Goal: Task Accomplishment & Management: Manage account settings

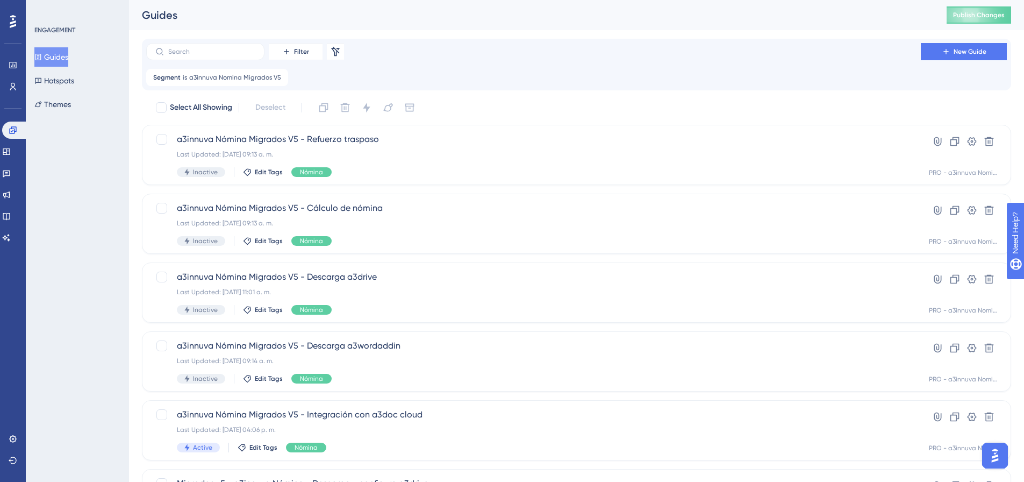
click at [277, 80] on icon at bounding box center [280, 77] width 6 height 6
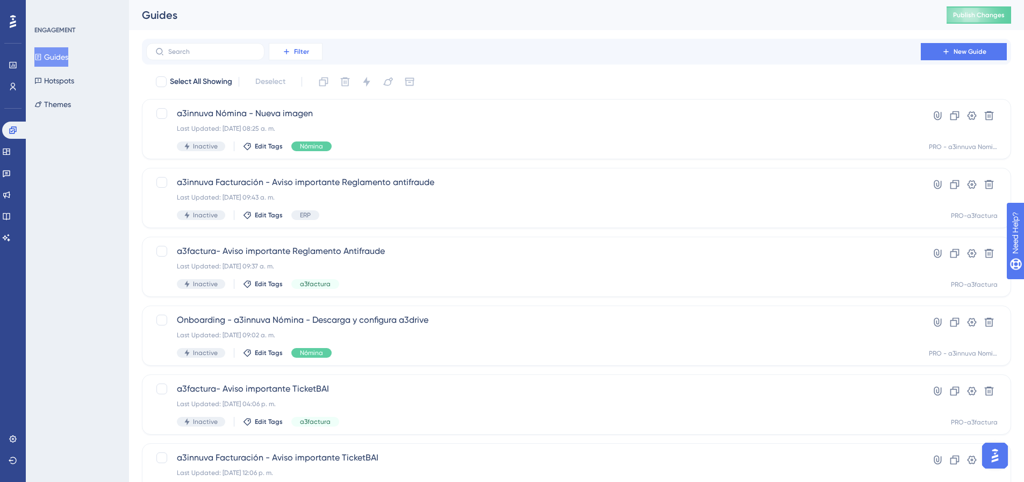
click at [304, 55] on span "Filter" at bounding box center [301, 51] width 15 height 9
click at [298, 101] on span "Segments" at bounding box center [293, 103] width 34 height 13
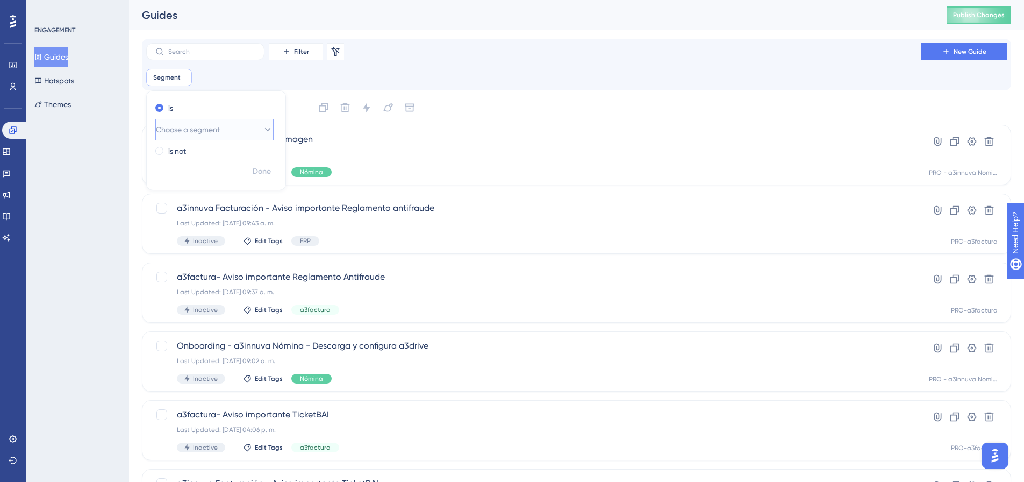
click at [243, 134] on button "Choose a segment" at bounding box center [214, 130] width 118 height 22
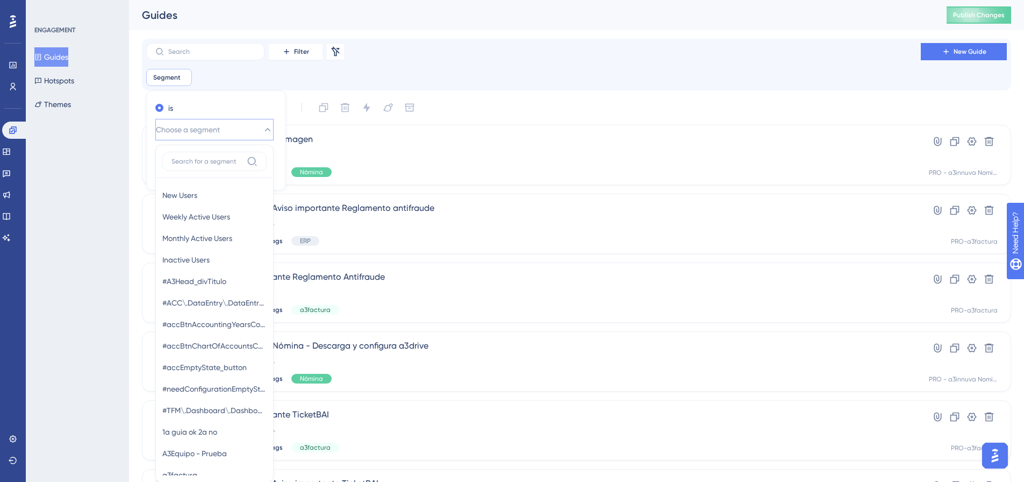
scroll to position [1, 0]
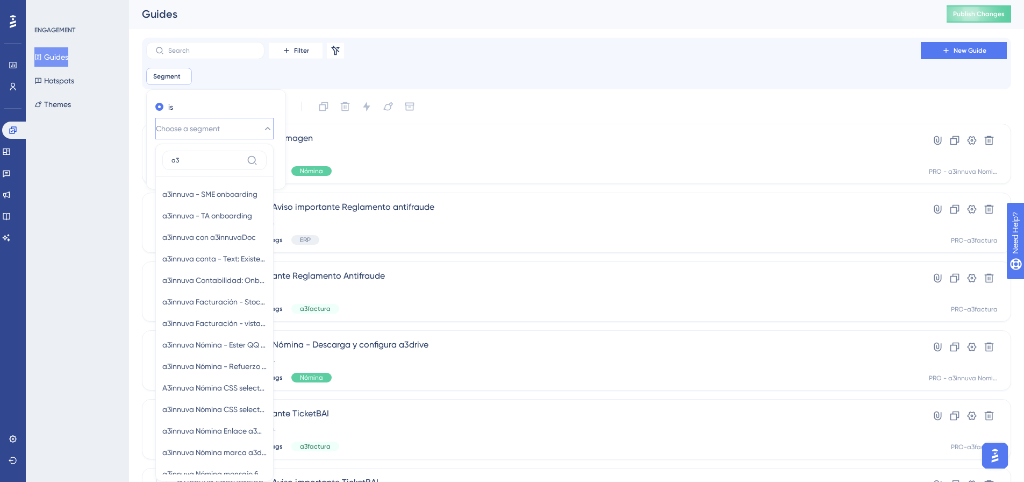
type input "a"
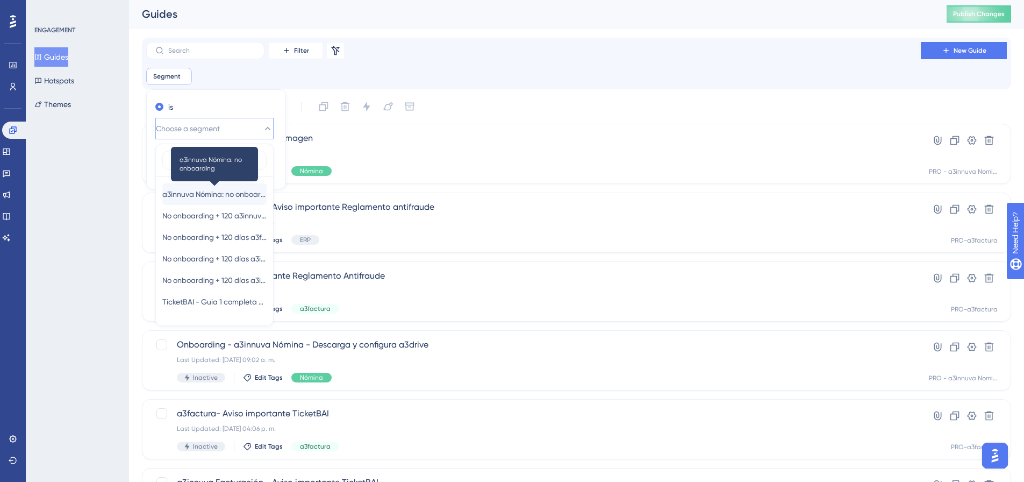
type input "no on"
click at [231, 194] on span "a3innuva Nómina: no onboarding" at bounding box center [214, 194] width 104 height 13
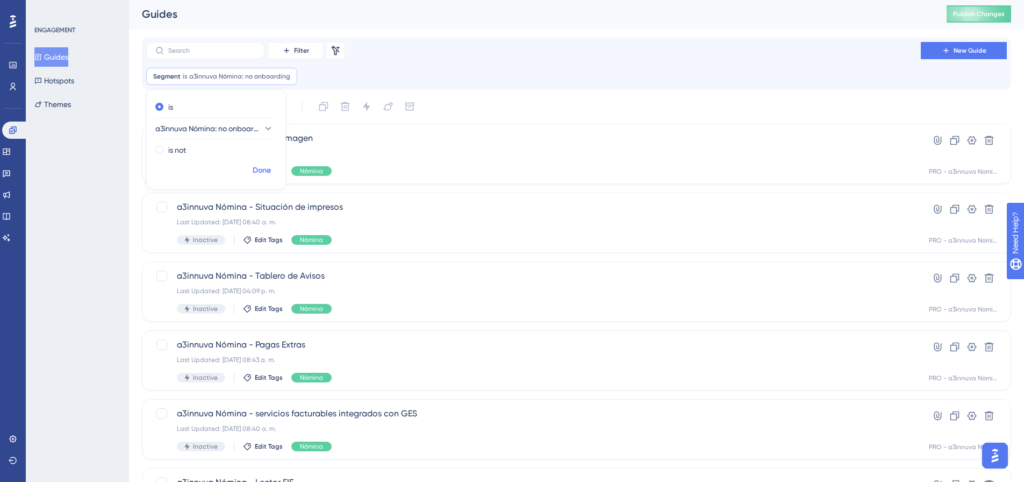
click at [263, 174] on span "Done" at bounding box center [262, 170] width 18 height 13
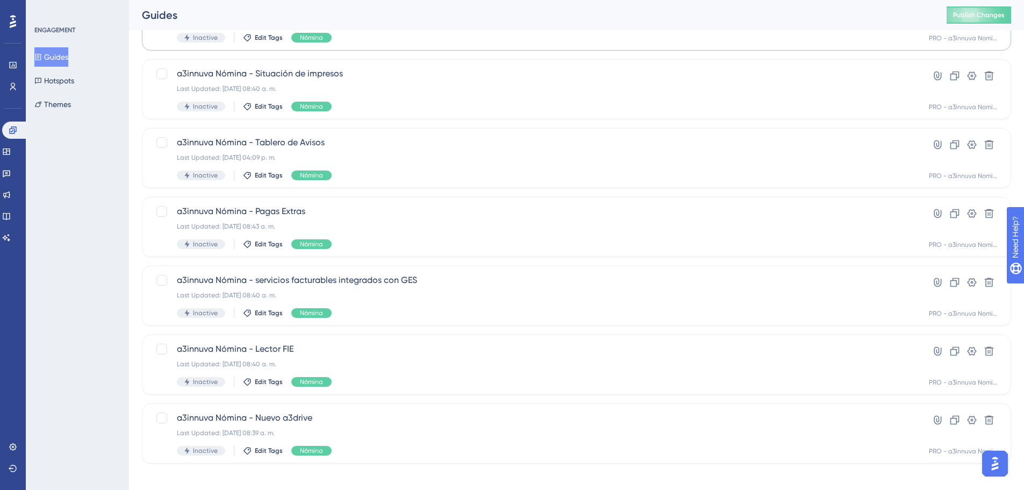
scroll to position [143, 0]
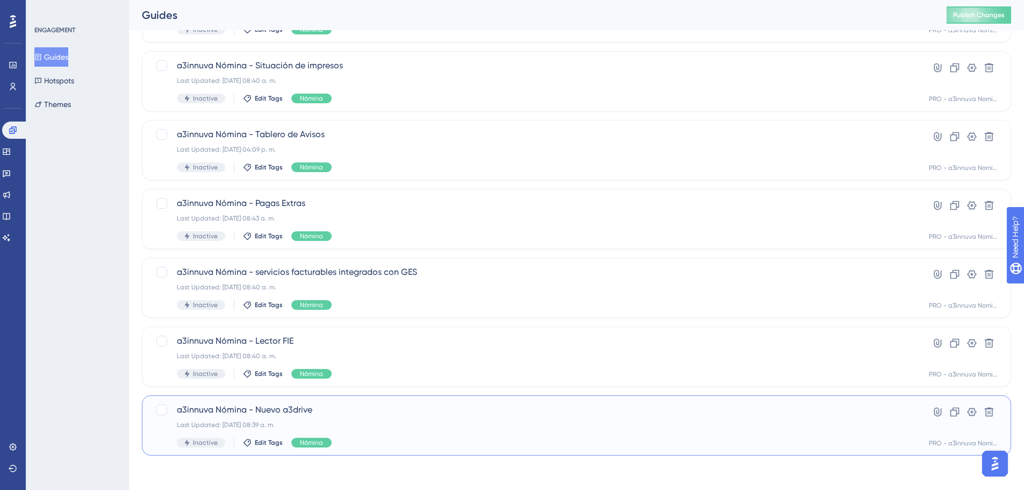
click at [351, 422] on div "Last Updated: 15 sept 2025 08:39 a. m." at bounding box center [534, 425] width 714 height 9
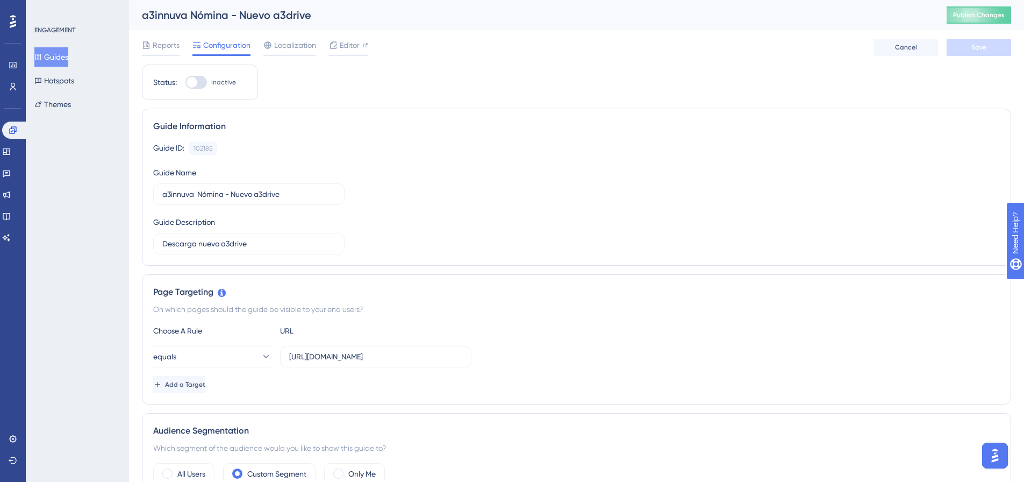
click at [207, 81] on div at bounding box center [197, 82] width 22 height 13
click at [186, 82] on input "Inactive" at bounding box center [185, 82] width 1 height 1
checkbox input "true"
click at [971, 50] on button "Save" at bounding box center [979, 47] width 65 height 17
drag, startPoint x: 16, startPoint y: 126, endPoint x: 33, endPoint y: 131, distance: 17.2
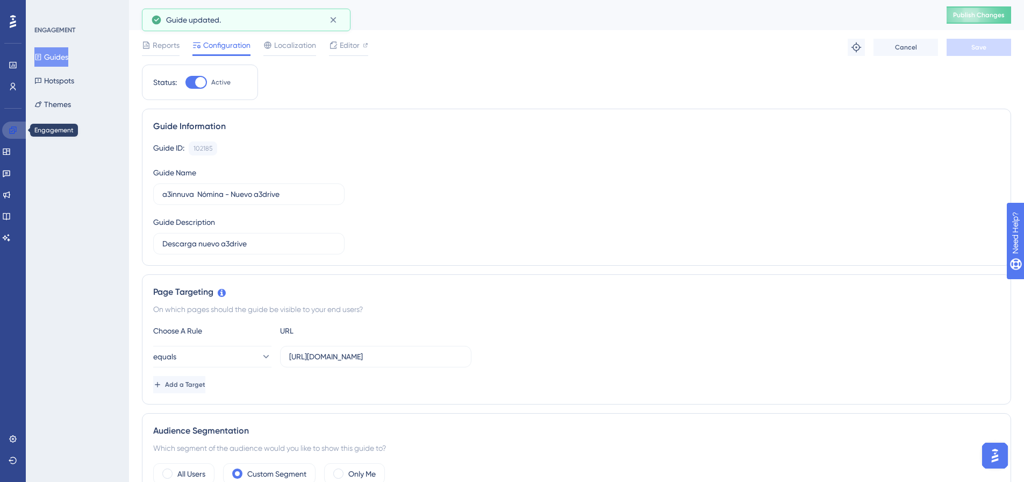
click at [16, 126] on icon at bounding box center [13, 130] width 9 height 9
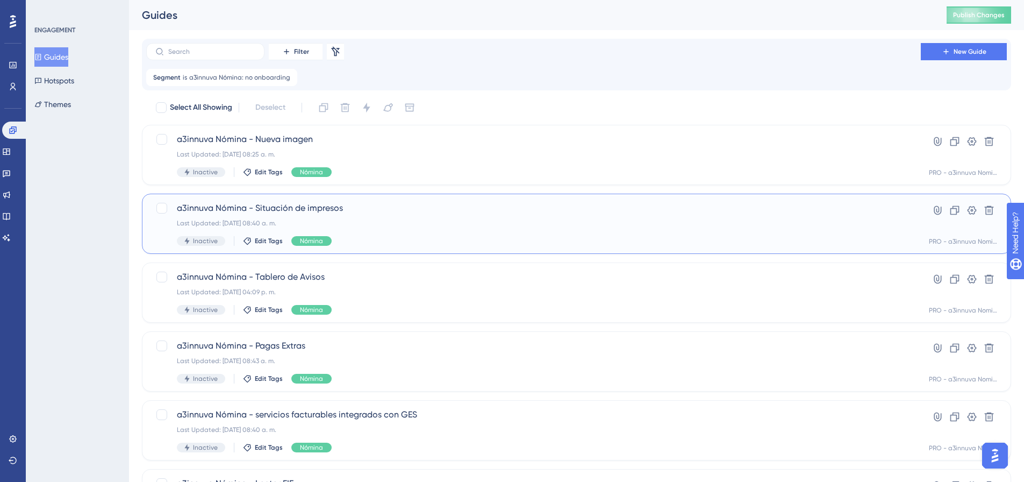
click at [366, 230] on div "a3innuva Nómina - Situación de impresos Last Updated: 15 sept 2025 08:40 a. m. …" at bounding box center [534, 224] width 714 height 44
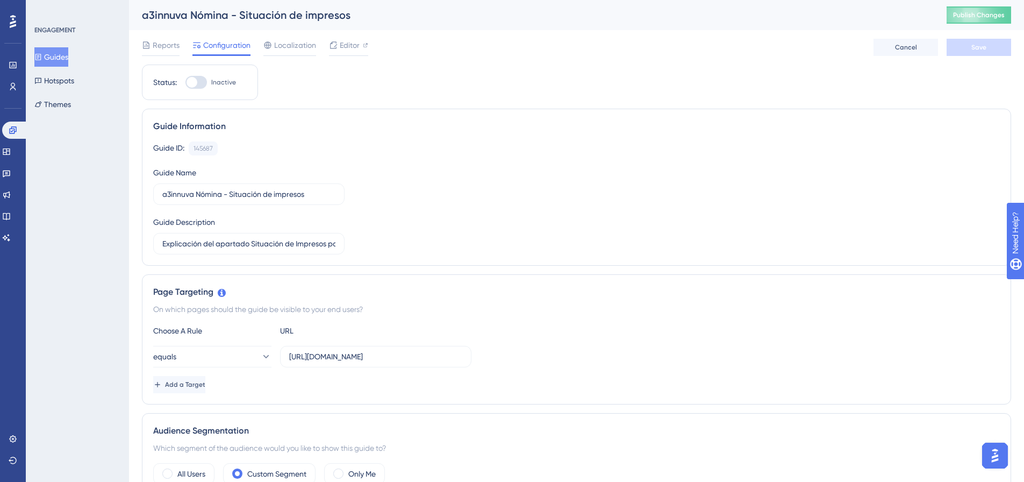
click at [202, 81] on div at bounding box center [197, 82] width 22 height 13
click at [186, 82] on input "Inactive" at bounding box center [185, 82] width 1 height 1
checkbox input "true"
click at [977, 46] on span "Save" at bounding box center [979, 47] width 15 height 9
drag, startPoint x: 8, startPoint y: 133, endPoint x: 15, endPoint y: 133, distance: 7.0
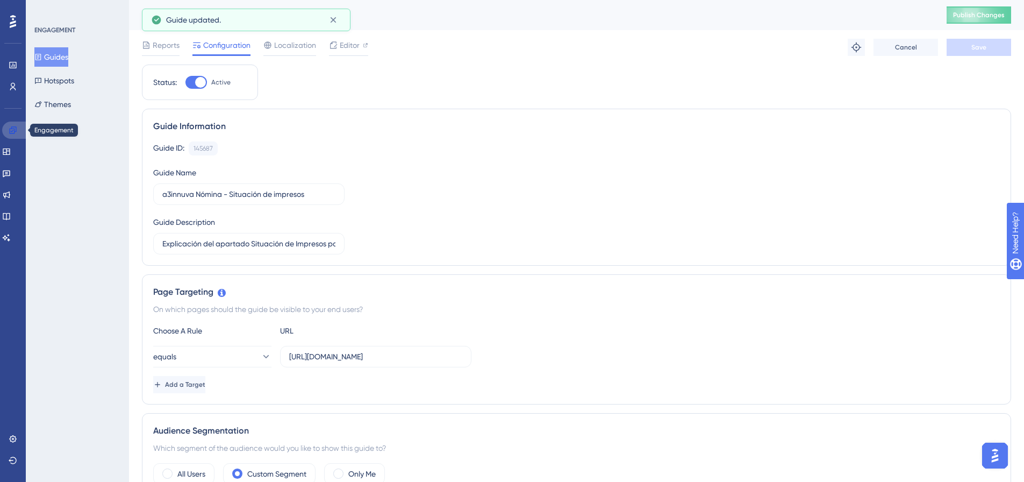
click at [8, 133] on link at bounding box center [15, 130] width 26 height 17
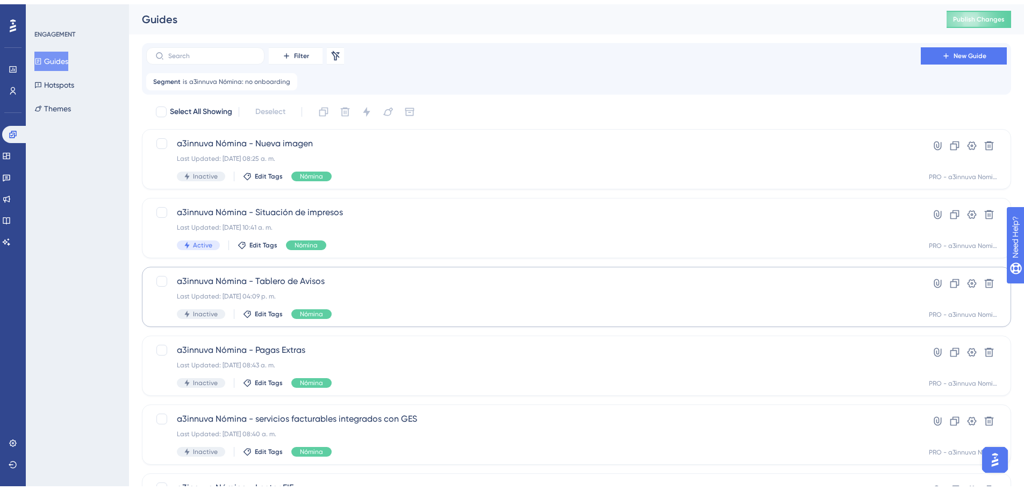
scroll to position [143, 0]
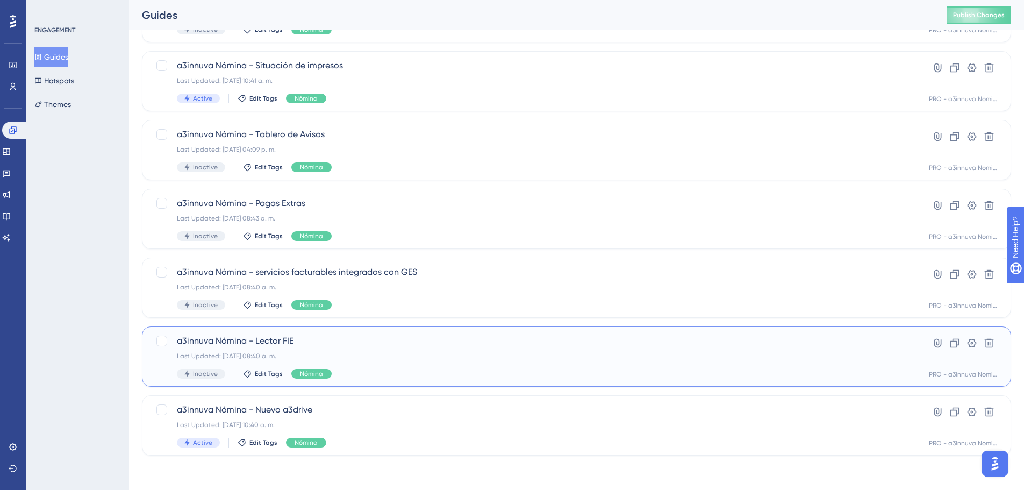
click at [450, 359] on div "Last Updated: 15 sept 2025 08:40 a. m." at bounding box center [534, 356] width 714 height 9
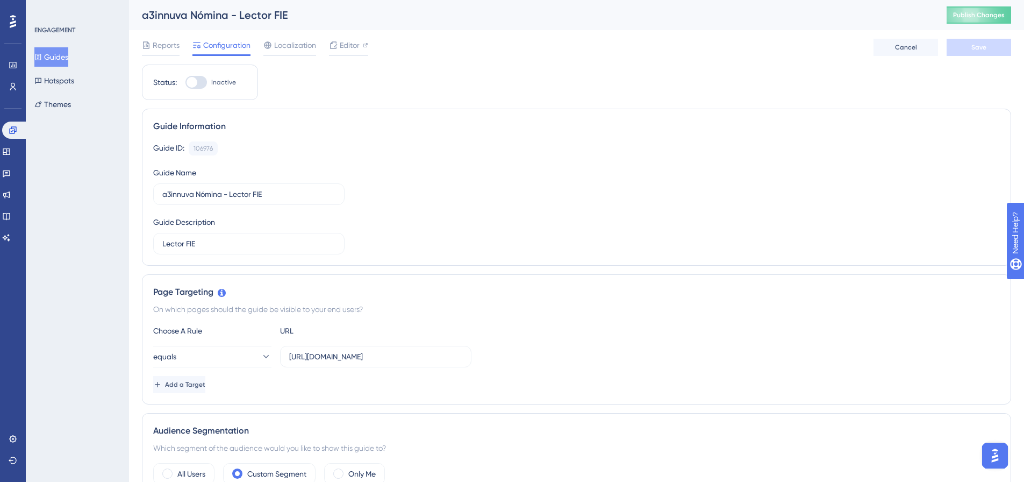
click at [209, 83] on label "Inactive" at bounding box center [211, 82] width 51 height 13
click at [186, 83] on input "Inactive" at bounding box center [185, 82] width 1 height 1
checkbox input "true"
click at [987, 52] on button "Save" at bounding box center [979, 47] width 65 height 17
click at [12, 134] on link at bounding box center [15, 130] width 26 height 17
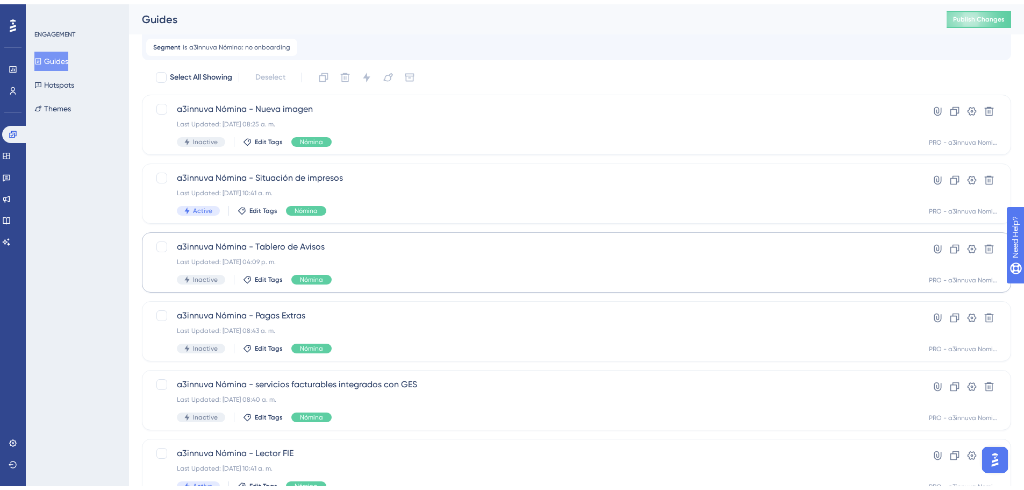
scroll to position [108, 0]
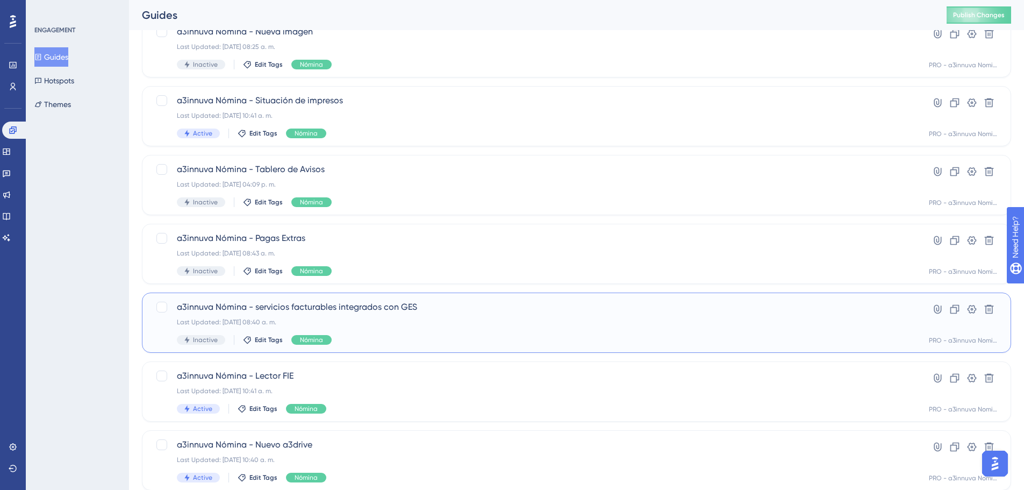
click at [368, 311] on span "a3innuva Nómina - servicios facturables integrados con GES" at bounding box center [534, 307] width 714 height 13
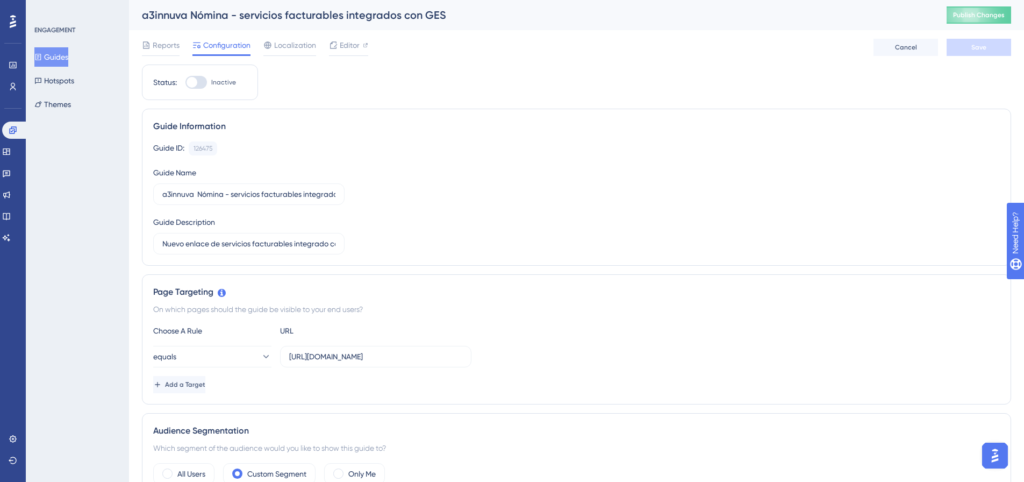
click at [200, 87] on div at bounding box center [197, 82] width 22 height 13
click at [186, 83] on input "Inactive" at bounding box center [185, 82] width 1 height 1
checkbox input "true"
click at [988, 47] on button "Save" at bounding box center [979, 47] width 65 height 17
click at [13, 130] on icon at bounding box center [13, 130] width 9 height 9
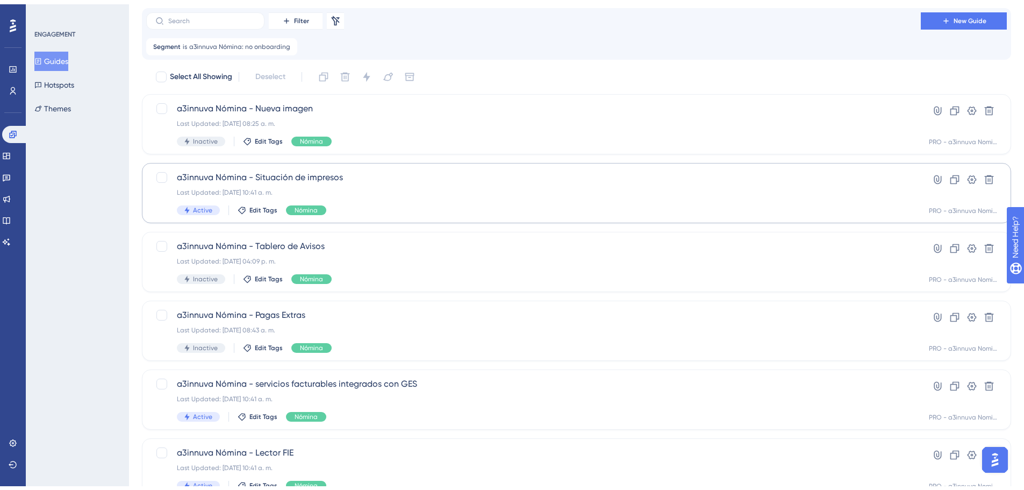
scroll to position [54, 0]
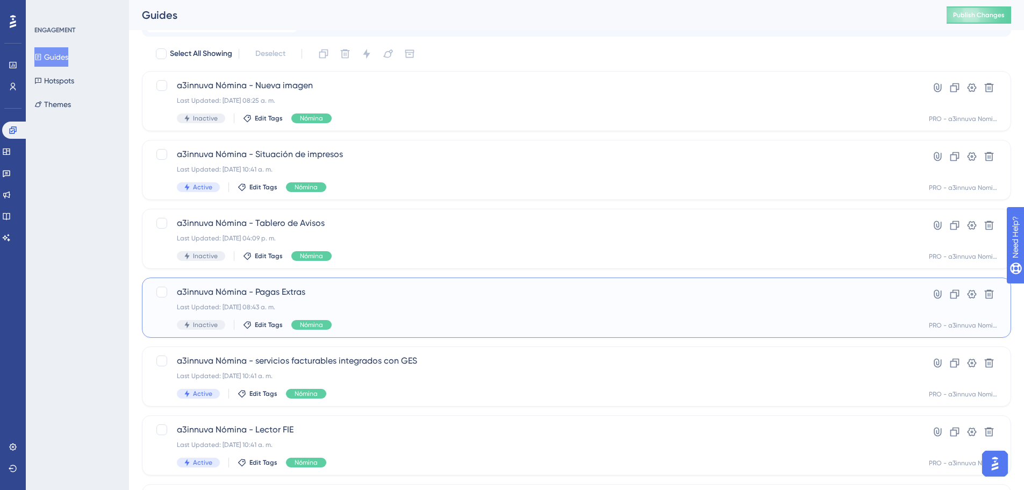
click at [407, 304] on div "Last Updated: 15 sept 2025 08:43 a. m." at bounding box center [534, 307] width 714 height 9
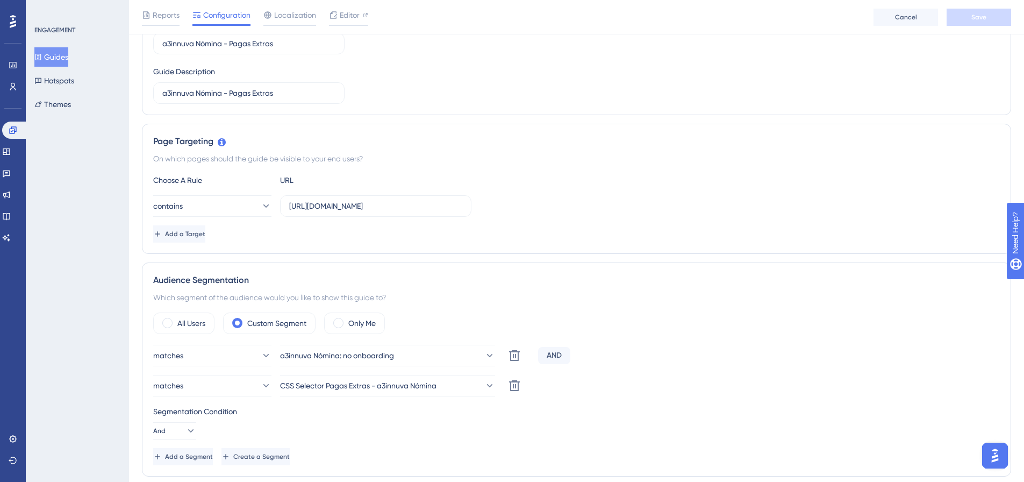
scroll to position [108, 0]
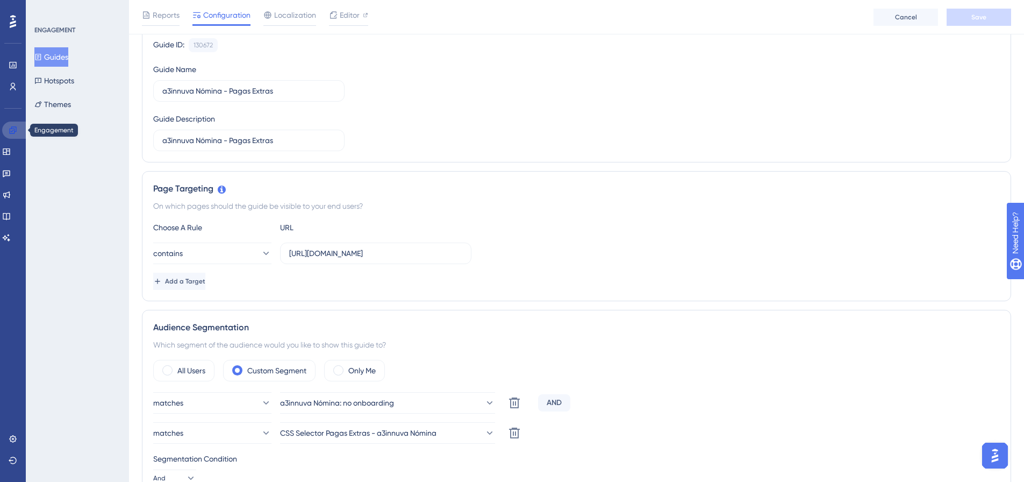
click at [16, 132] on icon at bounding box center [13, 130] width 9 height 9
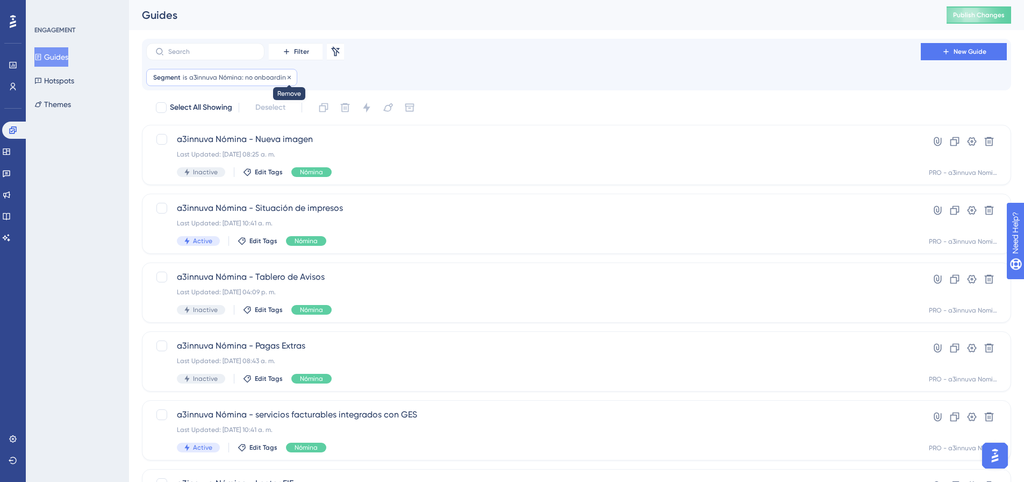
click at [287, 79] on icon at bounding box center [289, 77] width 6 height 6
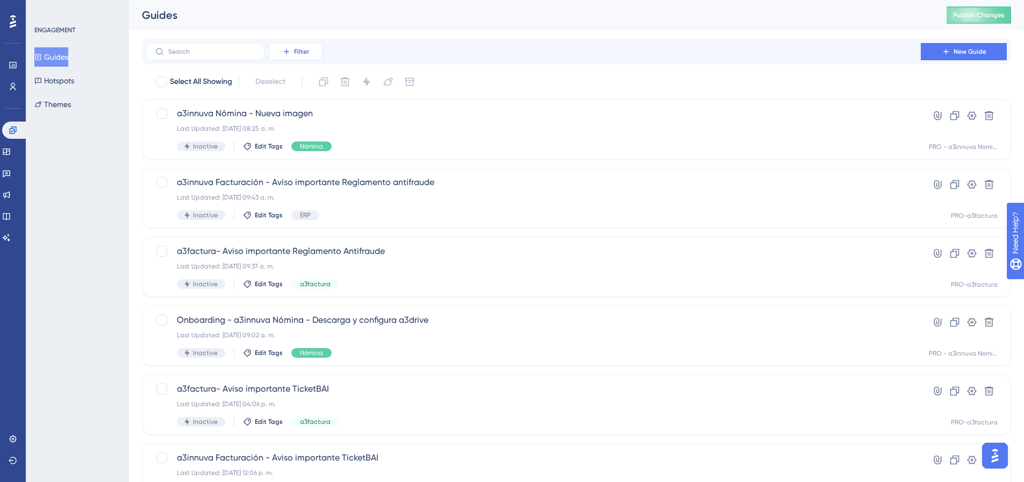
click at [299, 54] on span "Filter" at bounding box center [301, 51] width 15 height 9
click at [310, 105] on span "Segments" at bounding box center [293, 103] width 34 height 13
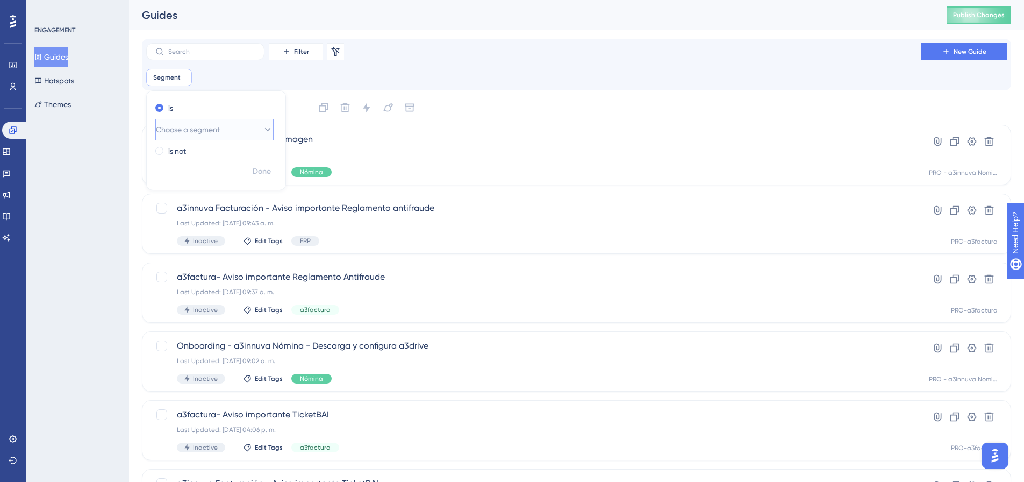
click at [239, 129] on button "Choose a segment" at bounding box center [214, 130] width 118 height 22
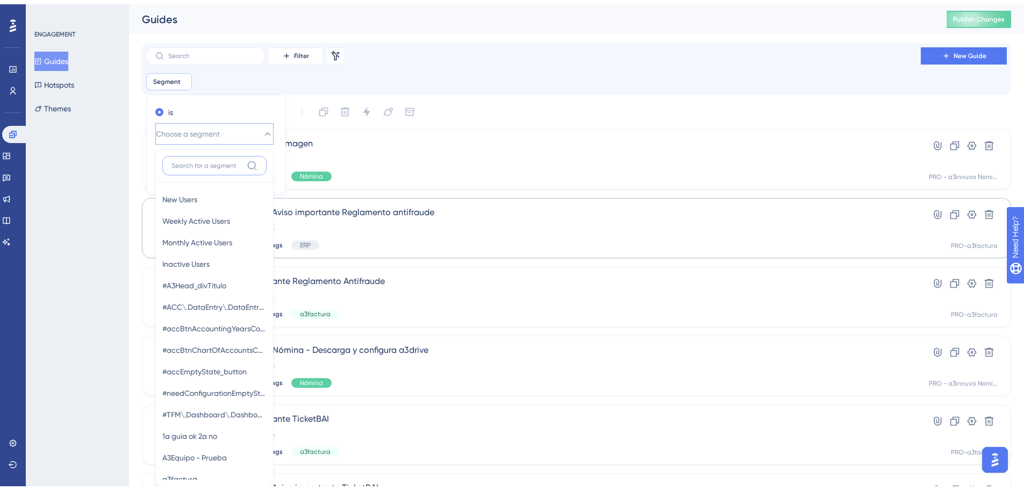
scroll to position [73, 0]
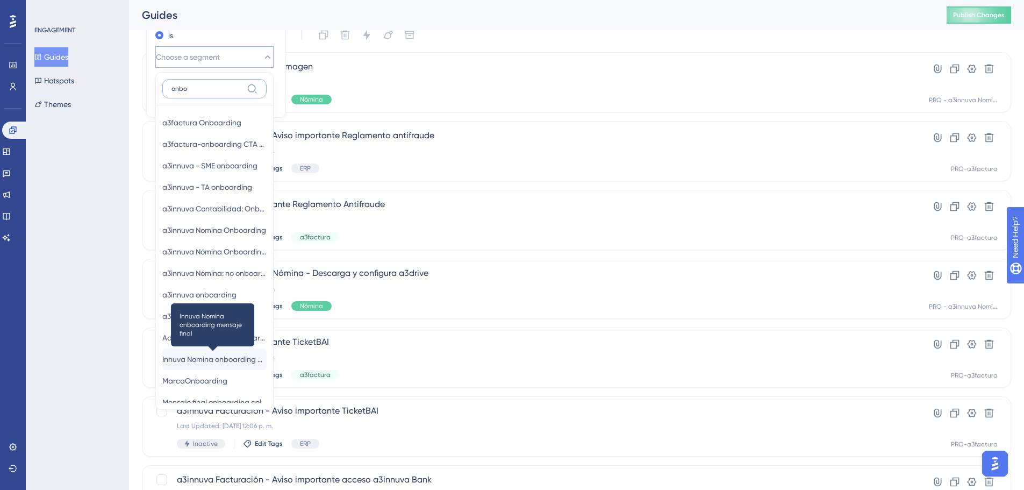
type input "onbo"
click at [202, 359] on span "Innuva Nomina onboarding mensaje final" at bounding box center [214, 359] width 104 height 13
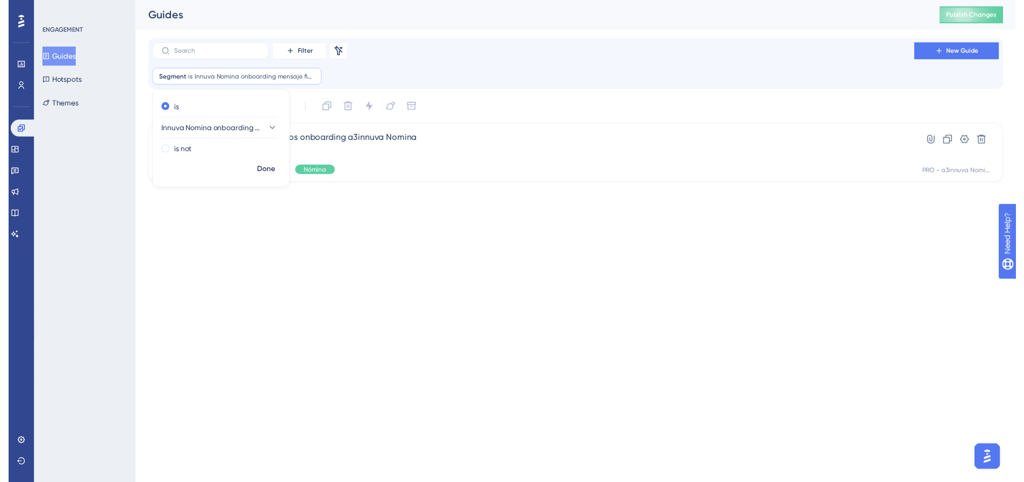
scroll to position [0, 0]
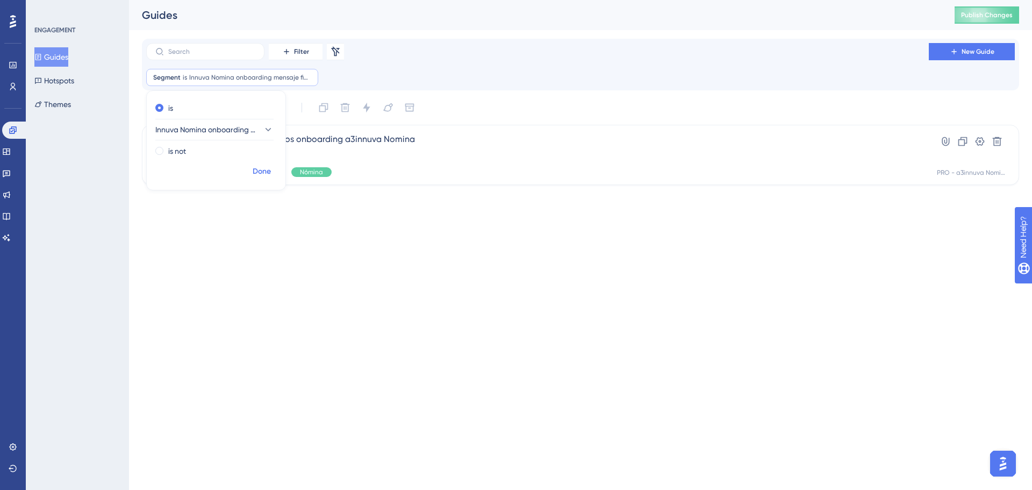
click at [258, 175] on span "Done" at bounding box center [262, 171] width 18 height 13
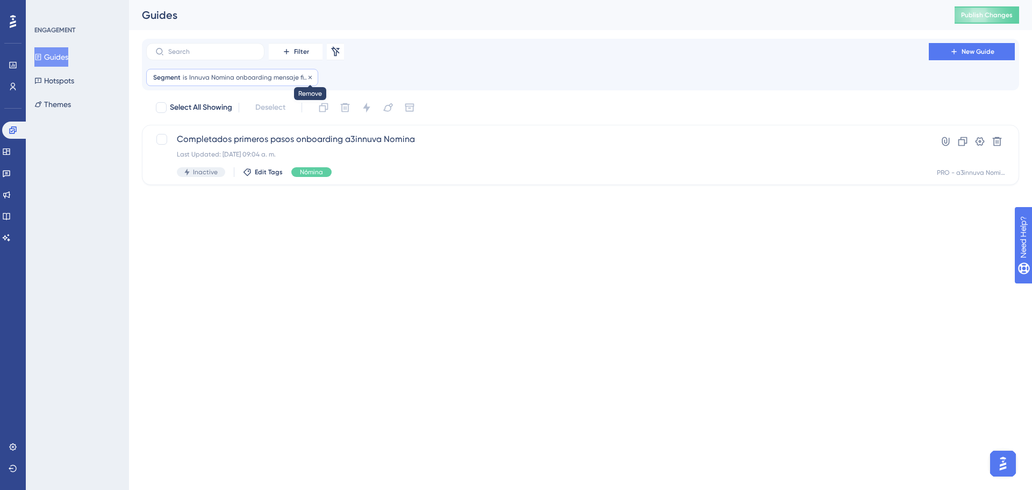
click at [310, 80] on icon at bounding box center [310, 77] width 6 height 6
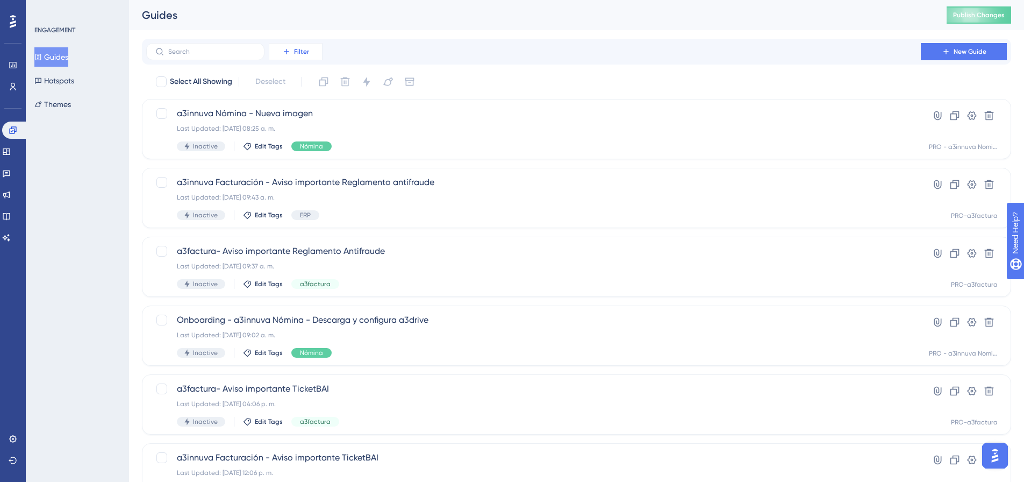
click at [297, 51] on span "Filter" at bounding box center [301, 51] width 15 height 9
click at [308, 105] on span "Segments" at bounding box center [293, 103] width 34 height 13
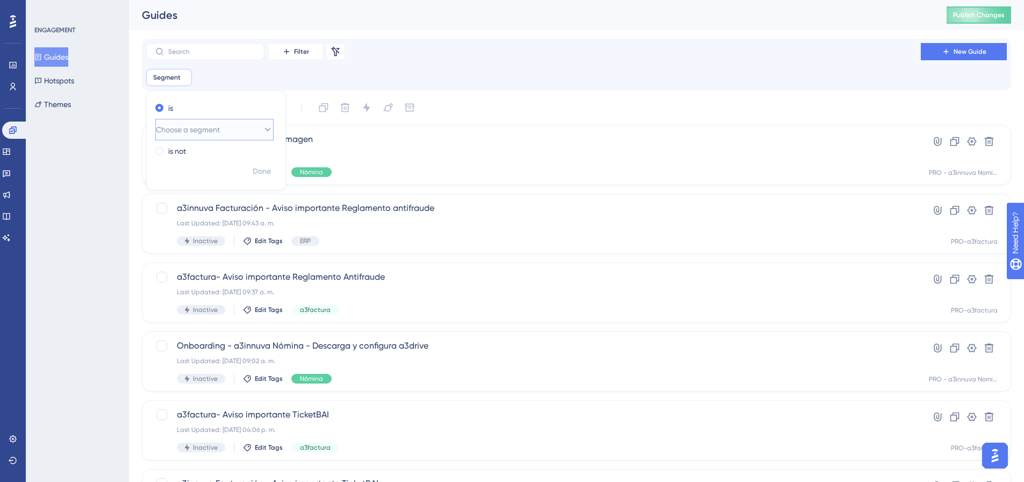
click at [213, 128] on span "Choose a segment" at bounding box center [188, 129] width 64 height 13
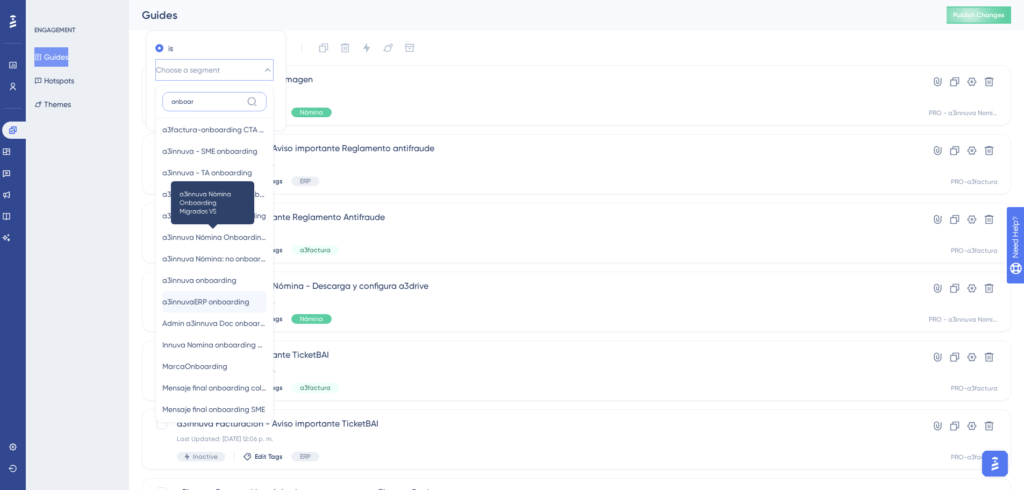
scroll to position [54, 0]
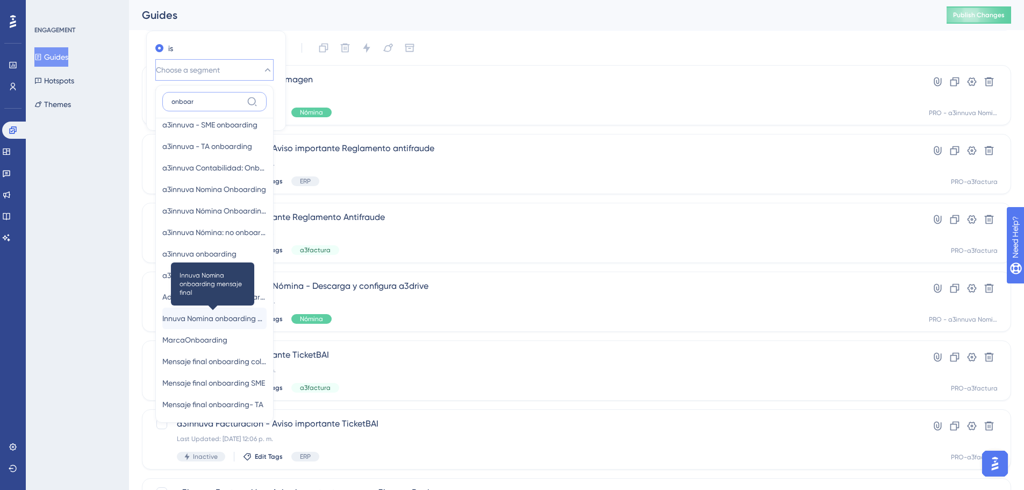
type input "onboar"
click at [209, 314] on span "Innuva Nomina onboarding mensaje final" at bounding box center [214, 318] width 104 height 13
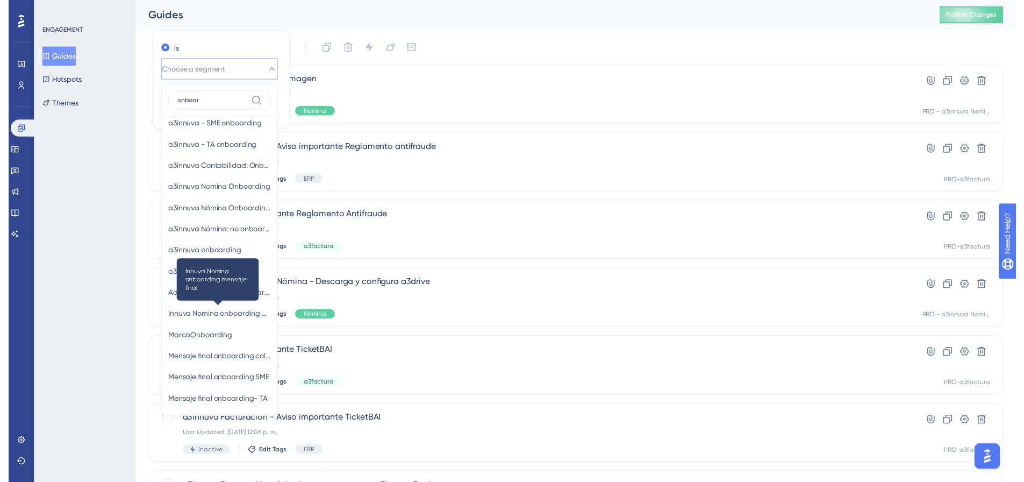
scroll to position [0, 0]
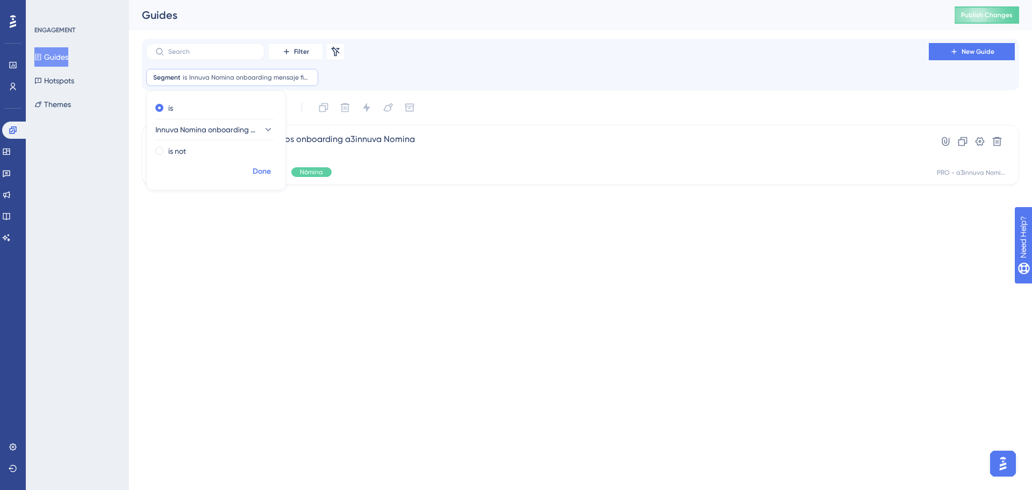
click at [258, 170] on span "Done" at bounding box center [262, 171] width 18 height 13
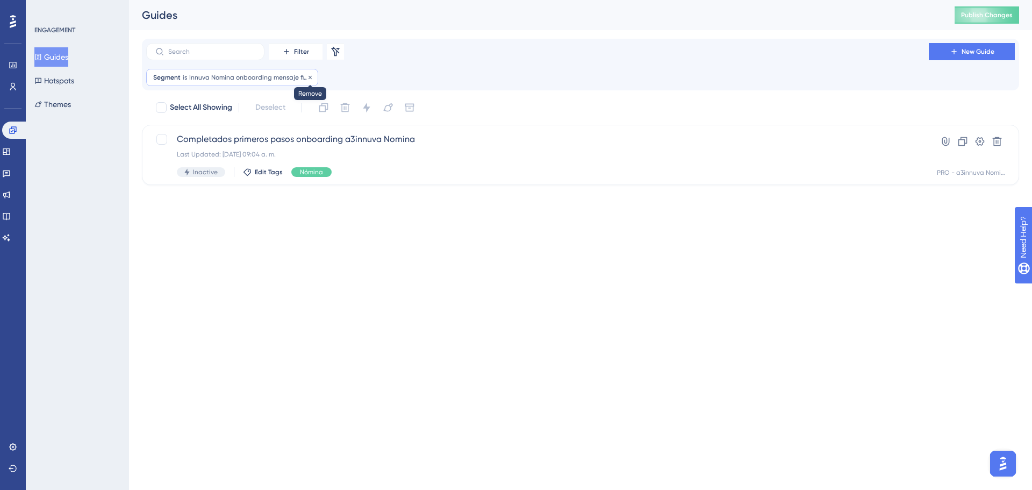
click at [309, 77] on icon at bounding box center [310, 76] width 3 height 3
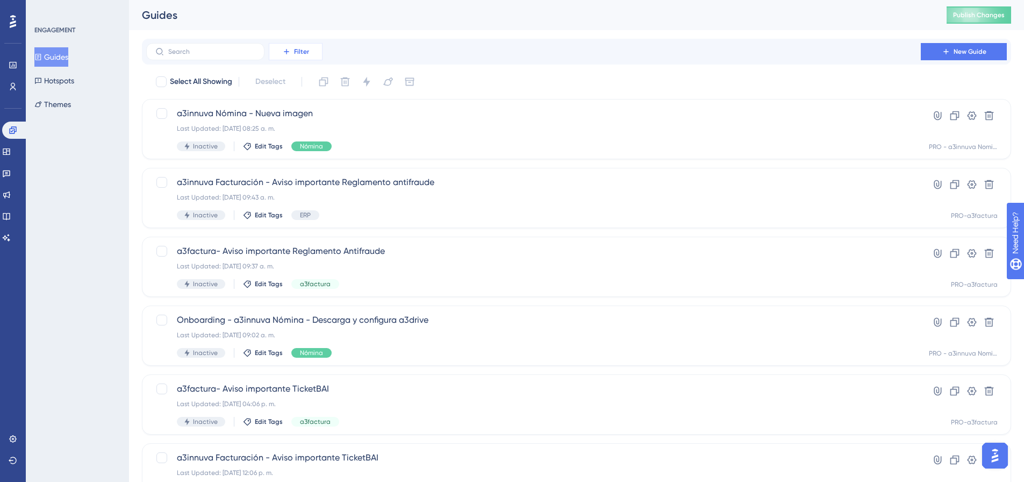
click at [305, 53] on span "Filter" at bounding box center [301, 51] width 15 height 9
click at [296, 102] on span "Segments" at bounding box center [293, 103] width 34 height 13
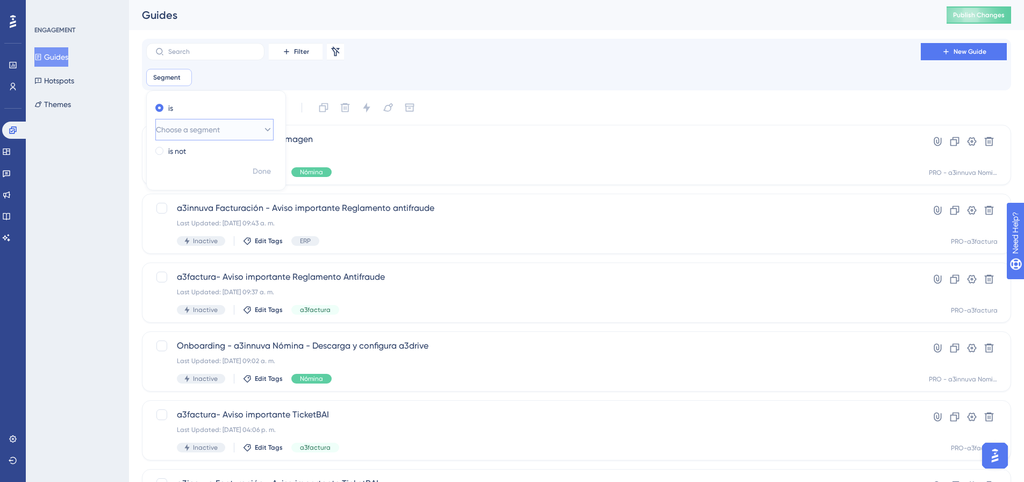
click at [214, 129] on span "Choose a segment" at bounding box center [188, 129] width 64 height 13
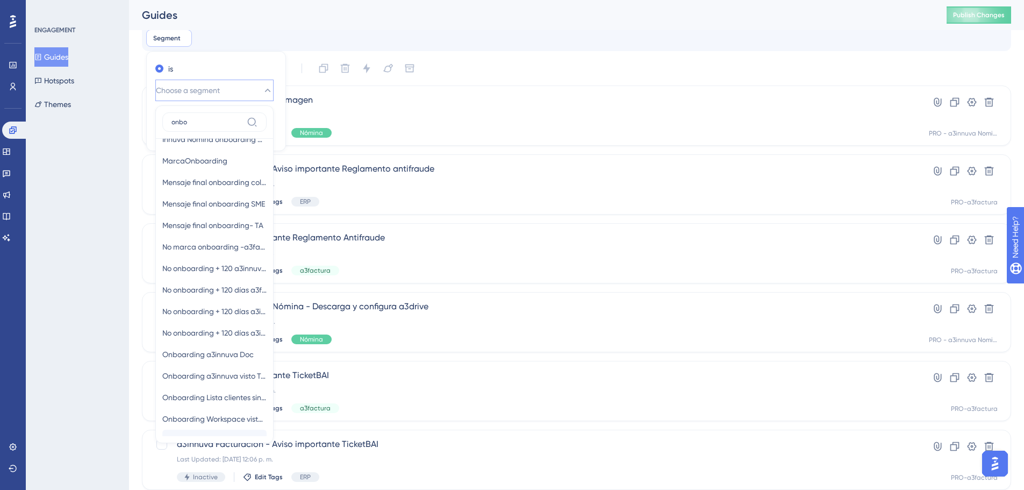
scroll to position [38, 0]
type input "onbo"
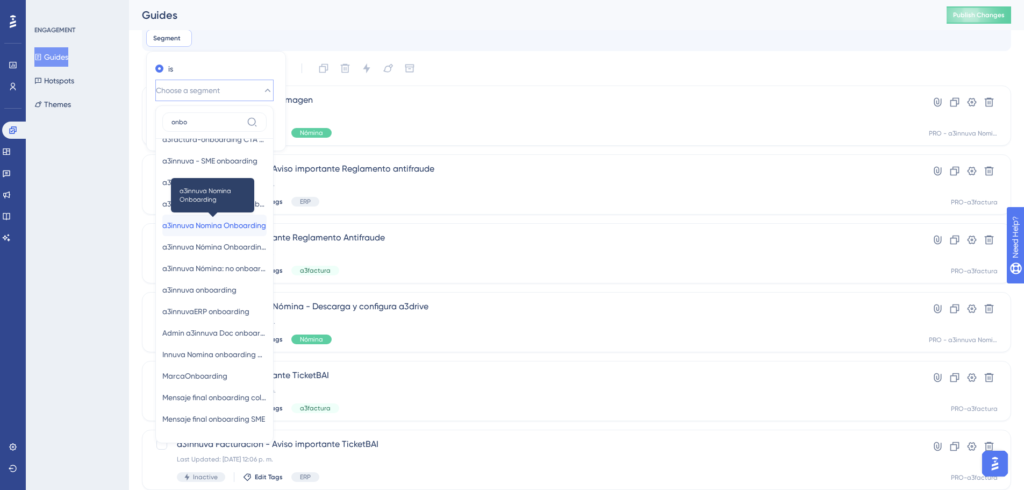
click at [216, 229] on span "a3innuva Nomina Onboarding" at bounding box center [214, 225] width 104 height 13
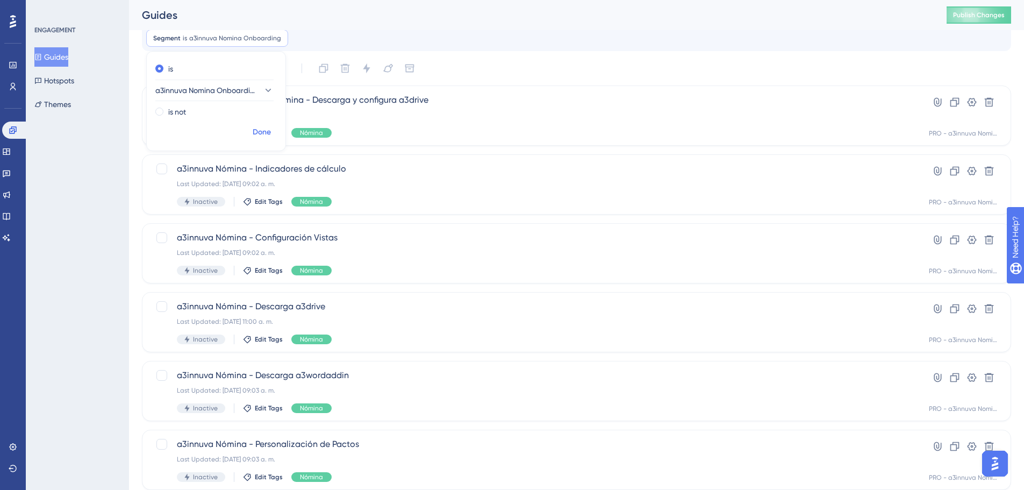
click at [265, 132] on span "Done" at bounding box center [262, 132] width 18 height 13
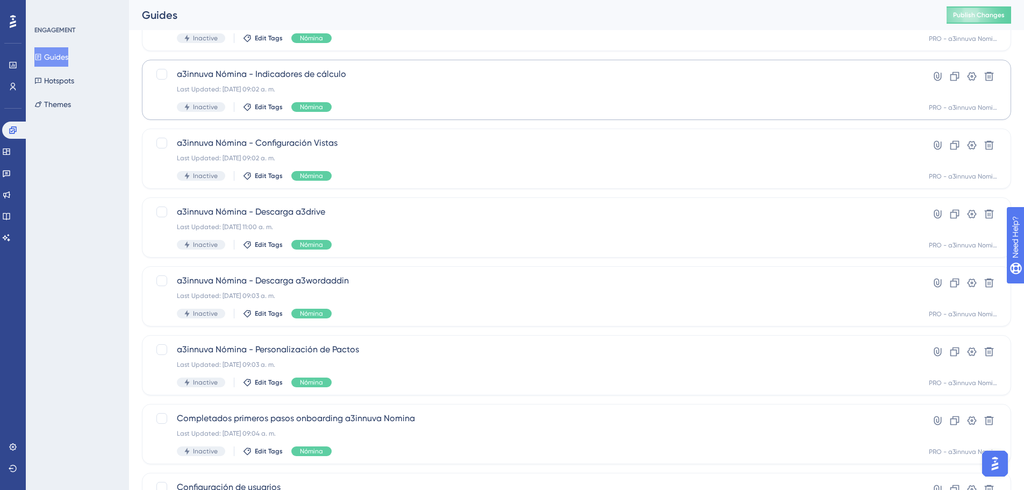
scroll to position [80, 0]
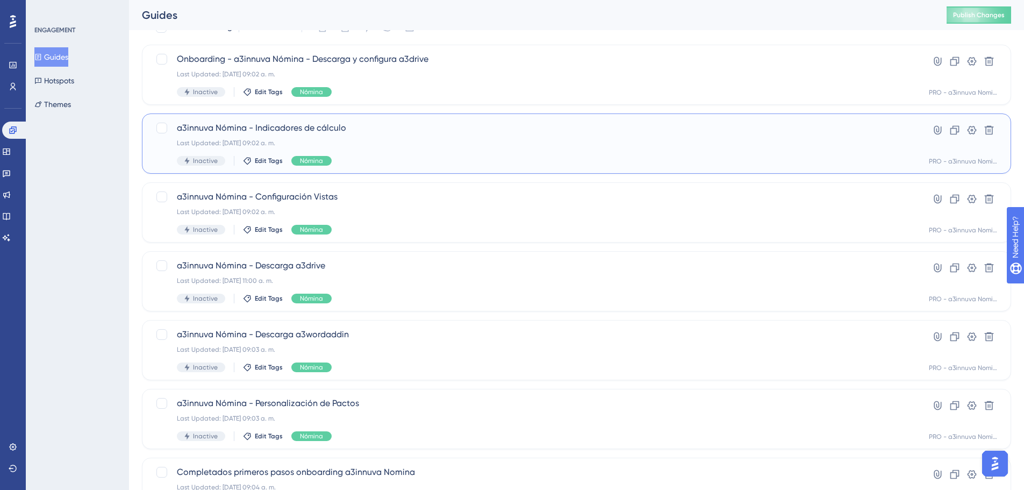
click at [303, 138] on div "a3innuva Nómina - Indicadores de cálculo Last Updated: 15 sept 2025 09:02 a. m.…" at bounding box center [534, 144] width 714 height 44
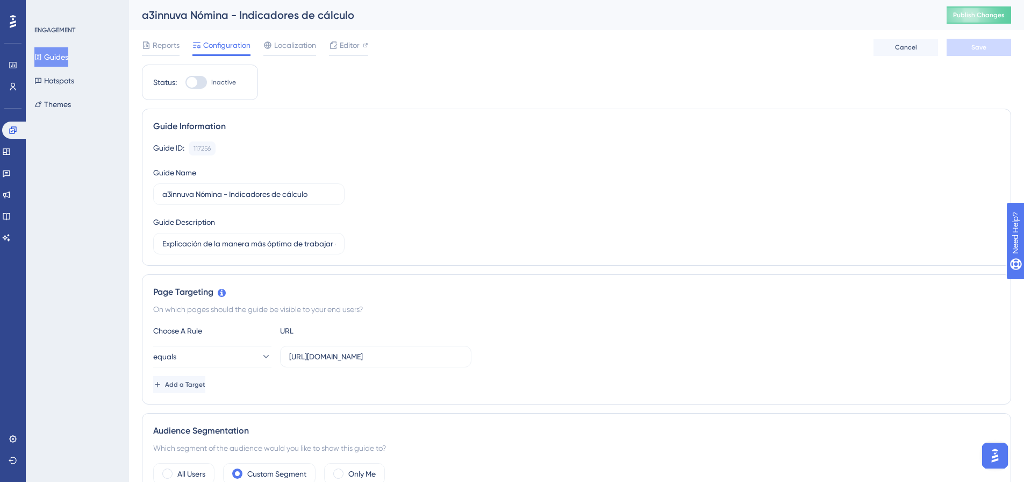
click at [208, 83] on label "Inactive" at bounding box center [211, 82] width 51 height 13
click at [186, 83] on input "Inactive" at bounding box center [185, 82] width 1 height 1
checkbox input "true"
click at [976, 47] on span "Save" at bounding box center [979, 47] width 15 height 9
drag, startPoint x: 10, startPoint y: 130, endPoint x: 140, endPoint y: 148, distance: 131.4
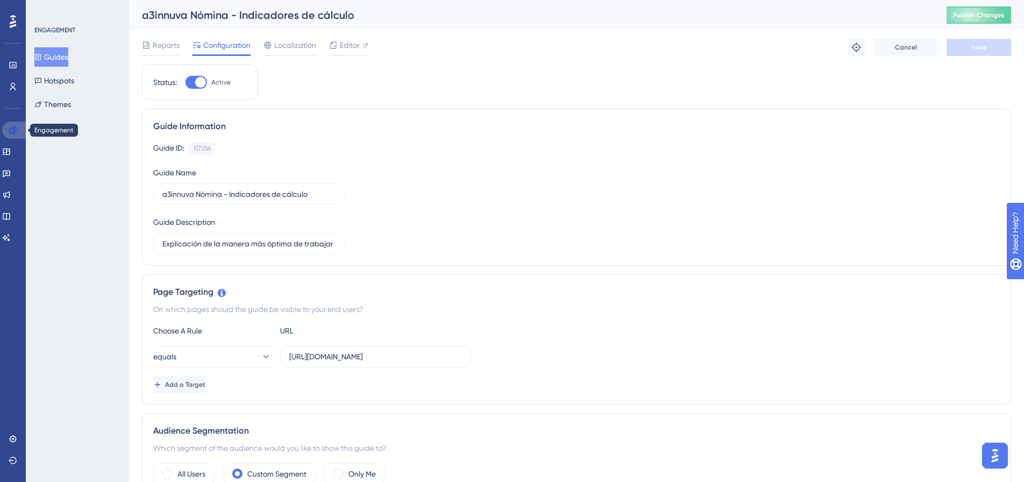
click at [10, 130] on icon at bounding box center [13, 130] width 9 height 9
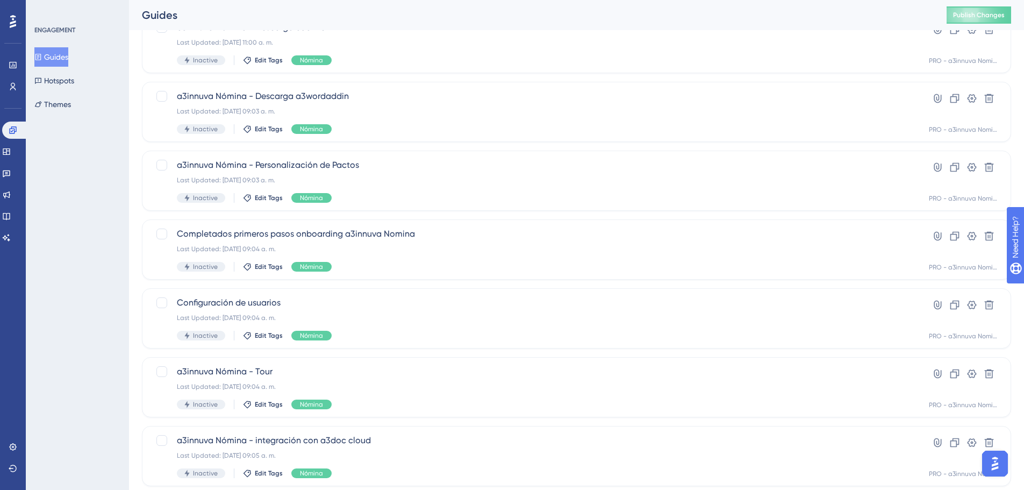
scroll to position [323, 0]
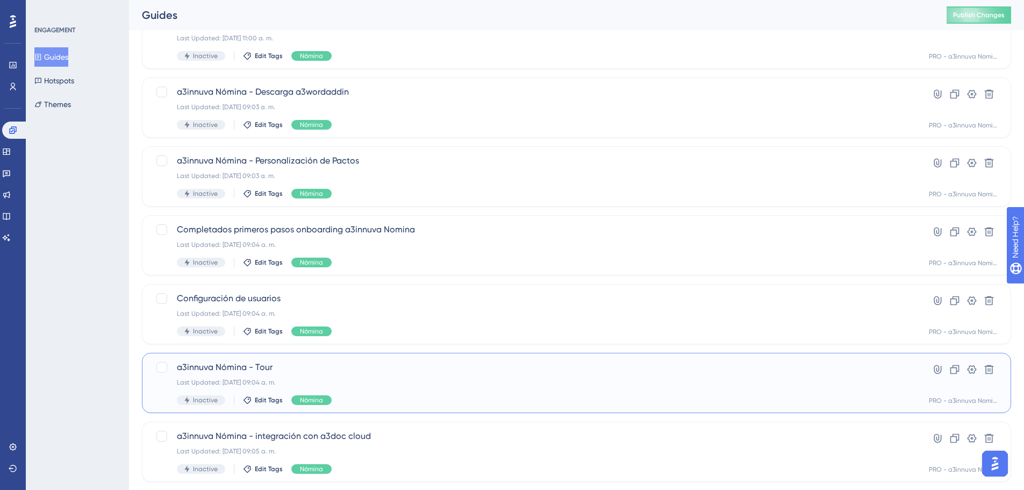
click at [267, 377] on div "a3innuva Nómina - Tour Last Updated: 15 sept 2025 09:04 a. m. Inactive Edit Tag…" at bounding box center [534, 383] width 714 height 44
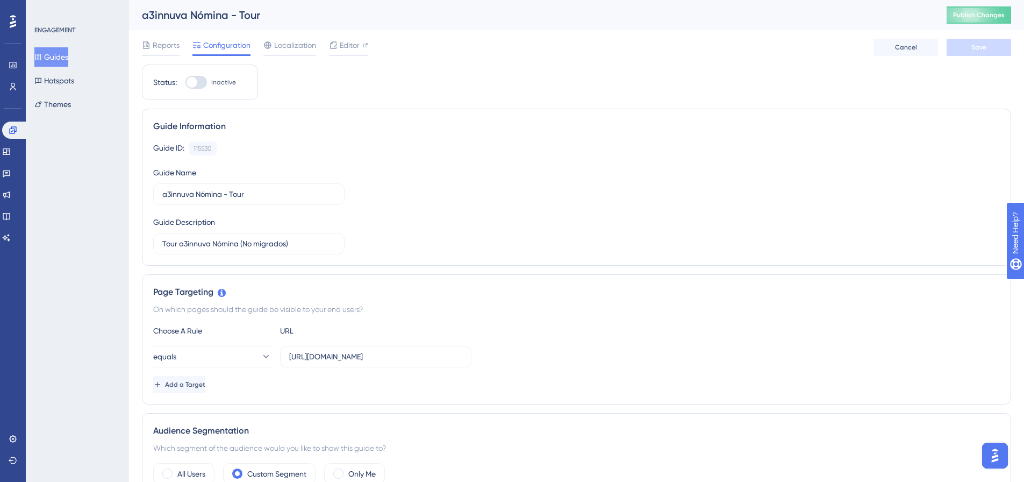
click at [214, 82] on span "Inactive" at bounding box center [223, 82] width 25 height 9
click at [186, 82] on input "Inactive" at bounding box center [185, 82] width 1 height 1
checkbox input "true"
click at [998, 46] on button "Save" at bounding box center [979, 47] width 65 height 17
click at [1, 133] on div "Performance Users Engagement Widgets Feedback Product Updates Knowledge Base AI…" at bounding box center [13, 241] width 26 height 482
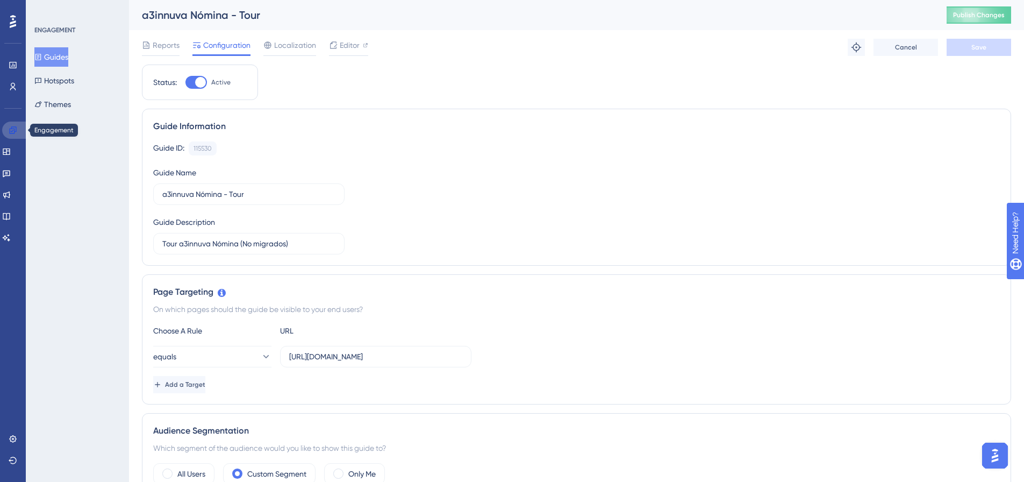
click at [10, 133] on icon at bounding box center [12, 129] width 7 height 7
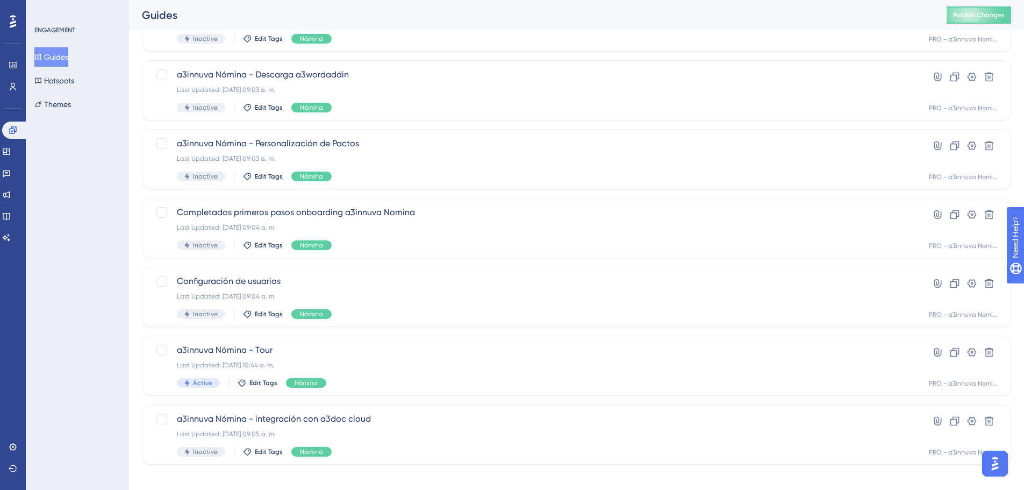
scroll to position [349, 0]
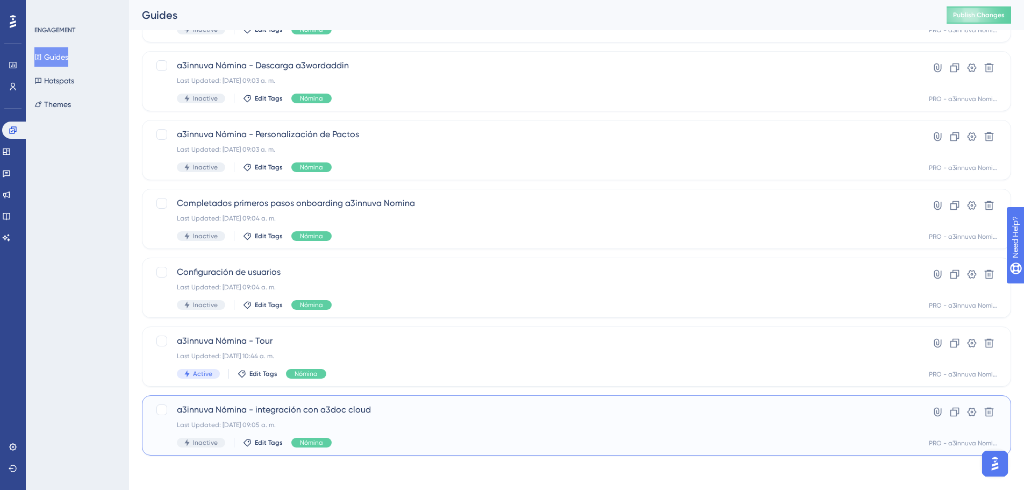
click at [348, 417] on div "a3innuva Nómina - integración con a3doc cloud Last Updated: 15 sept 2025 09:05 …" at bounding box center [534, 425] width 714 height 44
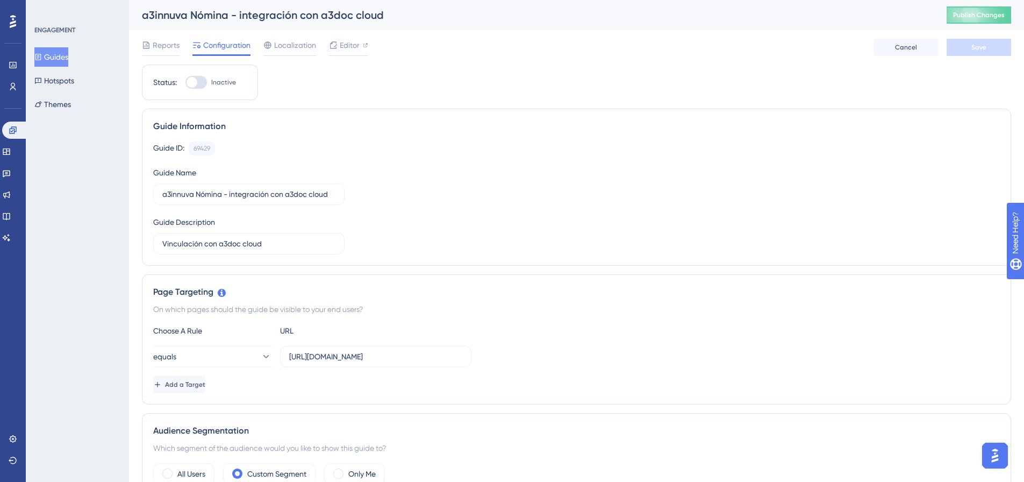
click at [201, 80] on div at bounding box center [197, 82] width 22 height 13
click at [186, 82] on input "Inactive" at bounding box center [185, 82] width 1 height 1
checkbox input "true"
click at [982, 46] on span "Save" at bounding box center [979, 47] width 15 height 9
click at [10, 129] on icon at bounding box center [12, 129] width 7 height 7
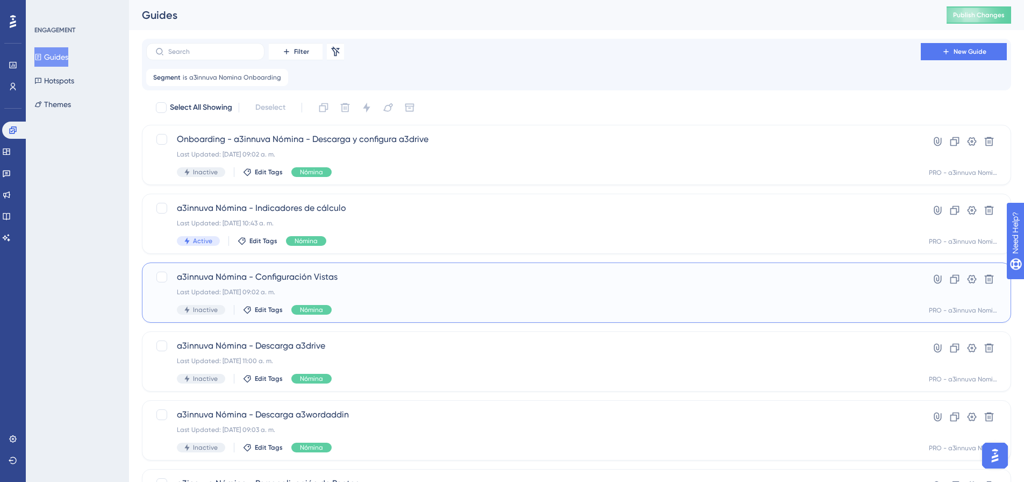
click at [312, 281] on span "a3innuva Nómina - Configuración Vistas" at bounding box center [534, 276] width 714 height 13
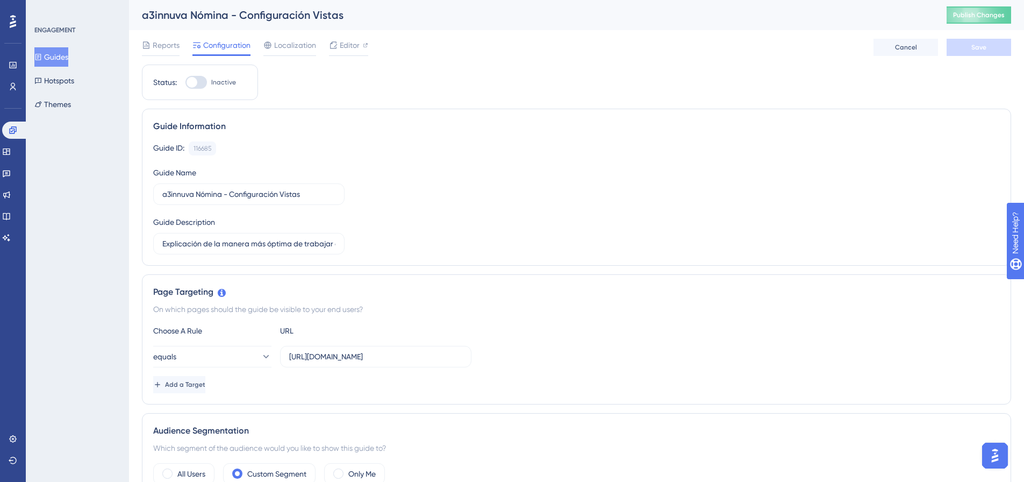
click at [204, 84] on div at bounding box center [197, 82] width 22 height 13
click at [186, 83] on input "Inactive" at bounding box center [185, 82] width 1 height 1
checkbox input "true"
click at [970, 44] on button "Save" at bounding box center [979, 47] width 65 height 17
click at [14, 127] on icon at bounding box center [12, 129] width 7 height 7
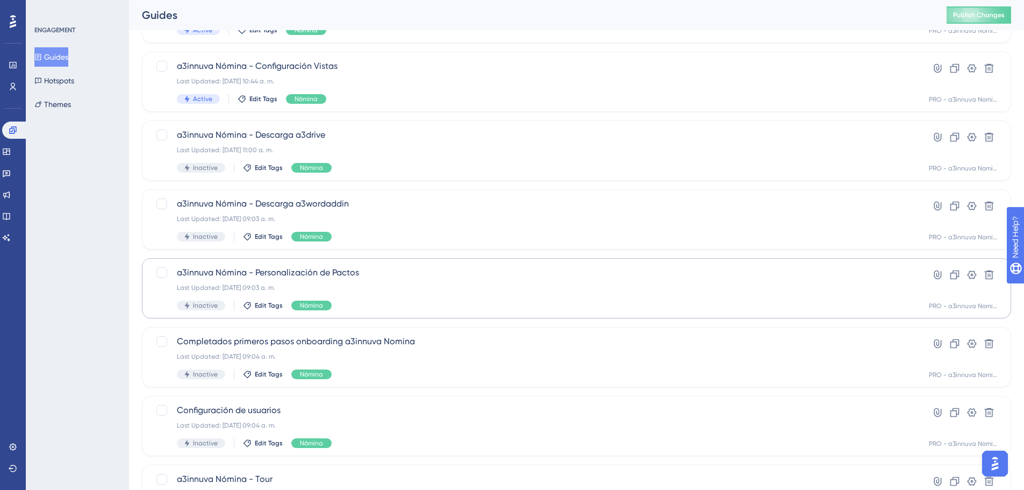
scroll to position [215, 0]
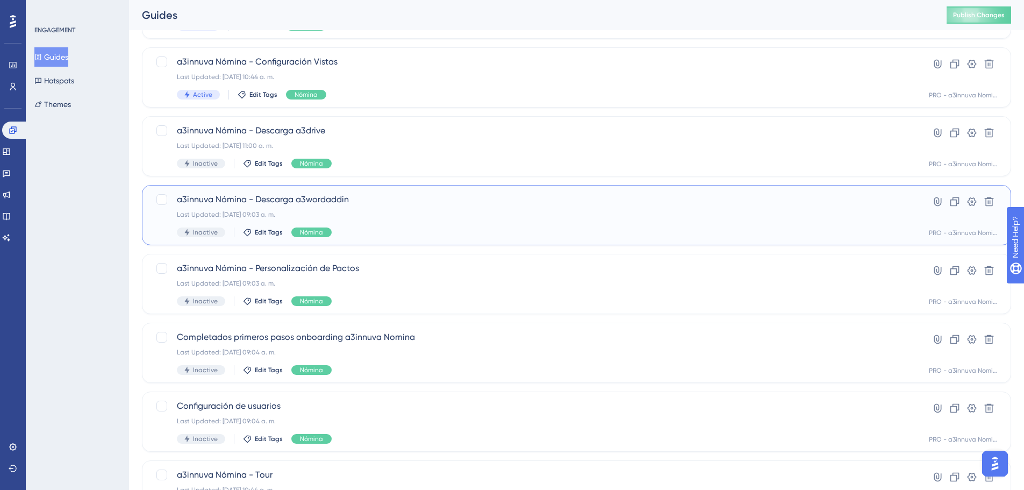
click at [305, 204] on span "a3innuva Nómina - Descarga a3wordaddin" at bounding box center [534, 199] width 714 height 13
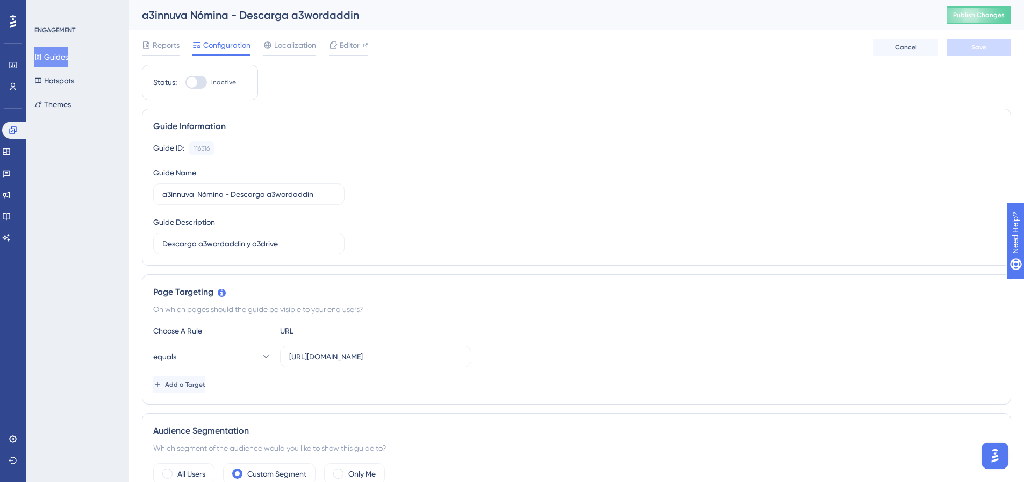
click at [211, 82] on span "Inactive" at bounding box center [223, 82] width 25 height 9
click at [186, 82] on input "Inactive" at bounding box center [185, 82] width 1 height 1
checkbox input "true"
click at [973, 52] on button "Save" at bounding box center [979, 47] width 65 height 17
click at [11, 125] on link at bounding box center [15, 130] width 26 height 17
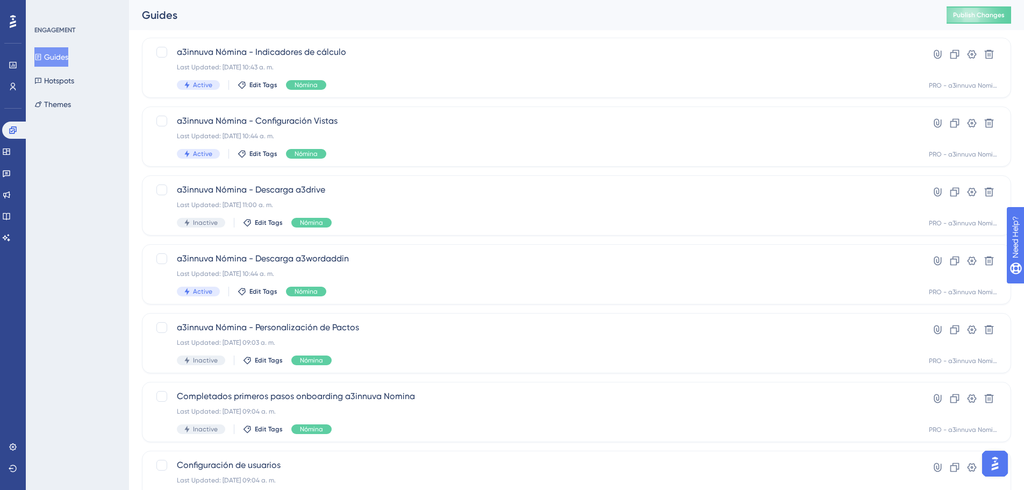
scroll to position [161, 0]
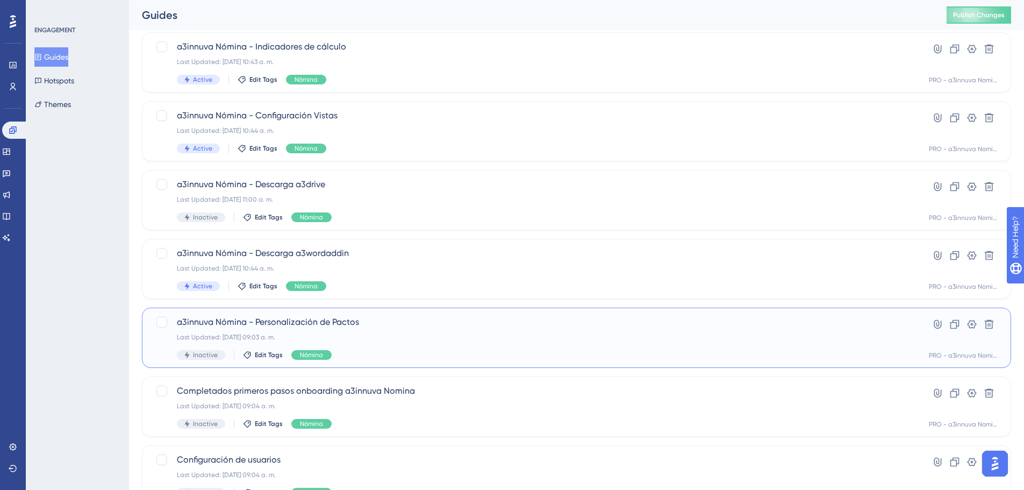
click at [320, 330] on div "a3innuva Nómina - Personalización de Pactos Last Updated: 15 sept 2025 09:03 a.…" at bounding box center [534, 338] width 714 height 44
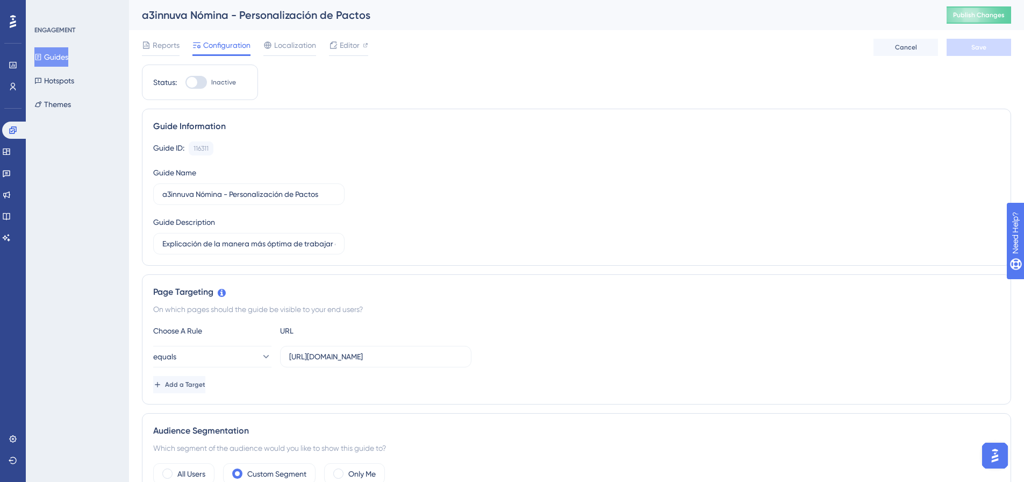
click at [198, 83] on div at bounding box center [197, 82] width 22 height 13
click at [186, 83] on input "Inactive" at bounding box center [185, 82] width 1 height 1
checkbox input "true"
click at [984, 52] on button "Save" at bounding box center [979, 47] width 65 height 17
drag, startPoint x: 16, startPoint y: 126, endPoint x: 42, endPoint y: 126, distance: 26.9
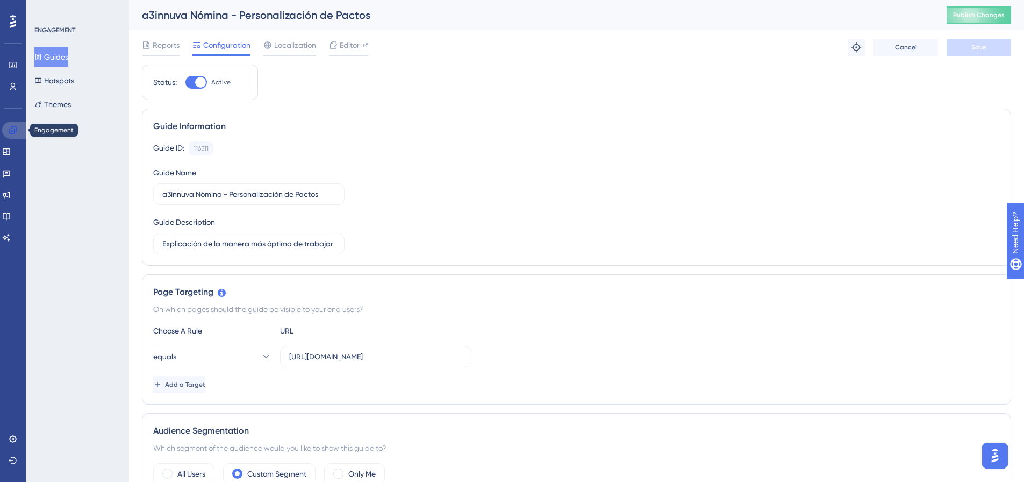
click at [16, 126] on icon at bounding box center [13, 130] width 9 height 9
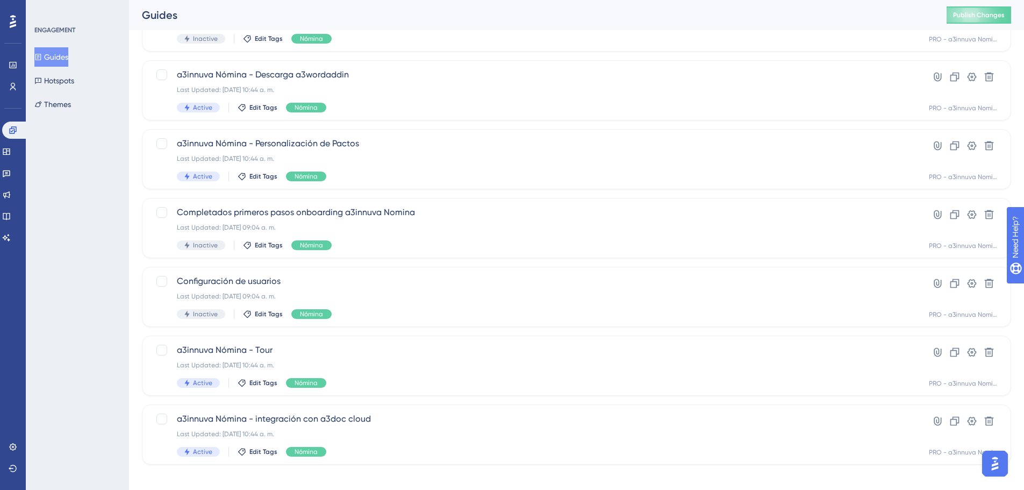
scroll to position [349, 0]
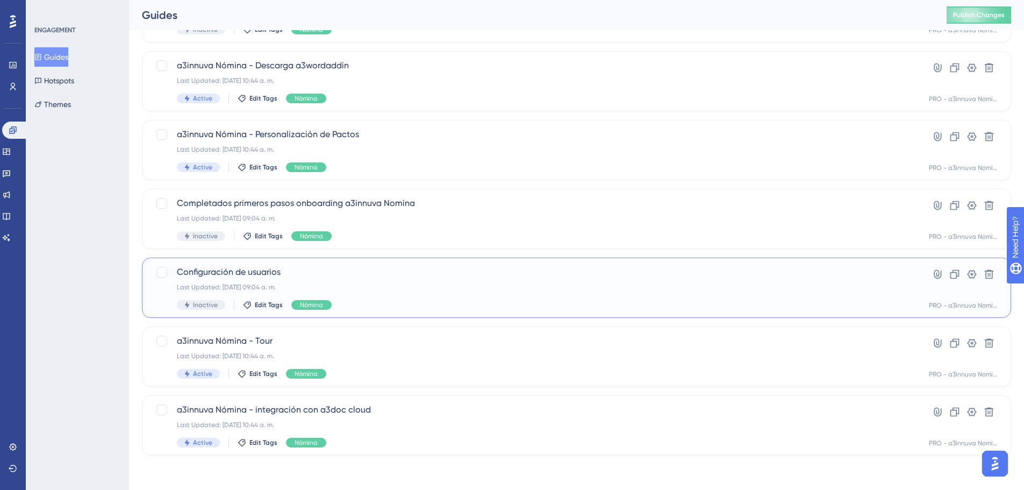
click at [240, 286] on div "Last Updated: 15 sept 2025 09:04 a. m." at bounding box center [534, 287] width 714 height 9
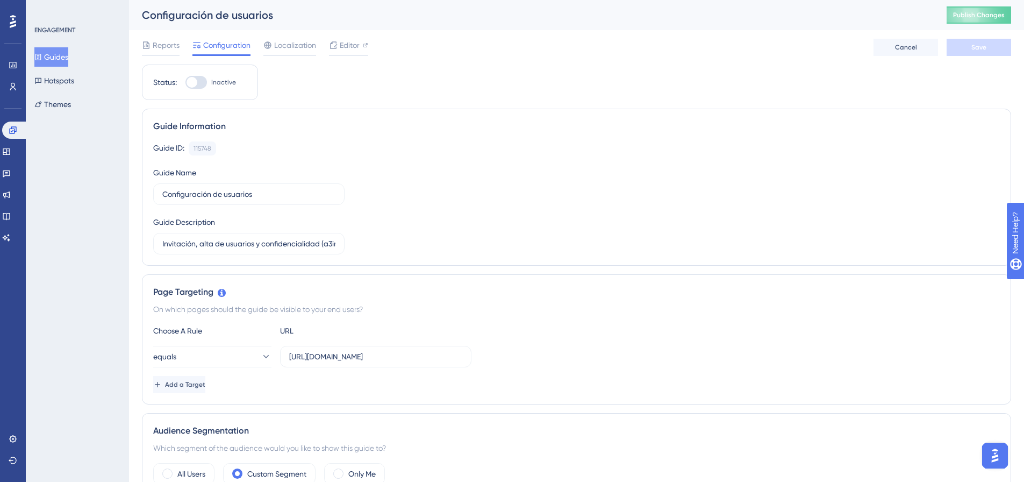
click at [202, 86] on div at bounding box center [197, 82] width 22 height 13
click at [186, 83] on input "Inactive" at bounding box center [185, 82] width 1 height 1
checkbox input "true"
click at [978, 52] on button "Save" at bounding box center [979, 47] width 65 height 17
click at [8, 133] on link at bounding box center [15, 130] width 26 height 17
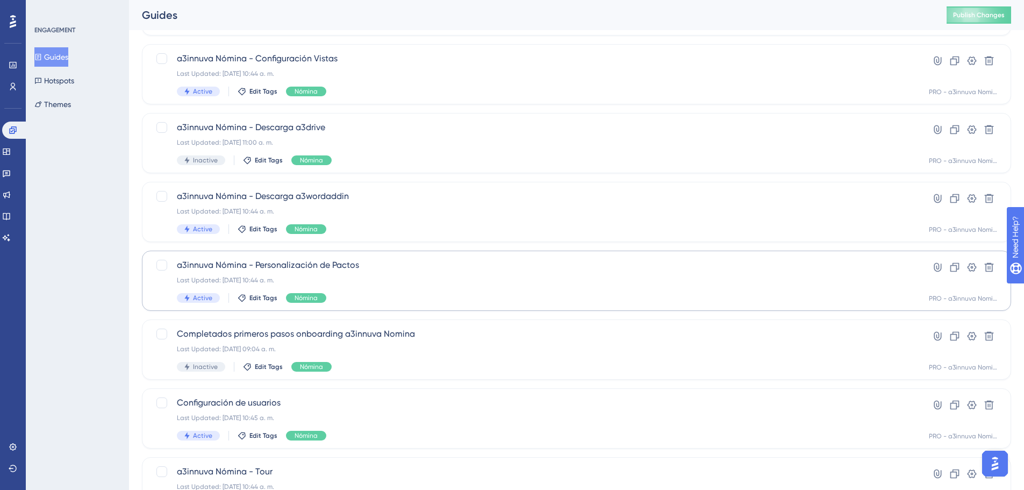
scroll to position [269, 0]
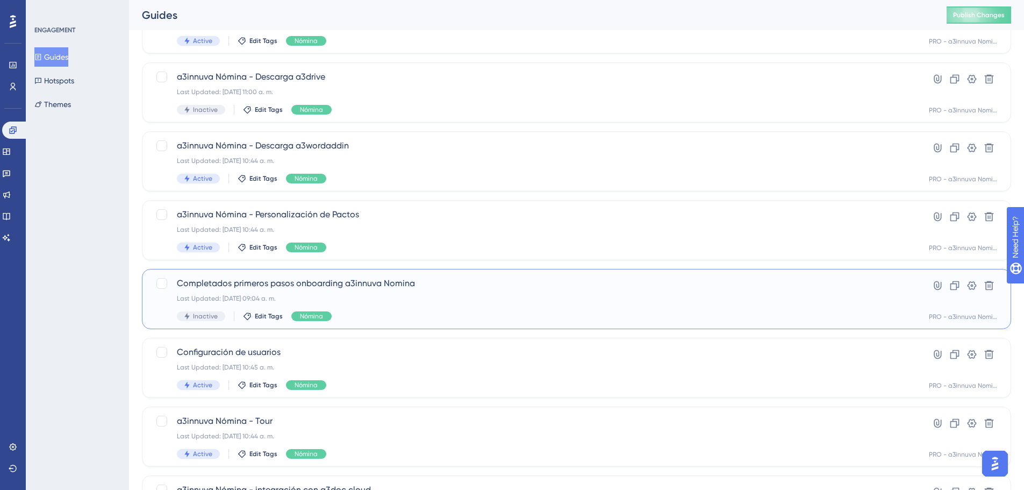
click at [386, 290] on div "Completados primeros pasos onboarding a3innuva Nomina Last Updated: 15 sept 202…" at bounding box center [534, 299] width 714 height 44
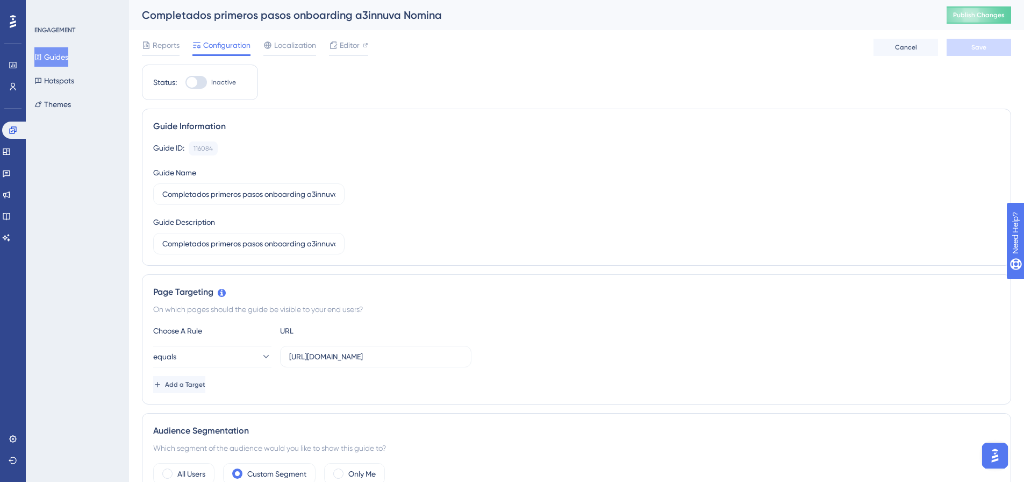
click at [201, 83] on div at bounding box center [197, 82] width 22 height 13
click at [186, 83] on input "Inactive" at bounding box center [185, 82] width 1 height 1
checkbox input "true"
drag, startPoint x: 997, startPoint y: 49, endPoint x: 1024, endPoint y: 60, distance: 29.5
click at [998, 50] on button "Save" at bounding box center [979, 47] width 65 height 17
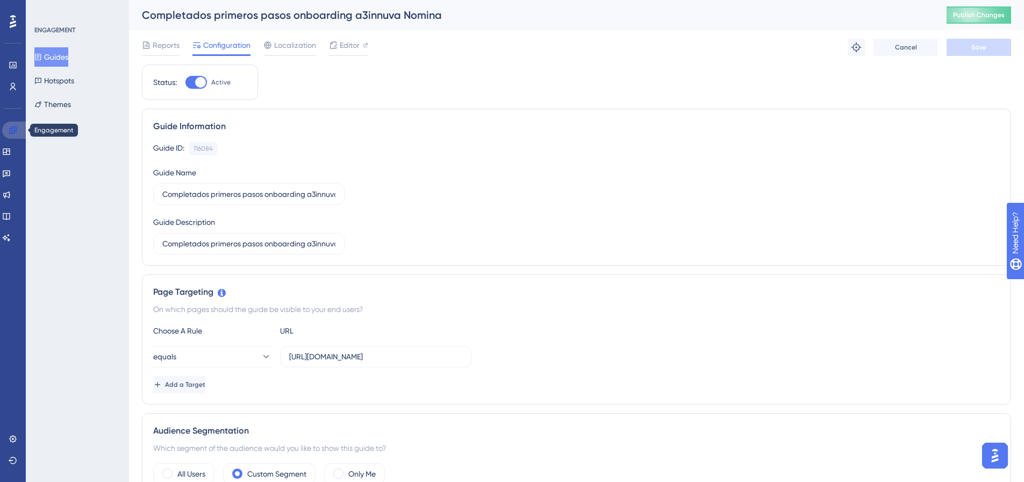
drag, startPoint x: 13, startPoint y: 129, endPoint x: 67, endPoint y: 129, distance: 53.2
click at [13, 129] on icon at bounding box center [12, 129] width 7 height 7
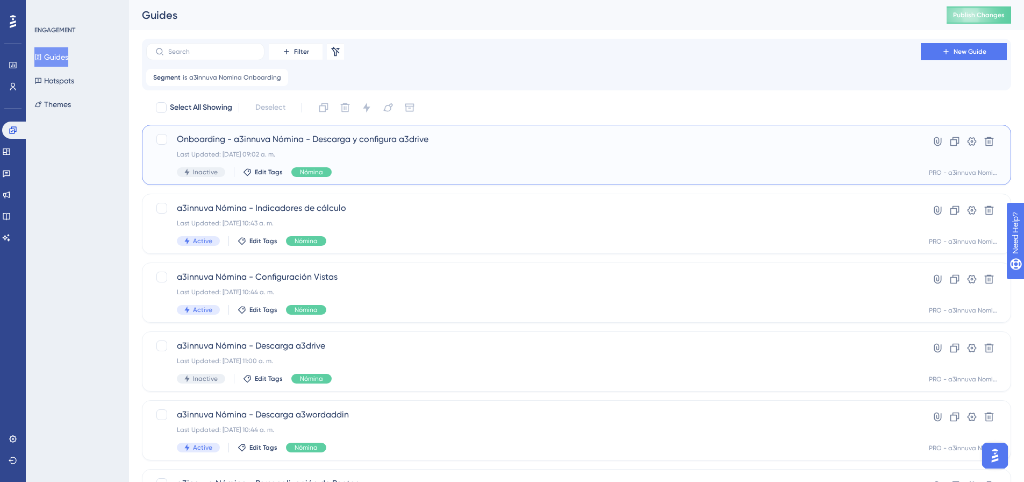
click at [402, 155] on div "Last Updated: 15 sept 2025 09:02 a. m." at bounding box center [534, 154] width 714 height 9
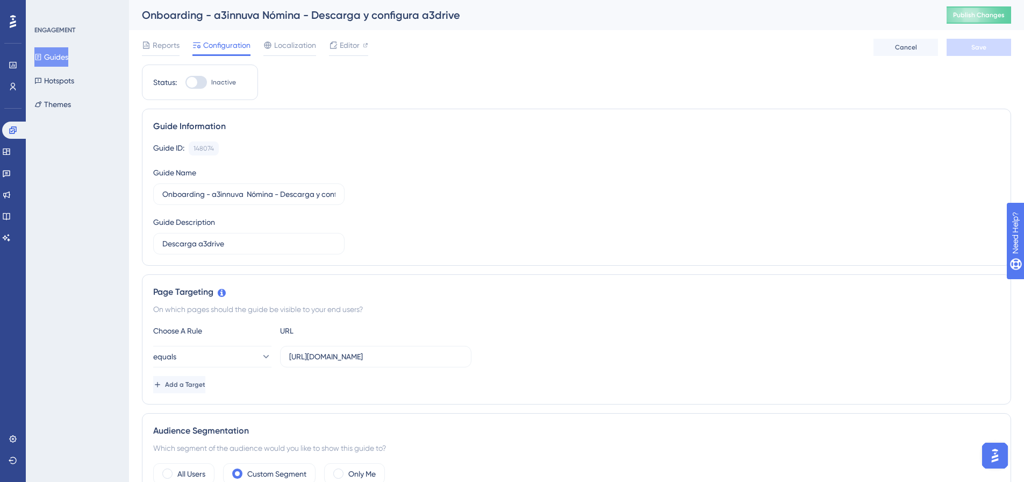
click at [207, 81] on div at bounding box center [197, 82] width 22 height 13
click at [186, 82] on input "Inactive" at bounding box center [185, 82] width 1 height 1
checkbox input "true"
click at [969, 46] on button "Save" at bounding box center [979, 47] width 65 height 17
click at [9, 130] on icon at bounding box center [13, 130] width 9 height 9
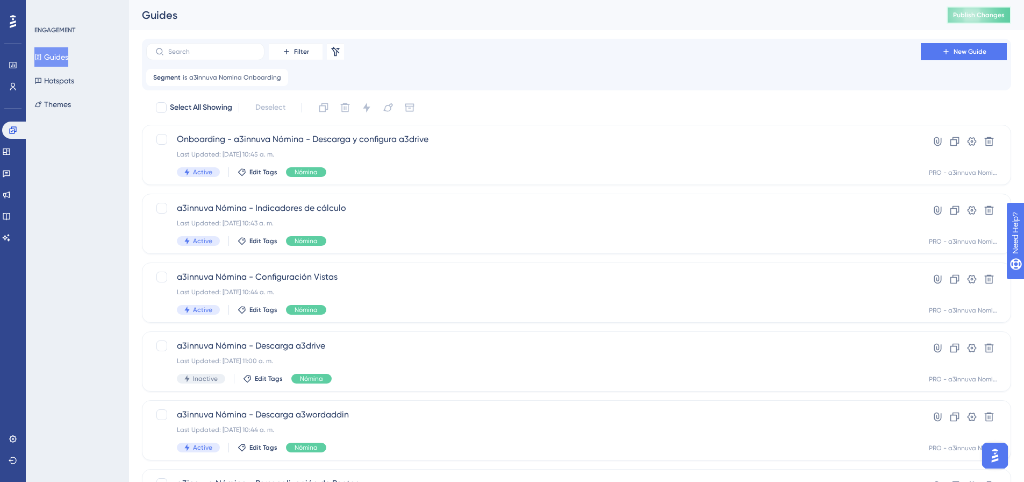
click at [992, 14] on span "Publish Changes" at bounding box center [979, 15] width 52 height 9
click at [355, 152] on div "Last Updated: 15 sept 2025 10:45 a. m." at bounding box center [534, 154] width 714 height 9
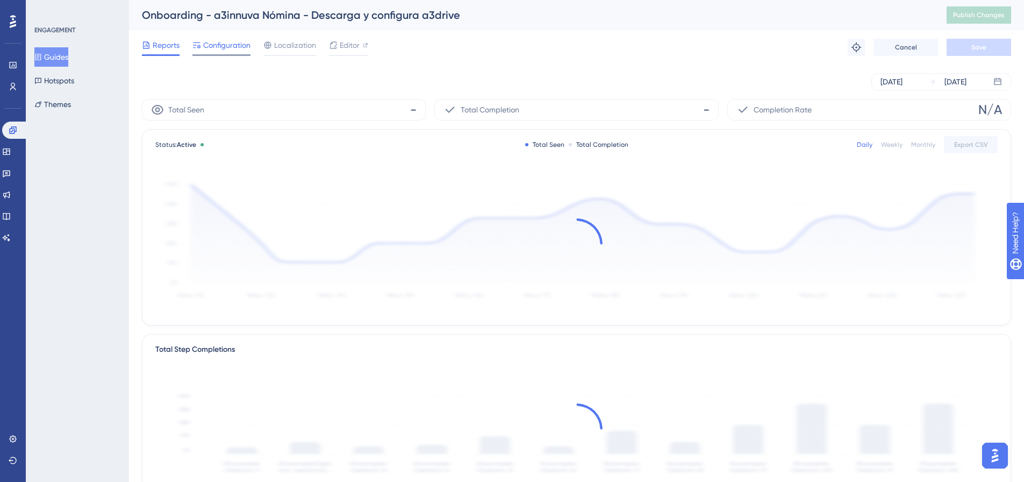
click at [238, 52] on div "Configuration" at bounding box center [222, 47] width 58 height 17
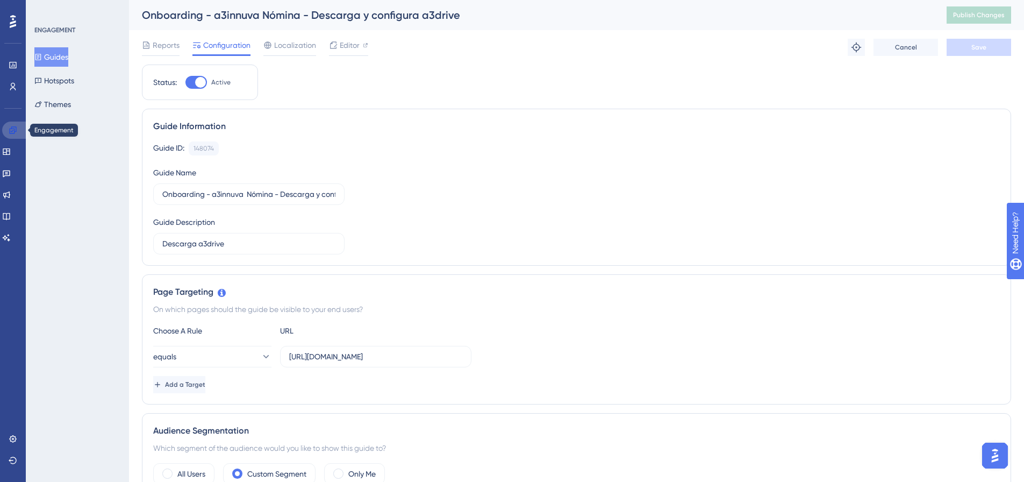
click at [8, 132] on link at bounding box center [15, 130] width 26 height 17
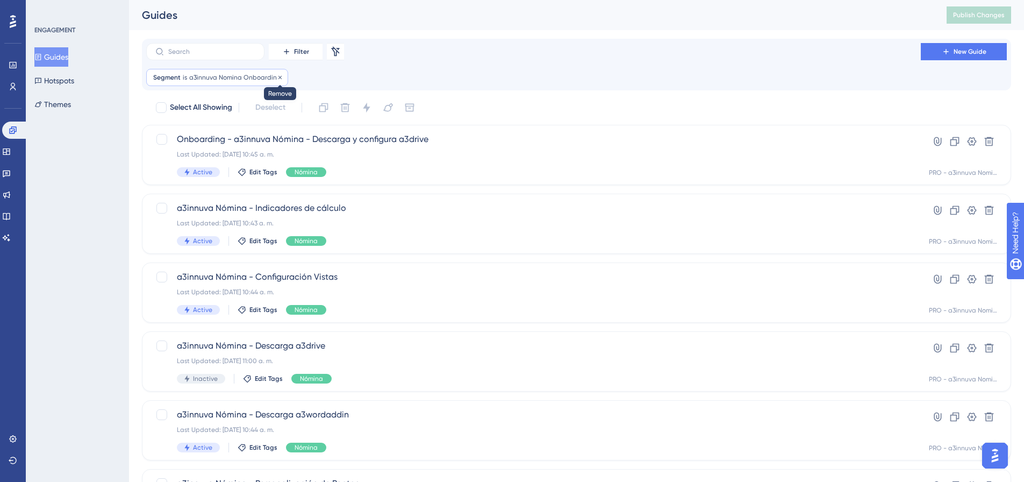
click at [277, 80] on icon at bounding box center [280, 77] width 6 height 6
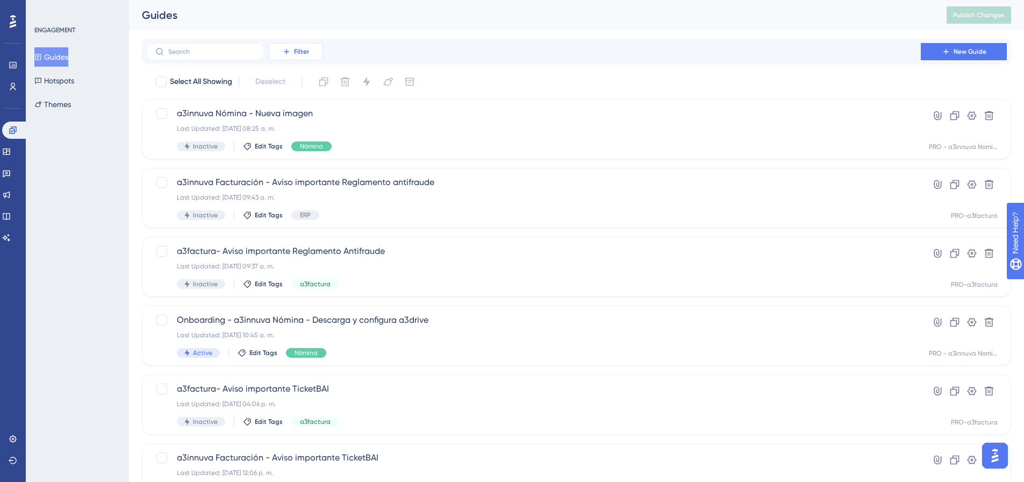
click at [291, 54] on icon at bounding box center [286, 51] width 9 height 9
click at [310, 104] on span "Segments" at bounding box center [293, 103] width 34 height 13
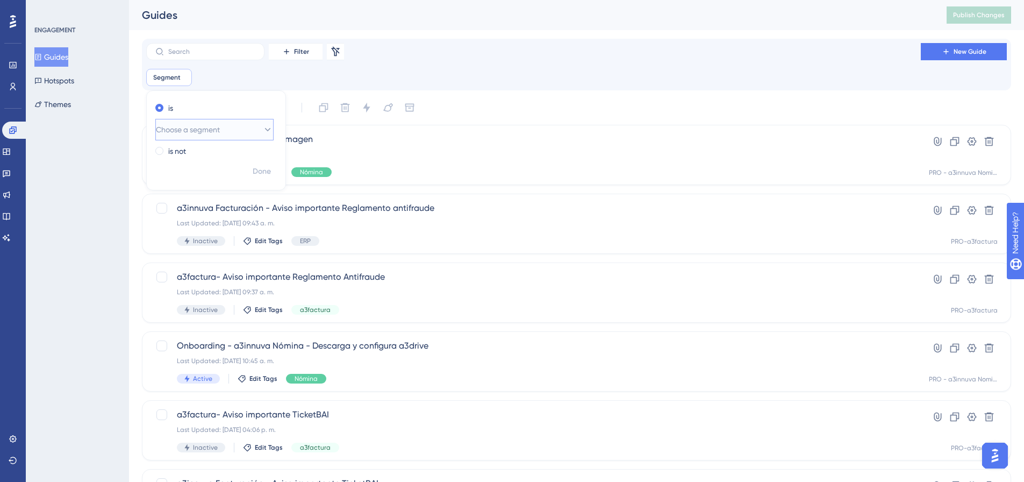
click at [206, 125] on span "Choose a segment" at bounding box center [188, 129] width 64 height 13
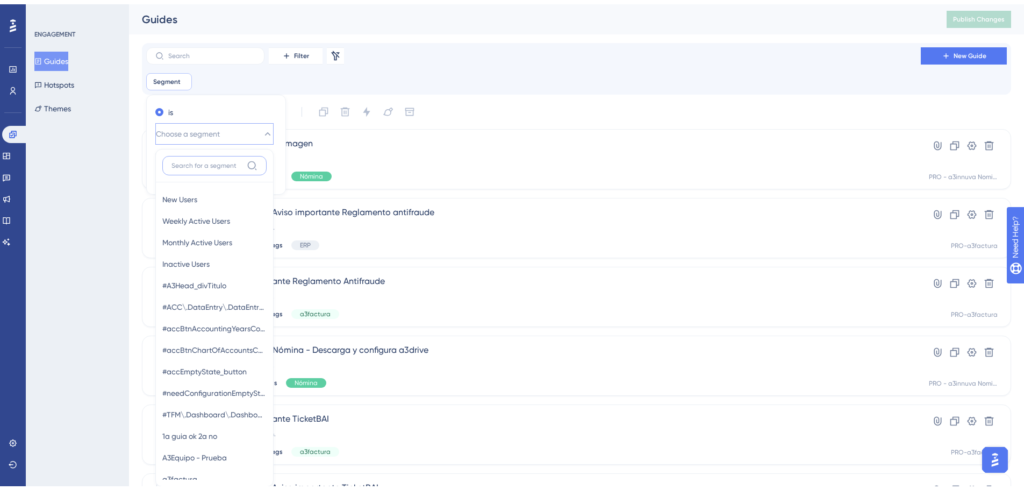
scroll to position [73, 0]
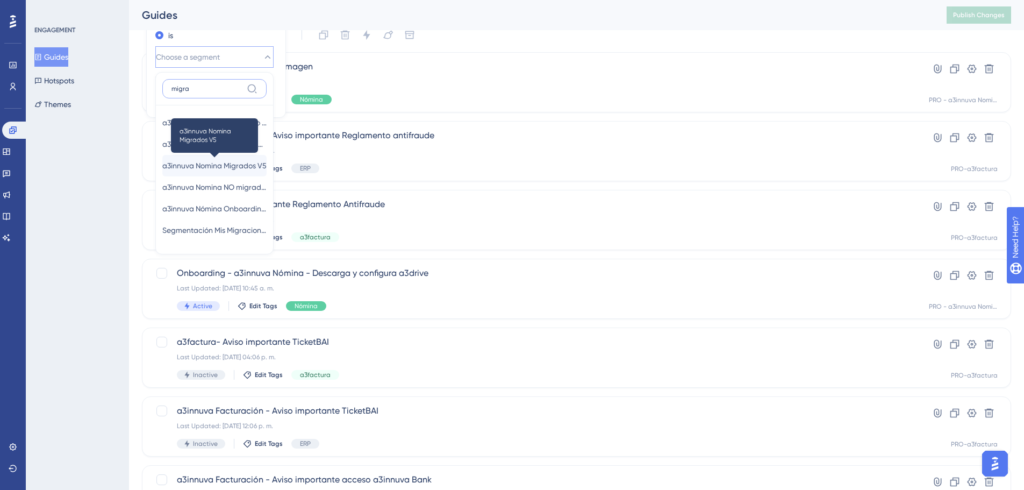
type input "migra"
click at [211, 162] on span "a3innuva Nomina Migrados V5" at bounding box center [214, 165] width 104 height 13
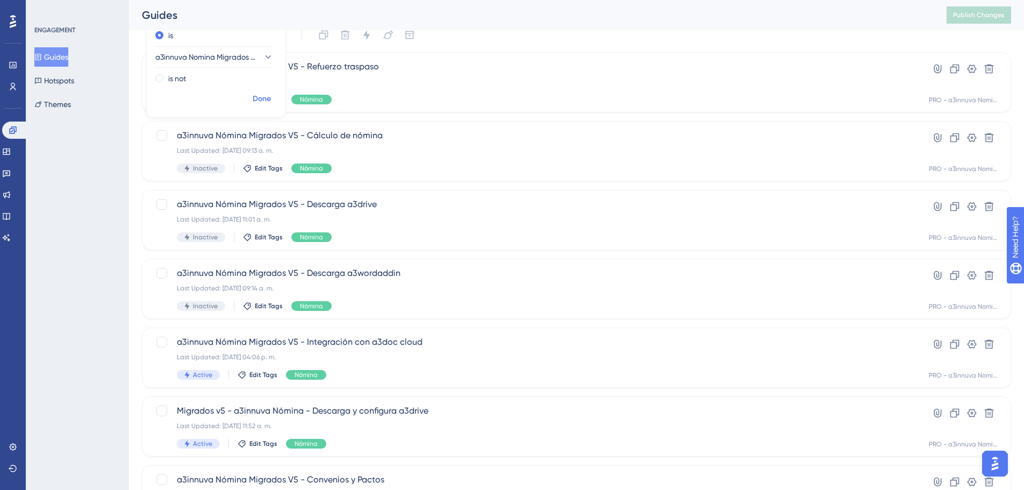
click at [257, 100] on span "Done" at bounding box center [262, 98] width 18 height 13
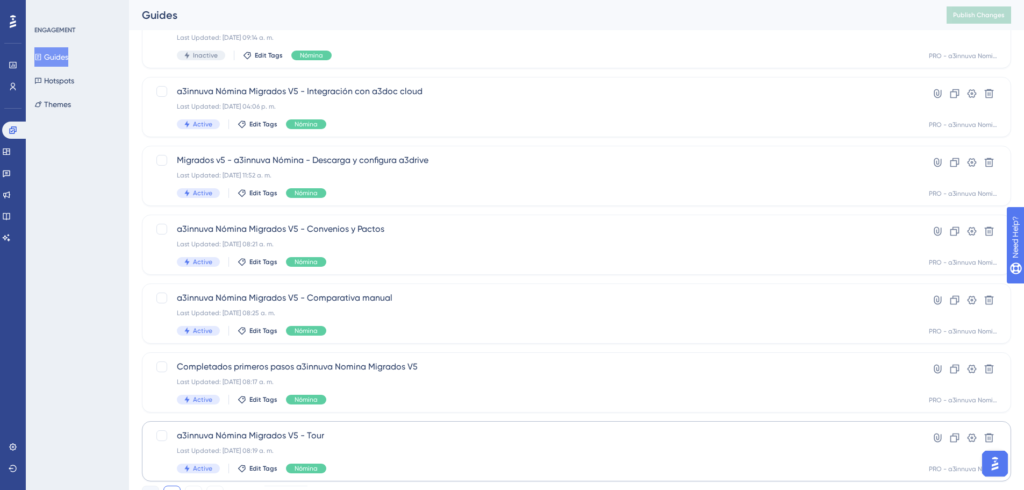
scroll to position [371, 0]
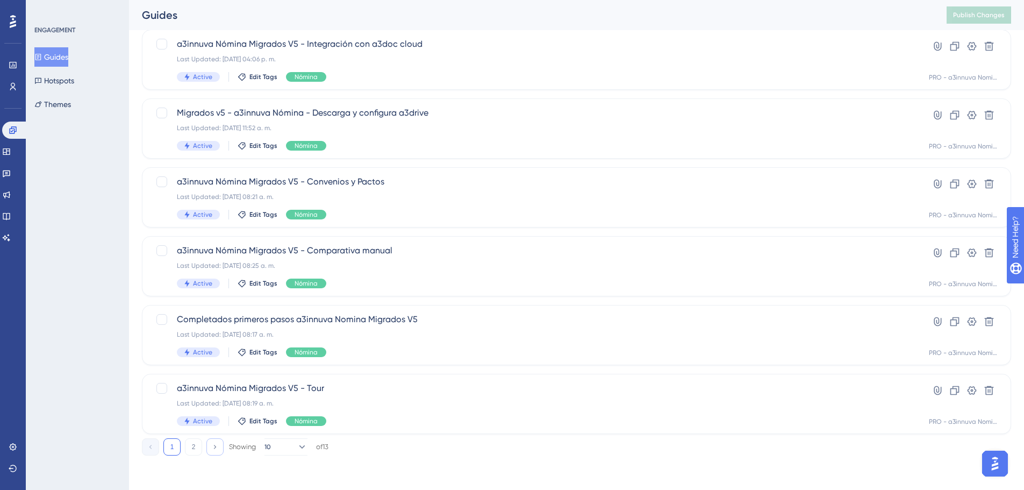
click at [215, 450] on icon at bounding box center [214, 446] width 7 height 7
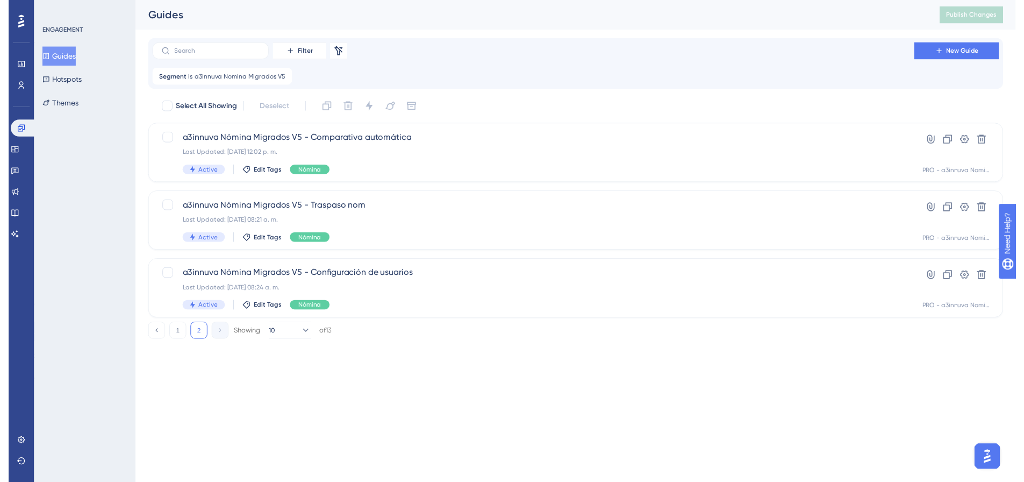
scroll to position [0, 0]
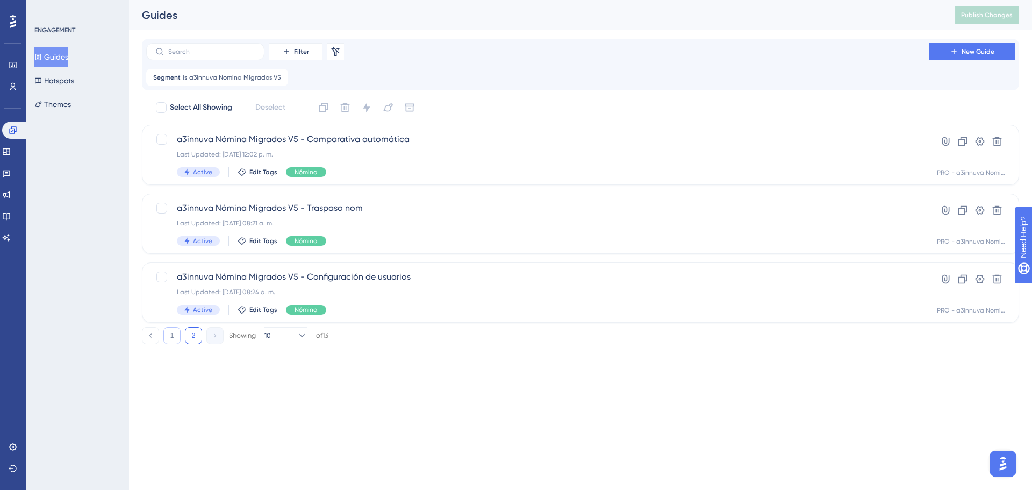
click at [174, 340] on button "1" at bounding box center [171, 335] width 17 height 17
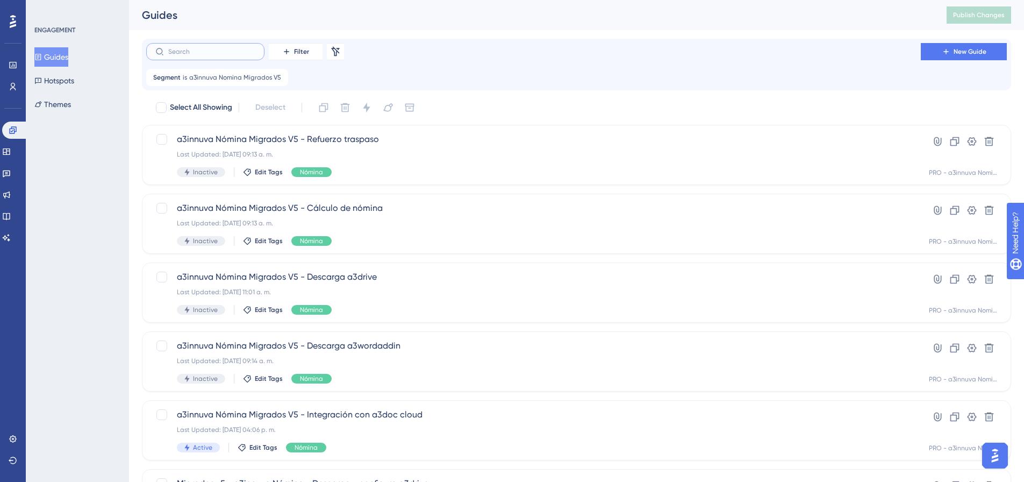
click at [216, 52] on input "text" at bounding box center [211, 52] width 87 height 8
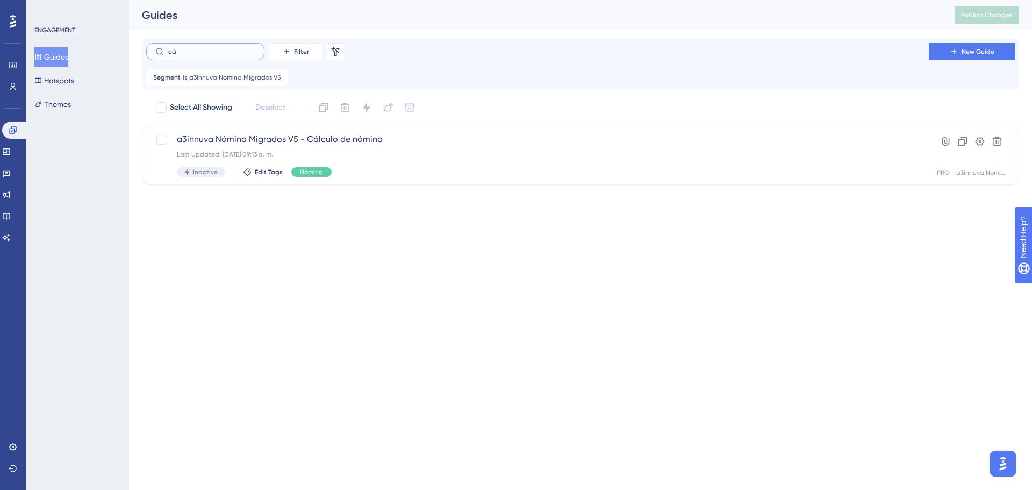
type input "c"
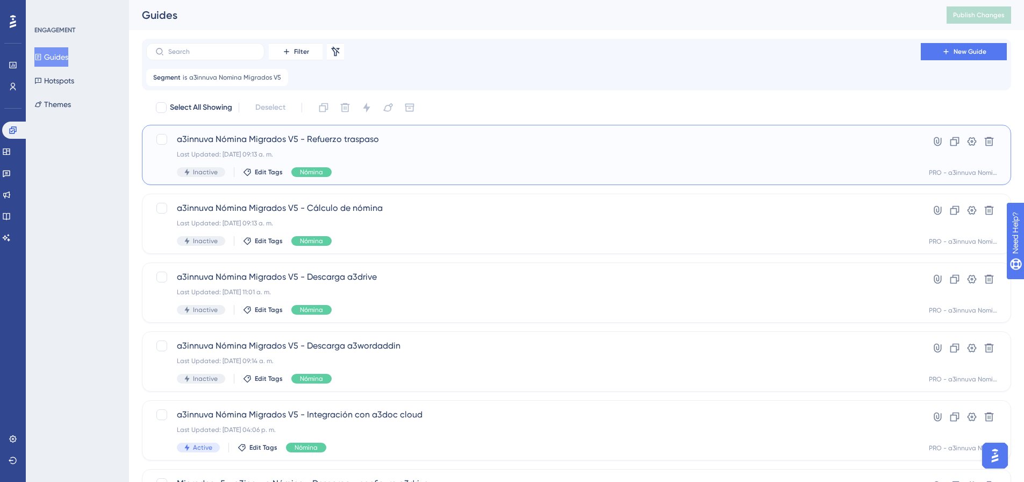
click at [368, 153] on div "Last Updated: 15 sept 2025 09:13 a. m." at bounding box center [534, 154] width 714 height 9
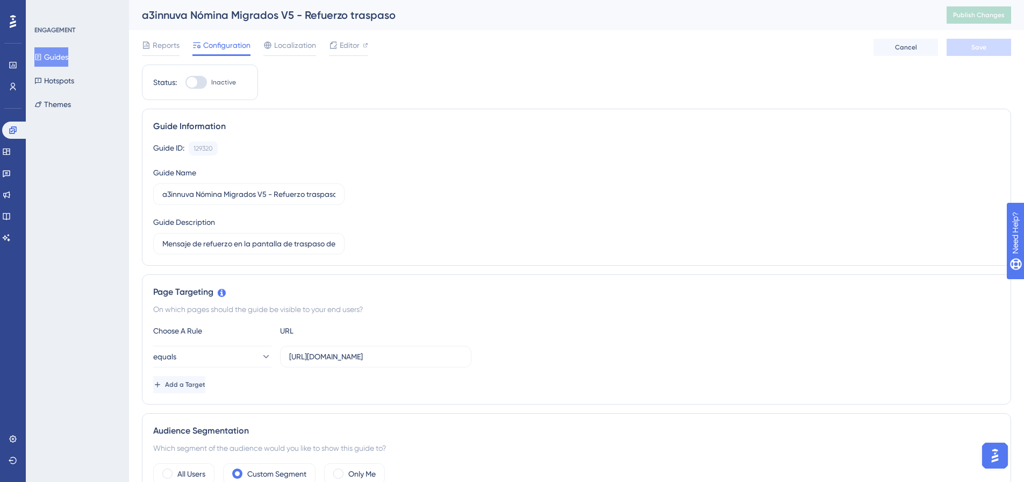
click at [202, 84] on div at bounding box center [197, 82] width 22 height 13
click at [186, 83] on input "Inactive" at bounding box center [185, 82] width 1 height 1
checkbox input "true"
click at [969, 47] on button "Save" at bounding box center [979, 47] width 65 height 17
click at [11, 132] on icon at bounding box center [13, 130] width 9 height 9
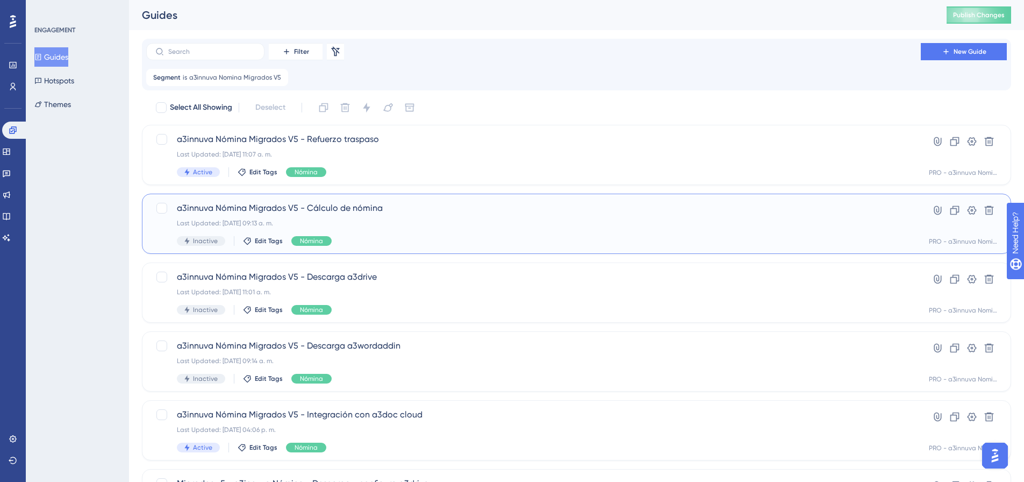
click at [293, 207] on span "a3innuva Nómina Migrados V5 - Cálculo de nómina" at bounding box center [534, 208] width 714 height 13
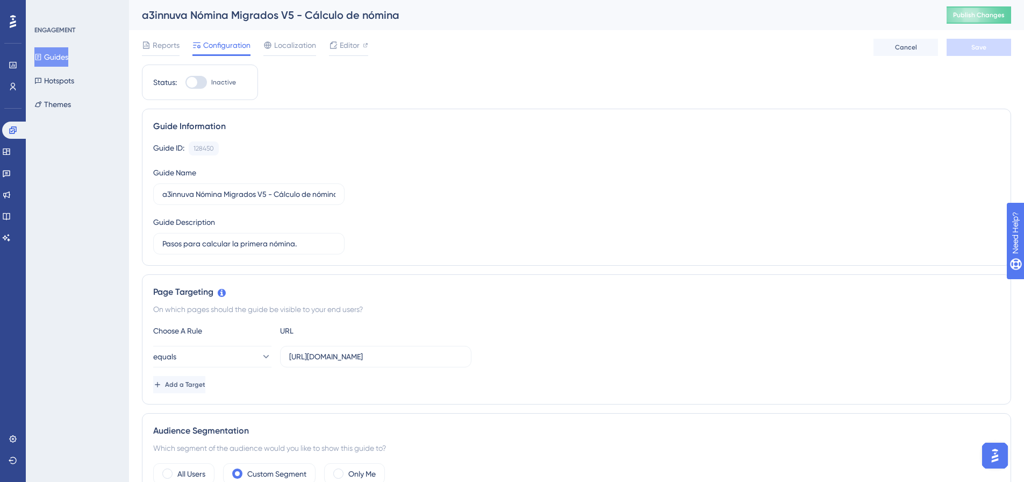
click at [204, 83] on div at bounding box center [197, 82] width 22 height 13
click at [186, 83] on input "Inactive" at bounding box center [185, 82] width 1 height 1
checkbox input "true"
click at [980, 46] on span "Save" at bounding box center [979, 47] width 15 height 9
click at [15, 131] on icon at bounding box center [12, 129] width 7 height 7
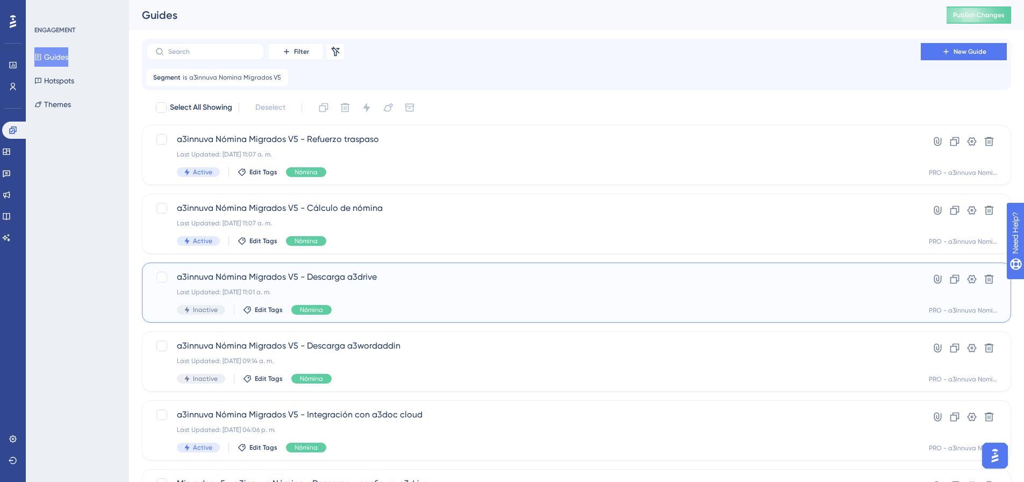
click at [346, 279] on span "a3innuva Nómina Migrados V5 - Descarga a3drive" at bounding box center [534, 276] width 714 height 13
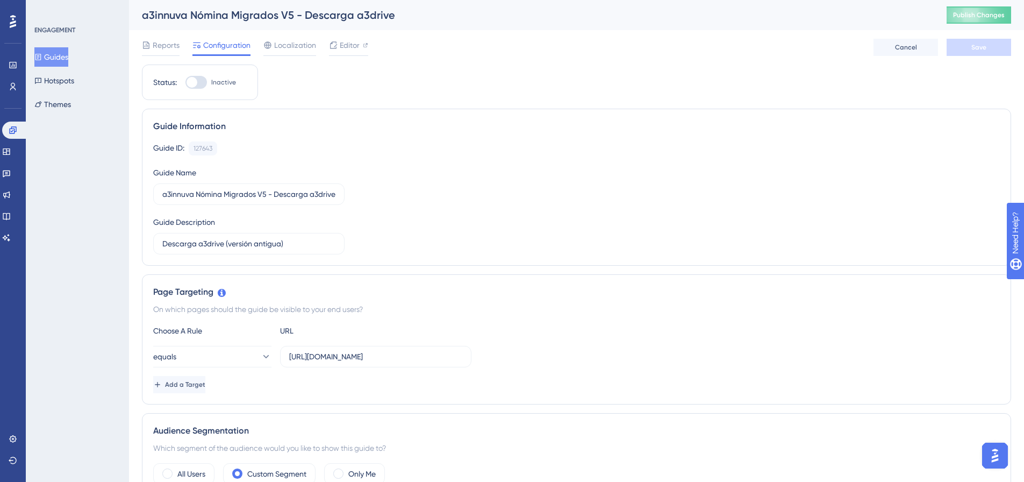
click at [208, 82] on label "Inactive" at bounding box center [211, 82] width 51 height 13
click at [186, 82] on input "Inactive" at bounding box center [185, 82] width 1 height 1
checkbox input "true"
click at [982, 52] on button "Save" at bounding box center [979, 47] width 65 height 17
drag, startPoint x: 16, startPoint y: 134, endPoint x: 126, endPoint y: 154, distance: 112.5
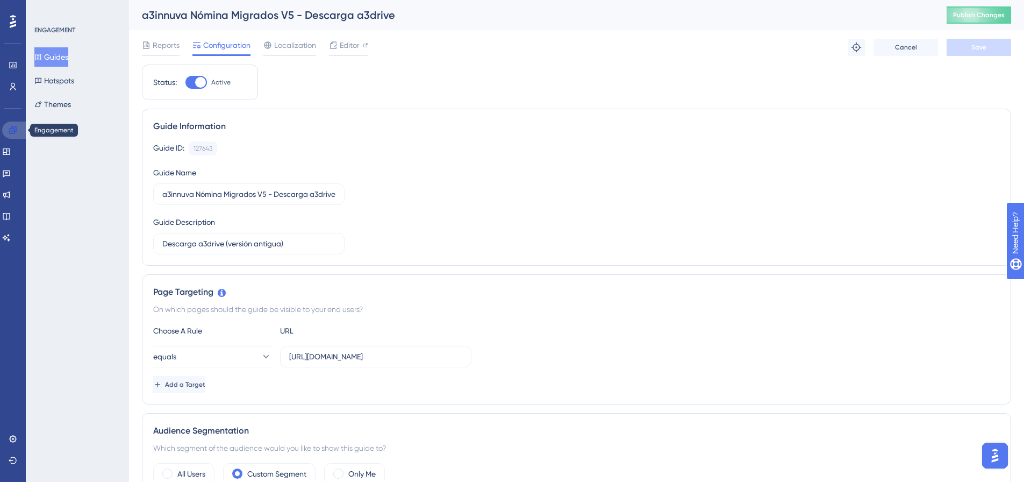
click at [16, 134] on icon at bounding box center [13, 130] width 9 height 9
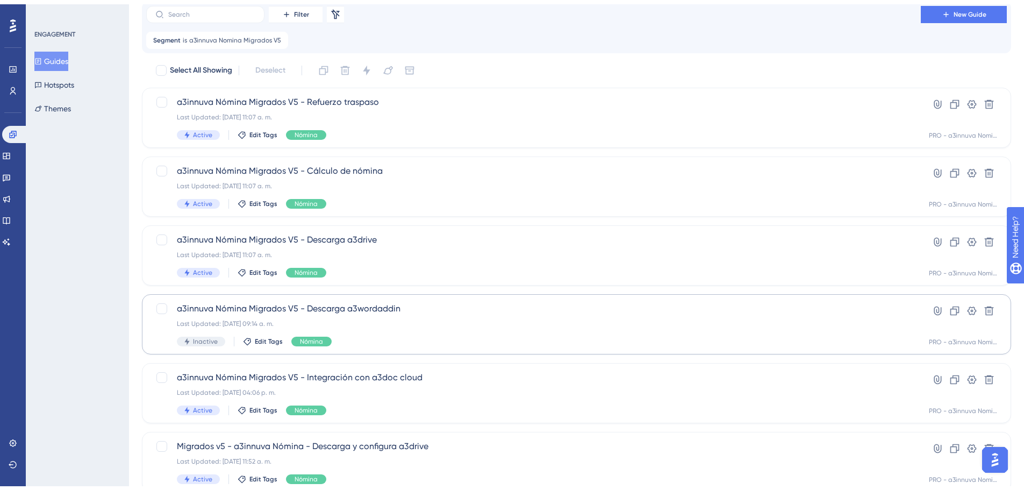
scroll to position [54, 0]
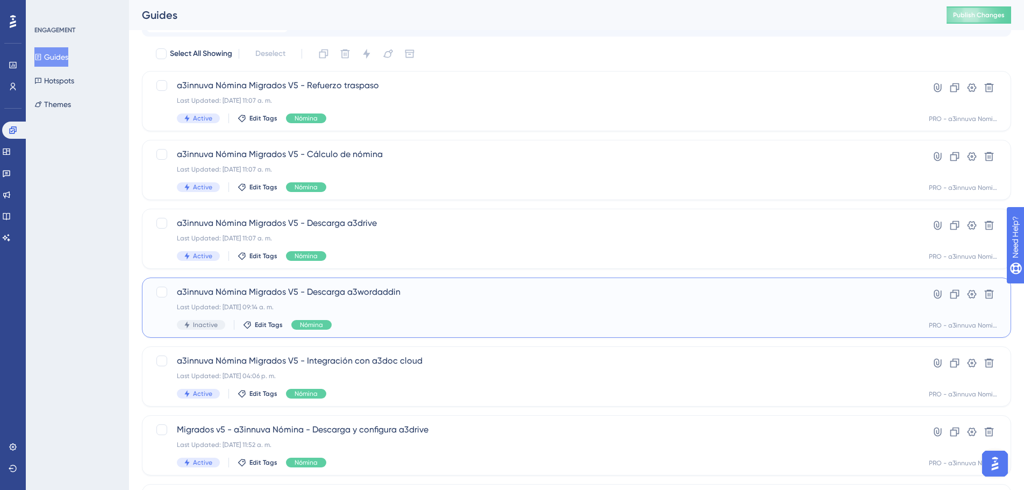
click at [386, 297] on span "a3innuva Nómina Migrados V5 - Descarga a3wordaddin" at bounding box center [534, 292] width 714 height 13
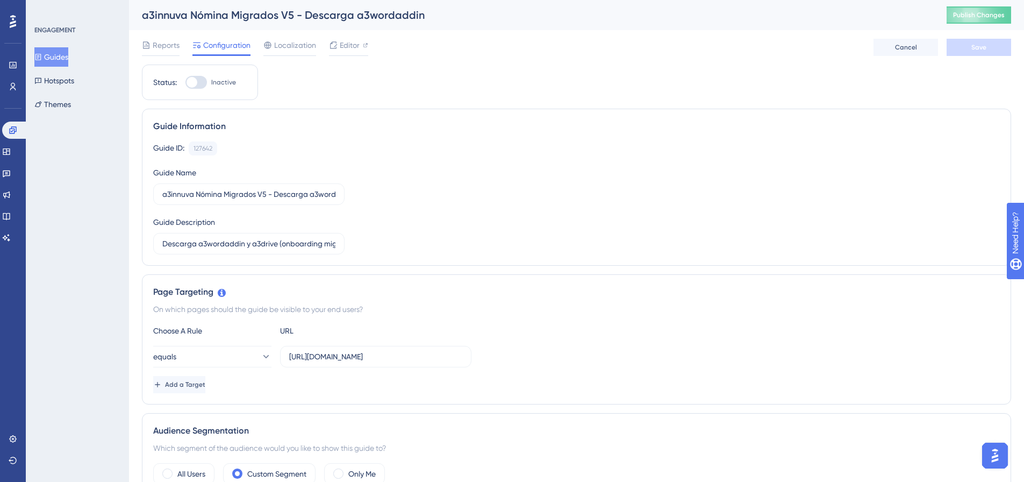
click at [203, 83] on div at bounding box center [197, 82] width 22 height 13
click at [186, 83] on input "Inactive" at bounding box center [185, 82] width 1 height 1
checkbox input "true"
click at [980, 43] on span "Save" at bounding box center [979, 47] width 15 height 9
click at [979, 16] on span "Publish Changes" at bounding box center [979, 15] width 52 height 9
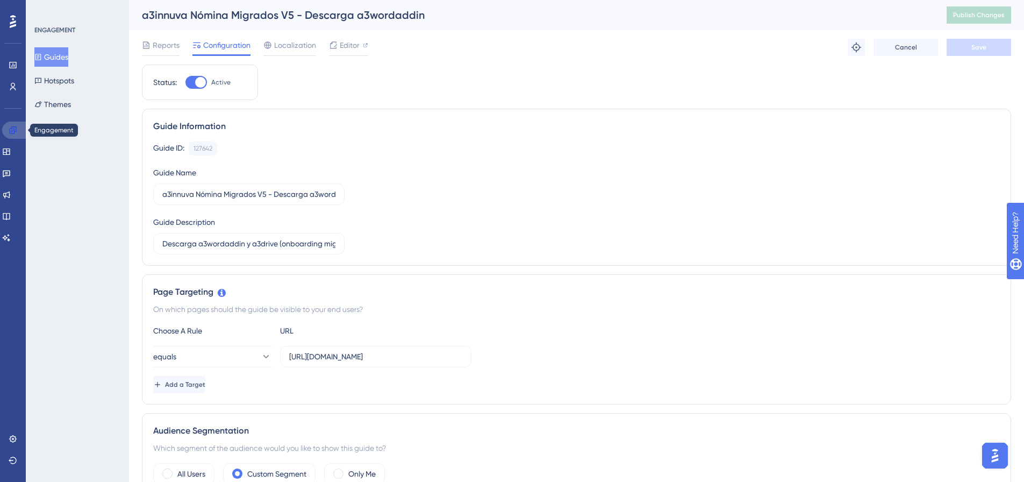
click at [14, 133] on icon at bounding box center [12, 129] width 7 height 7
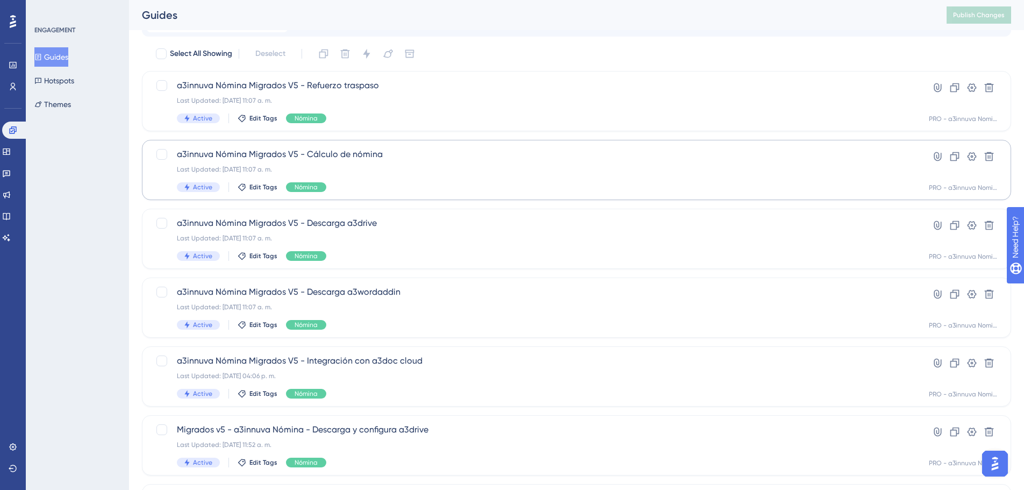
scroll to position [108, 0]
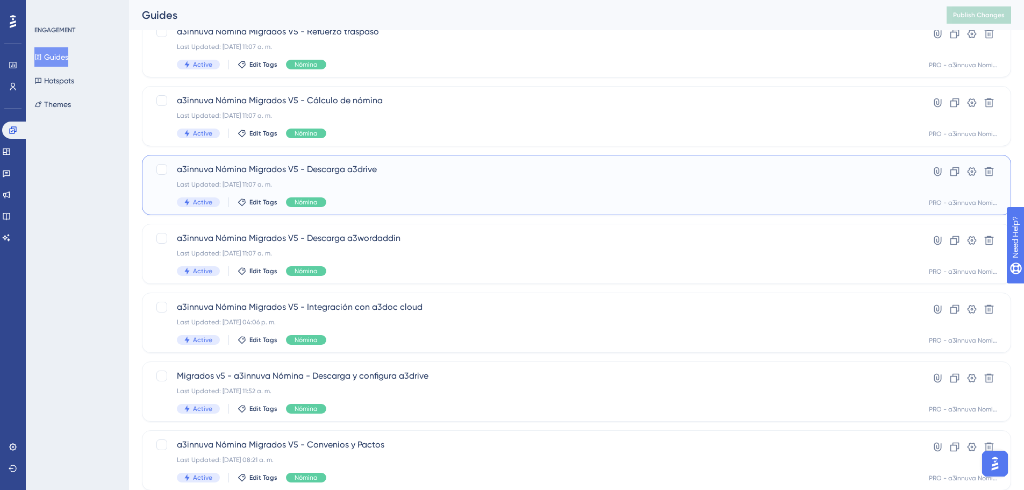
click at [381, 187] on div "Last Updated: 15 sept 2025 11:07 a. m." at bounding box center [534, 184] width 714 height 9
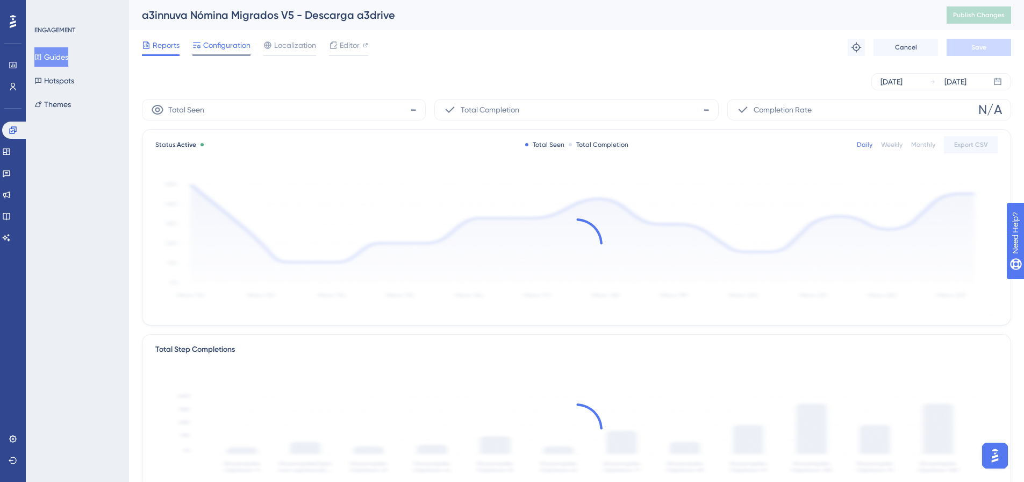
click at [216, 46] on span "Configuration" at bounding box center [226, 45] width 47 height 13
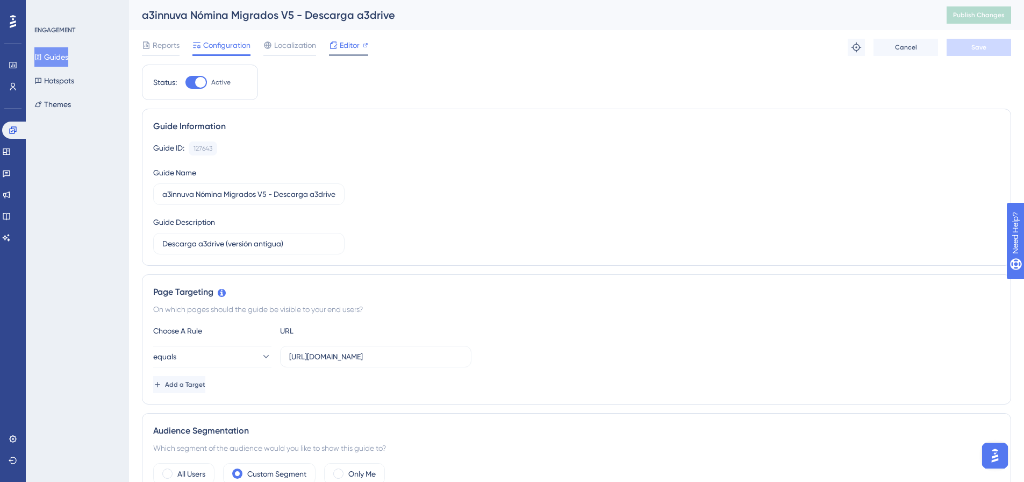
click at [352, 47] on span "Editor" at bounding box center [350, 45] width 20 height 13
click at [12, 132] on icon at bounding box center [12, 129] width 7 height 7
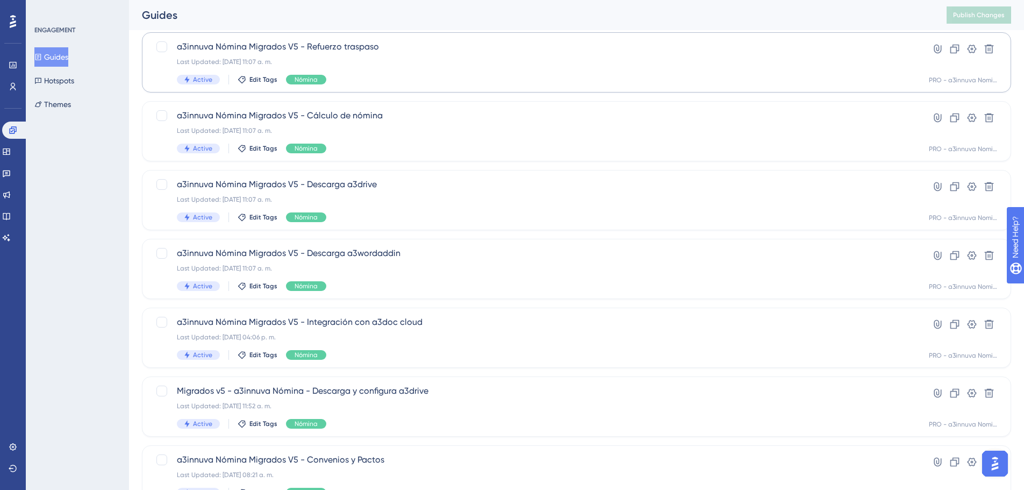
scroll to position [108, 0]
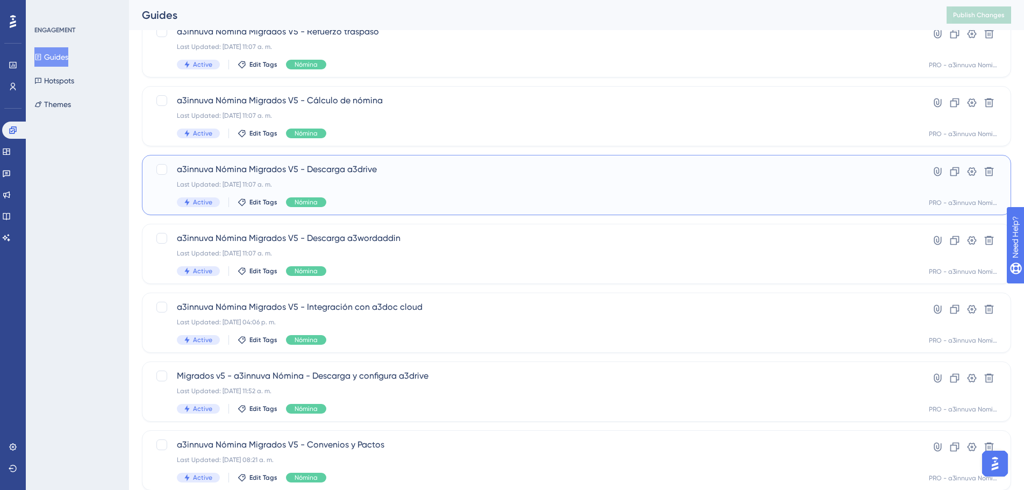
click at [344, 181] on div "Last Updated: 15 sept 2025 11:07 a. m." at bounding box center [534, 184] width 714 height 9
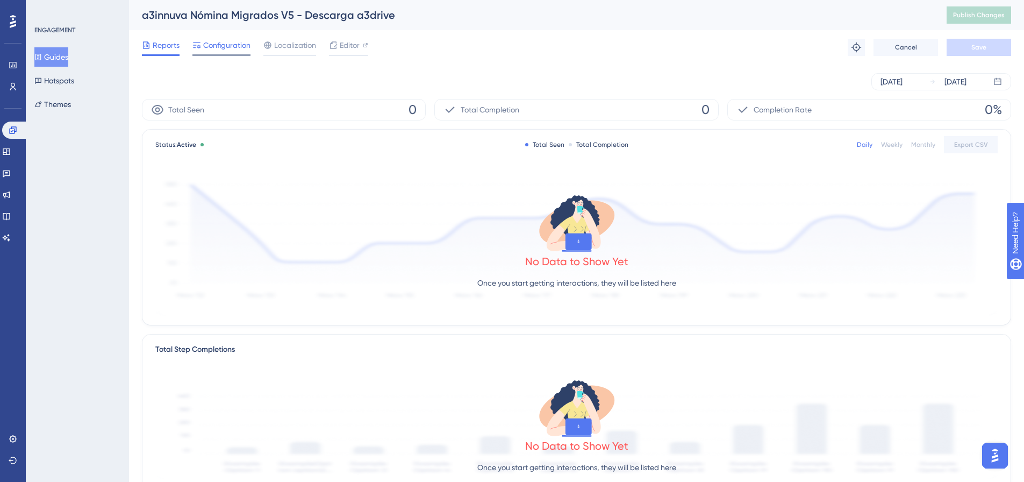
click at [233, 45] on span "Configuration" at bounding box center [226, 45] width 47 height 13
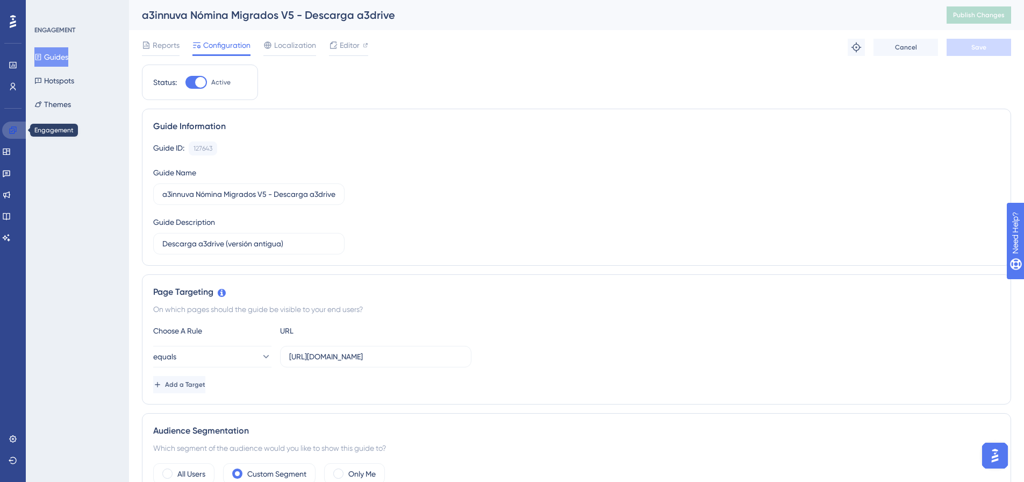
click at [15, 132] on icon at bounding box center [13, 130] width 9 height 9
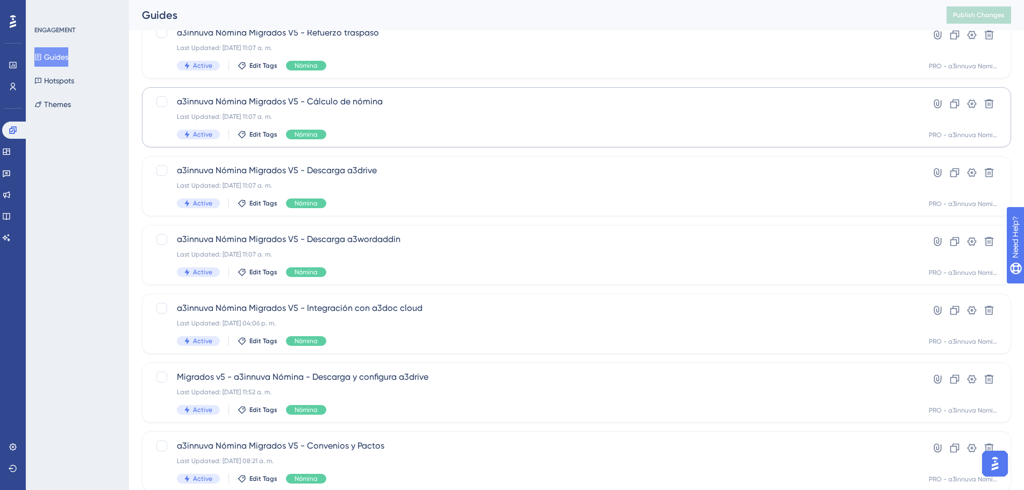
scroll to position [108, 0]
click at [419, 393] on div "Last Updated: 17 jul 2025 11:52 a. m." at bounding box center [534, 391] width 714 height 9
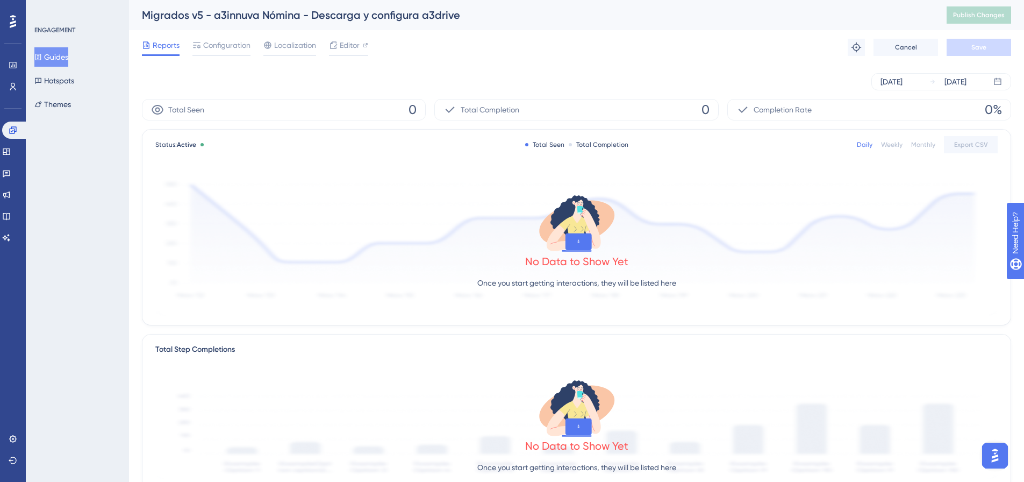
click at [216, 44] on span "Configuration" at bounding box center [226, 45] width 47 height 13
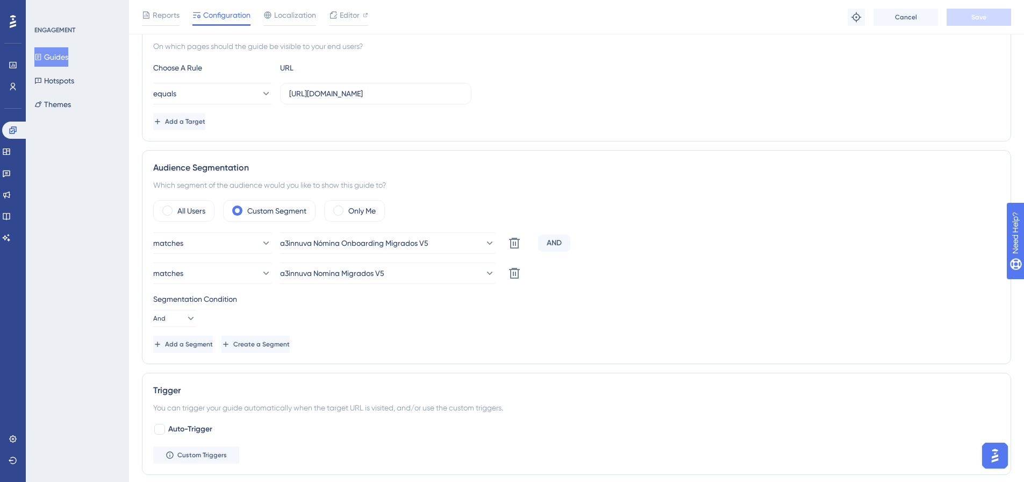
scroll to position [269, 0]
click at [16, 131] on icon at bounding box center [13, 130] width 9 height 9
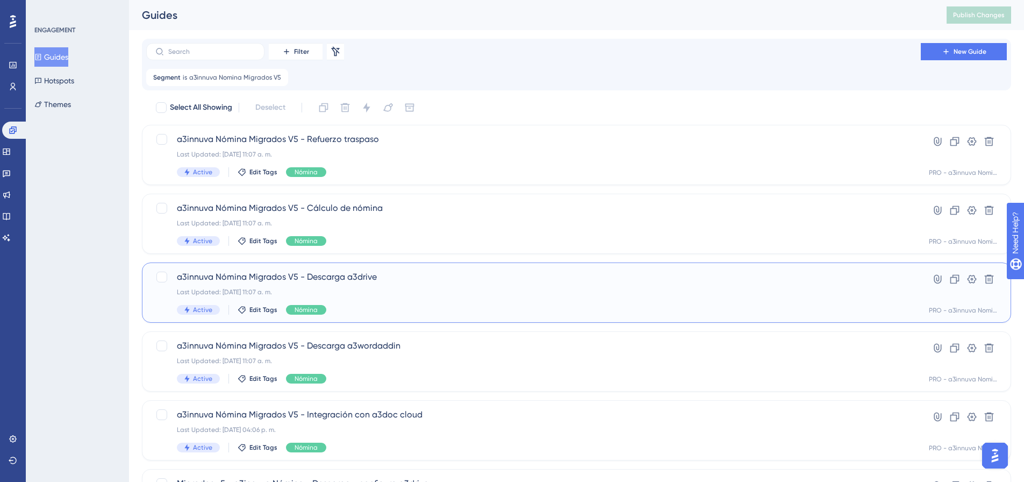
click at [454, 291] on div "Last Updated: 15 sept 2025 11:07 a. m." at bounding box center [534, 292] width 714 height 9
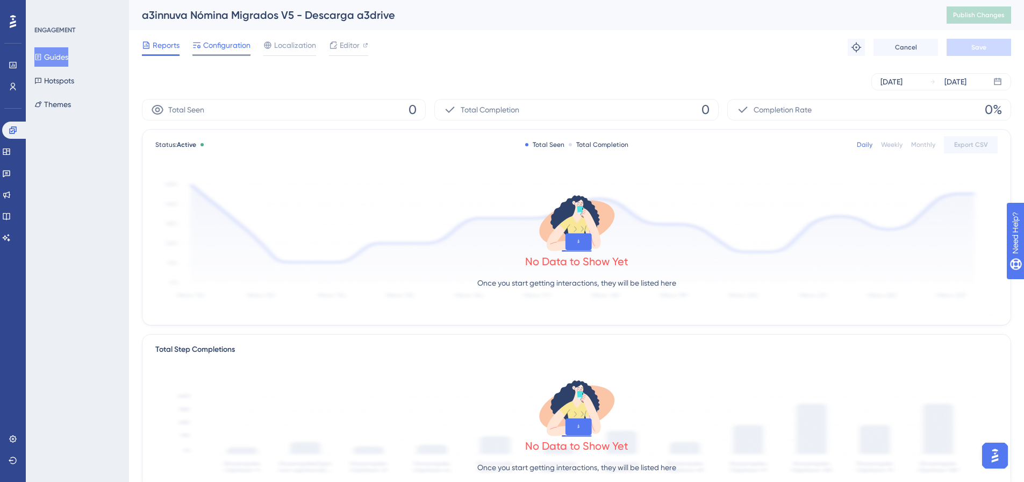
click at [222, 39] on span "Configuration" at bounding box center [226, 45] width 47 height 13
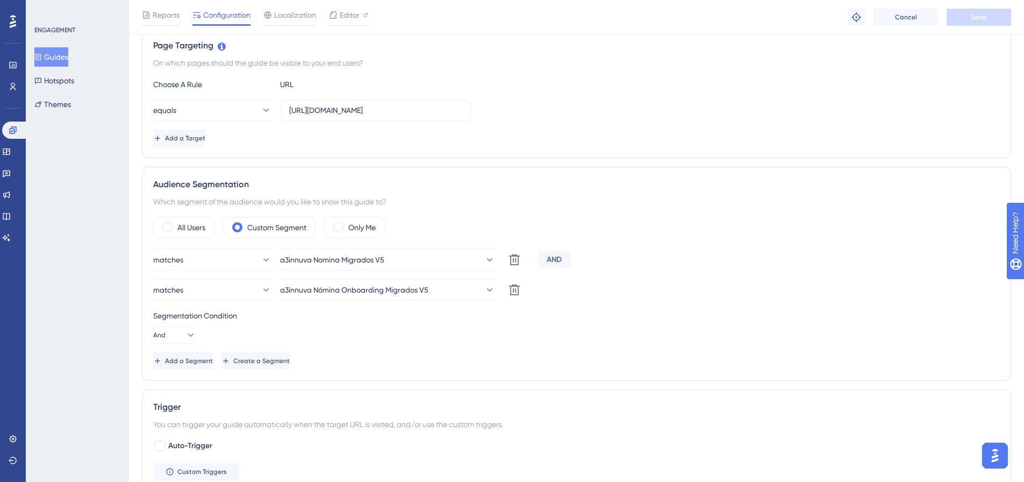
scroll to position [269, 0]
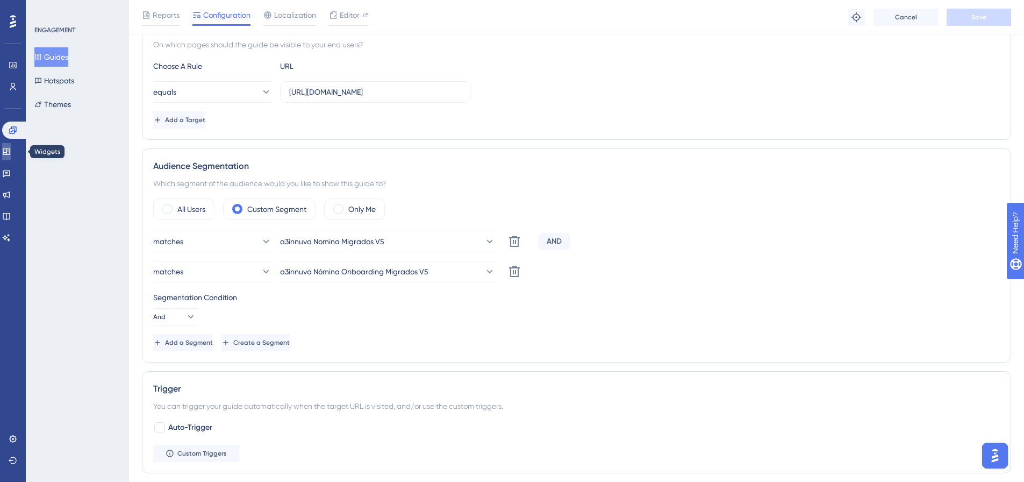
drag, startPoint x: 14, startPoint y: 152, endPoint x: 20, endPoint y: 153, distance: 6.7
click at [11, 152] on icon at bounding box center [6, 151] width 9 height 9
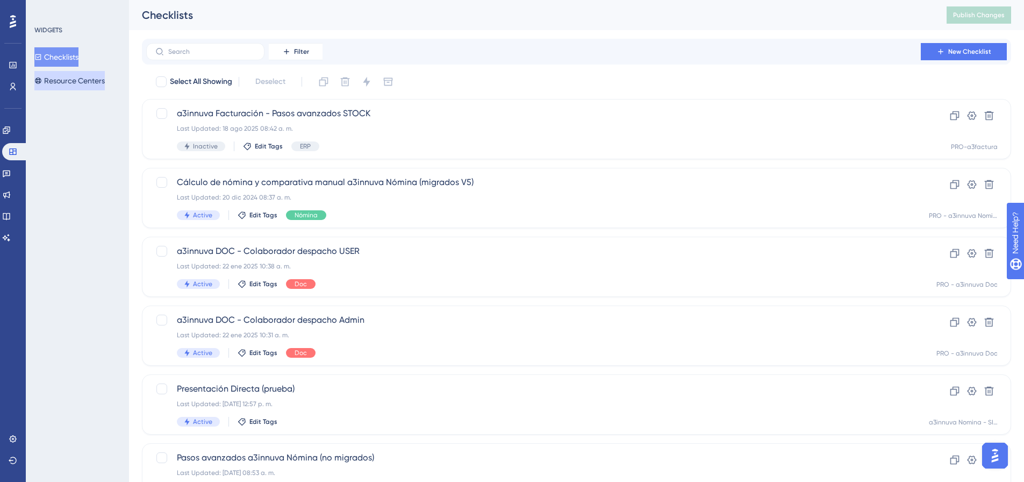
click at [88, 76] on button "Resource Centers" at bounding box center [69, 80] width 70 height 19
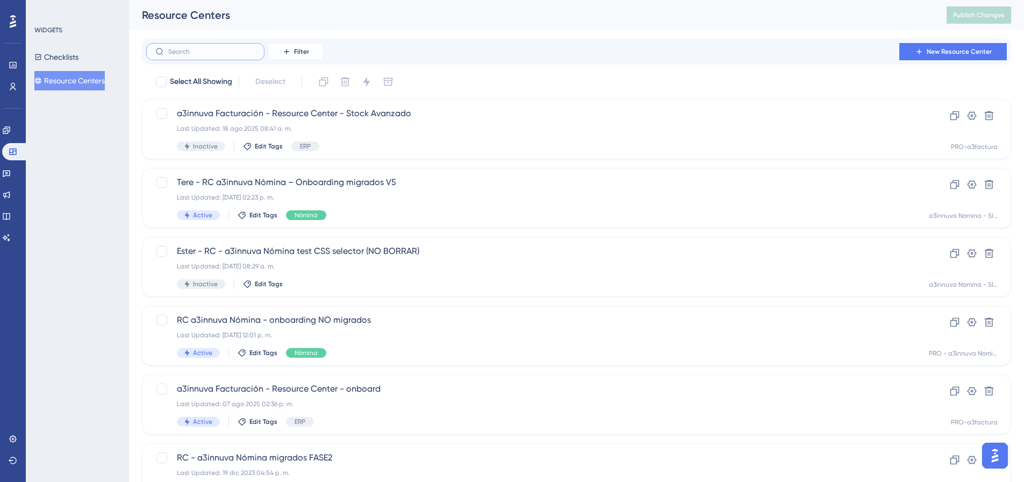
click at [203, 51] on input "text" at bounding box center [211, 52] width 87 height 8
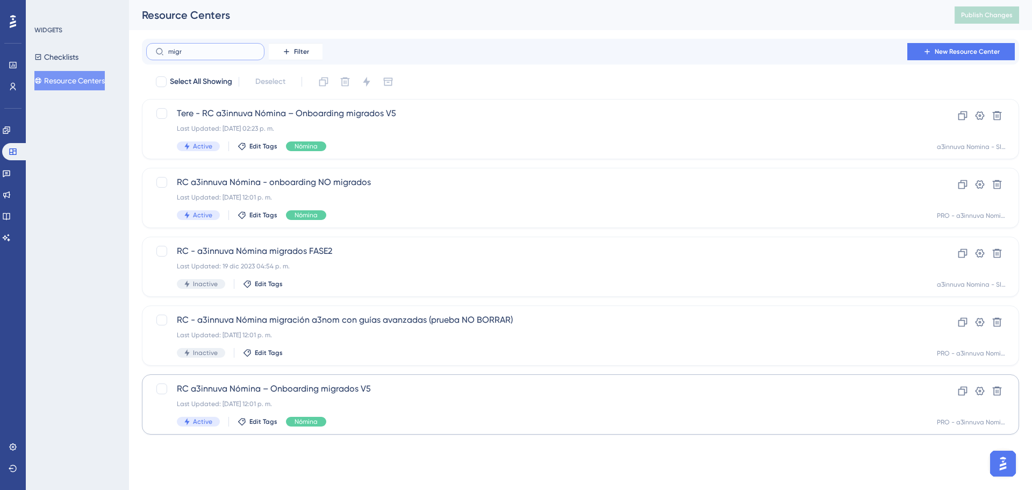
type input "migr"
click at [388, 401] on div "Last Updated: 22 jul 2025 12:01 p. m." at bounding box center [538, 404] width 722 height 9
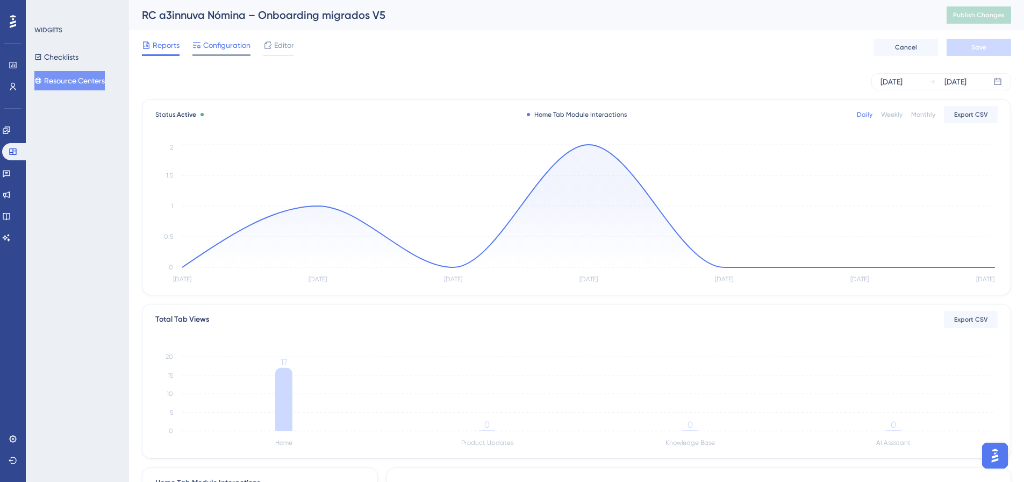
click at [236, 53] on div "Configuration" at bounding box center [222, 47] width 58 height 17
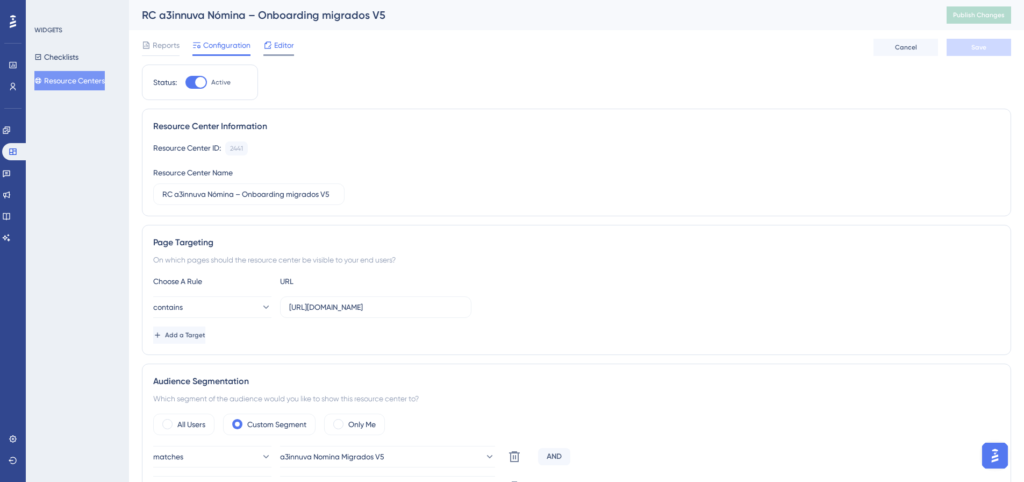
click at [278, 48] on span "Editor" at bounding box center [284, 45] width 20 height 13
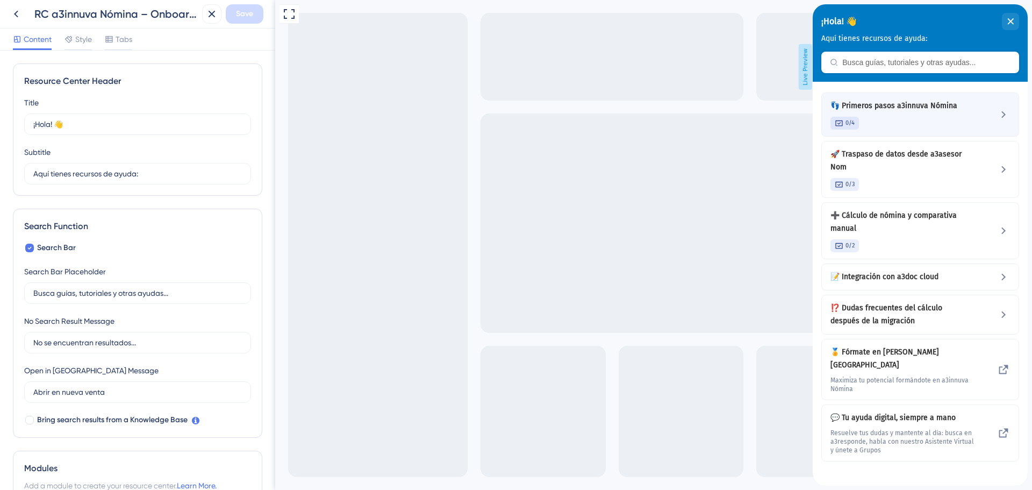
click at [998, 113] on icon at bounding box center [1004, 114] width 13 height 13
click at [935, 108] on span "👣 Primeros pasos a3innuva Nómina" at bounding box center [903, 105] width 144 height 13
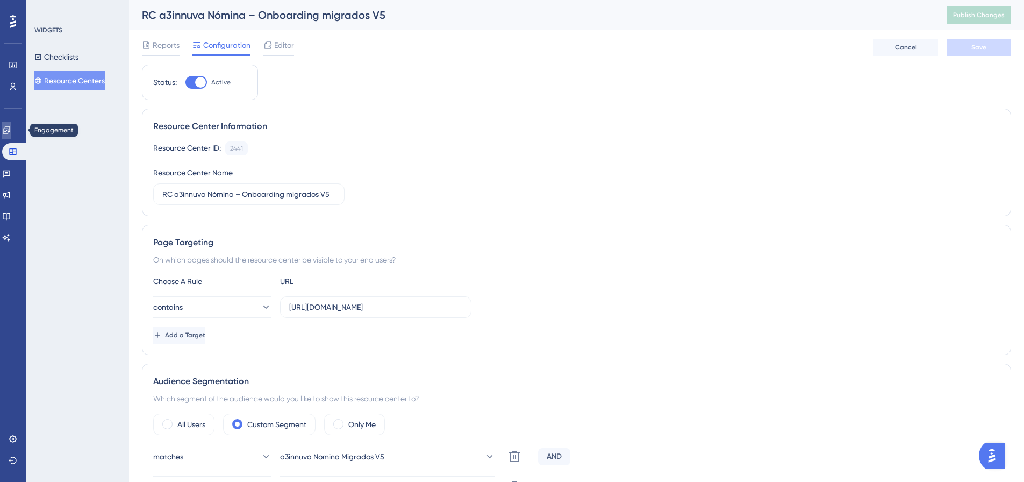
click at [10, 130] on icon at bounding box center [6, 130] width 9 height 9
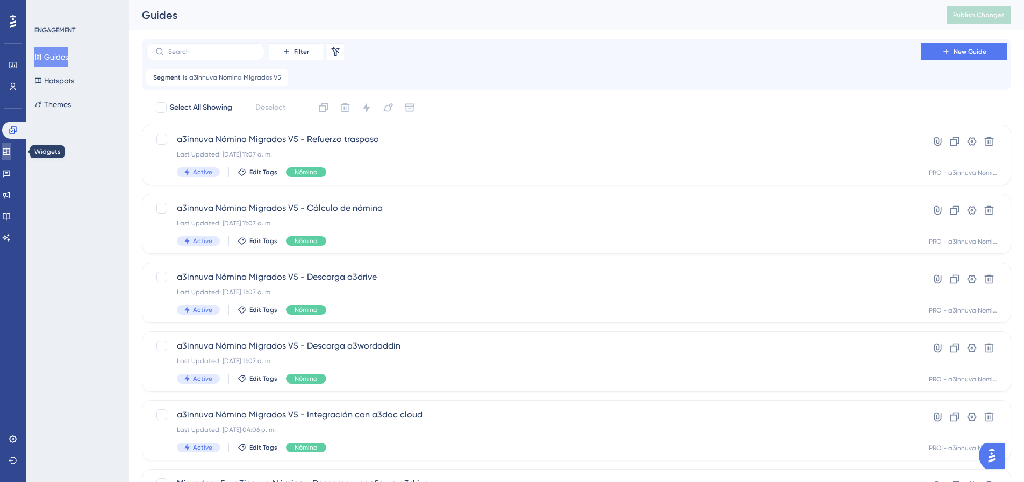
click at [10, 154] on icon at bounding box center [6, 151] width 7 height 6
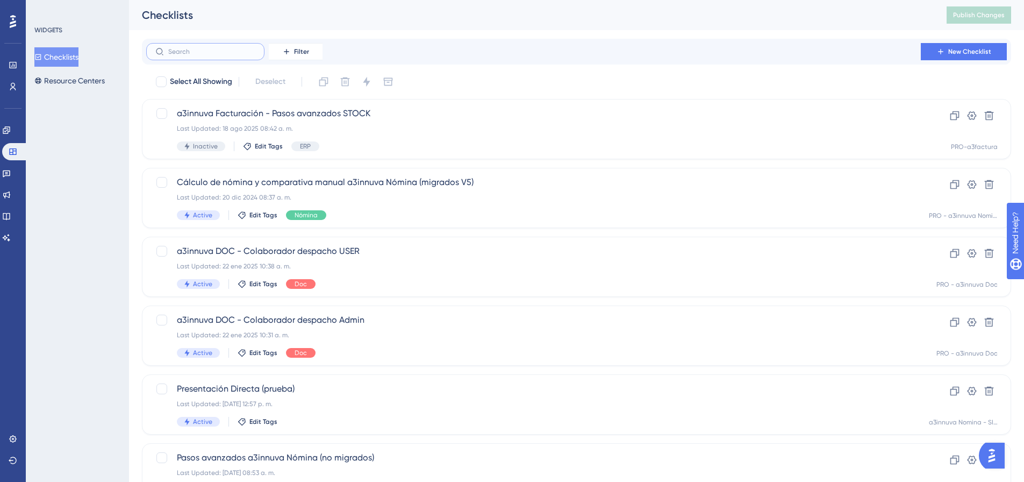
click at [233, 53] on input "text" at bounding box center [211, 52] width 87 height 8
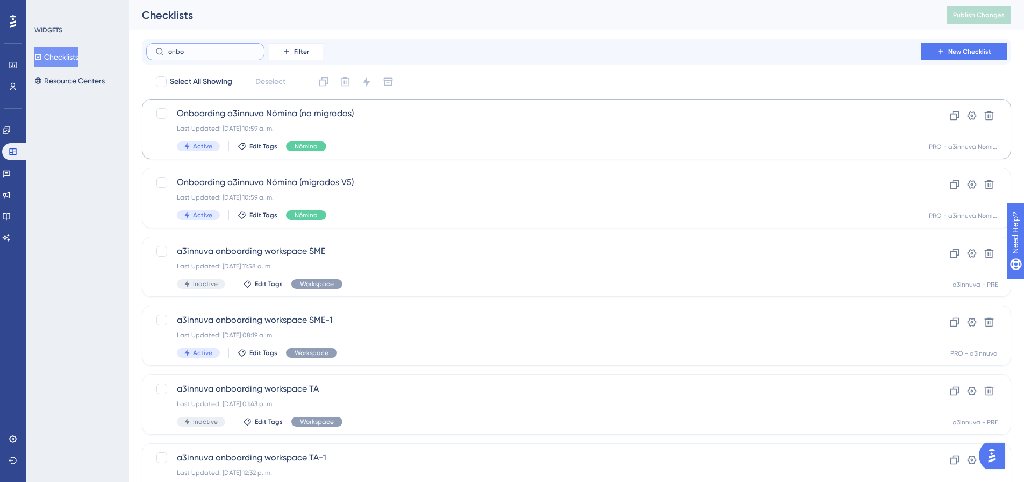
type input "onbo"
click at [380, 127] on div "Last Updated: 17 jul 2025 10:59 a. m." at bounding box center [534, 128] width 714 height 9
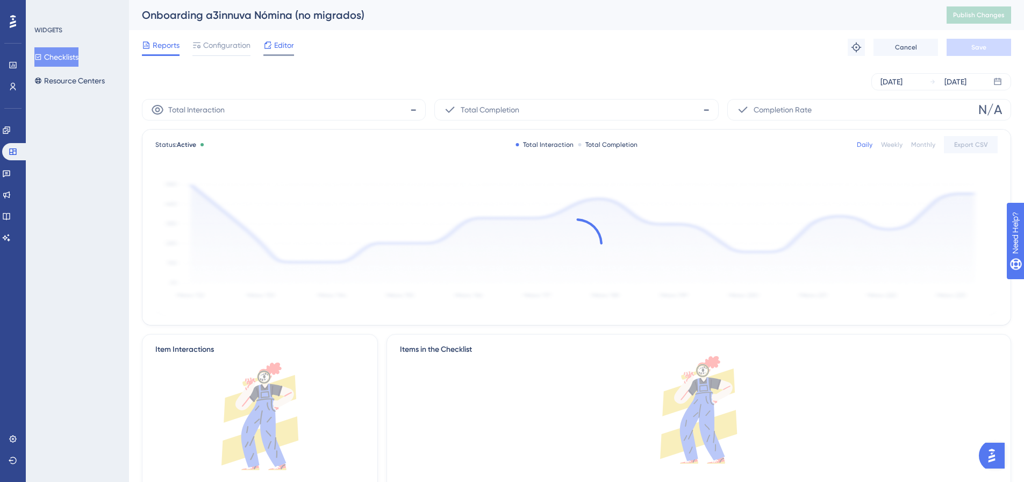
click at [276, 45] on span "Editor" at bounding box center [284, 45] width 20 height 13
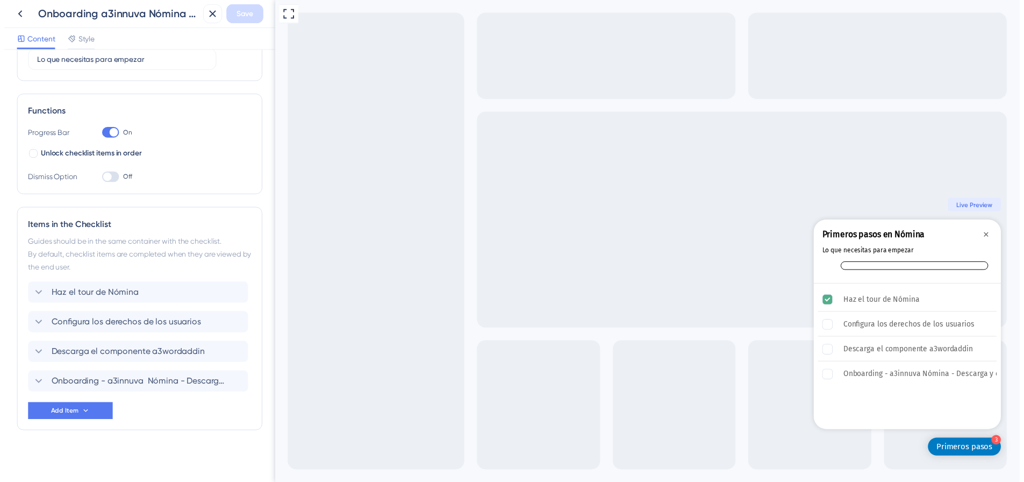
scroll to position [117, 0]
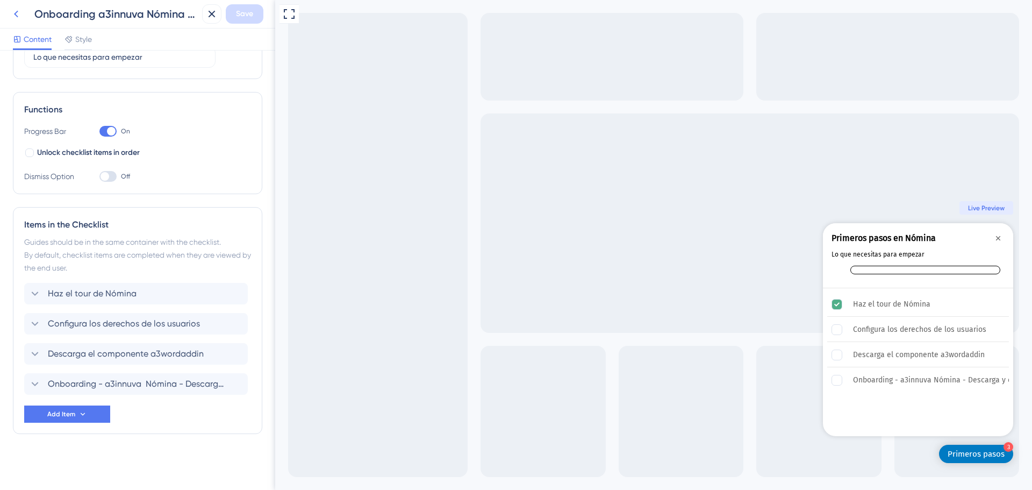
click at [16, 11] on icon at bounding box center [16, 14] width 13 height 13
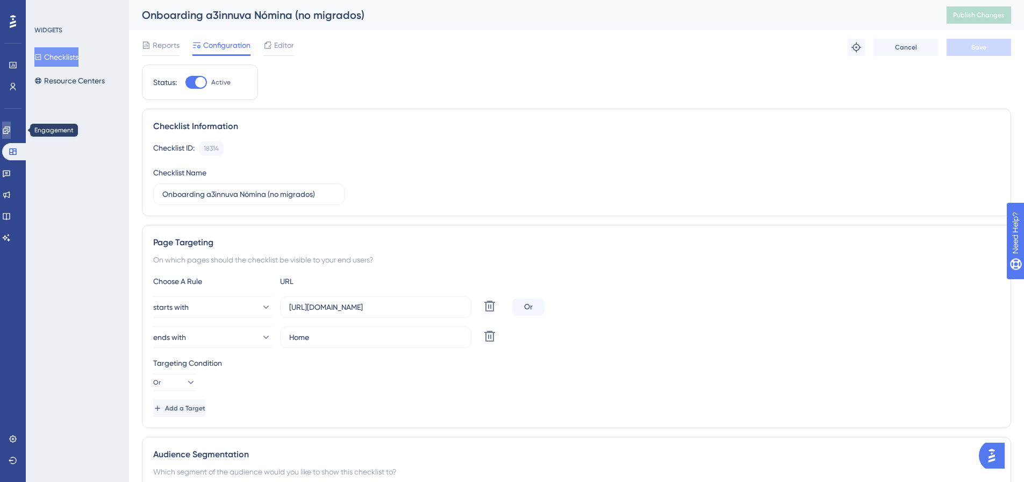
drag, startPoint x: 12, startPoint y: 129, endPoint x: 79, endPoint y: 145, distance: 68.1
click at [10, 129] on icon at bounding box center [6, 129] width 7 height 7
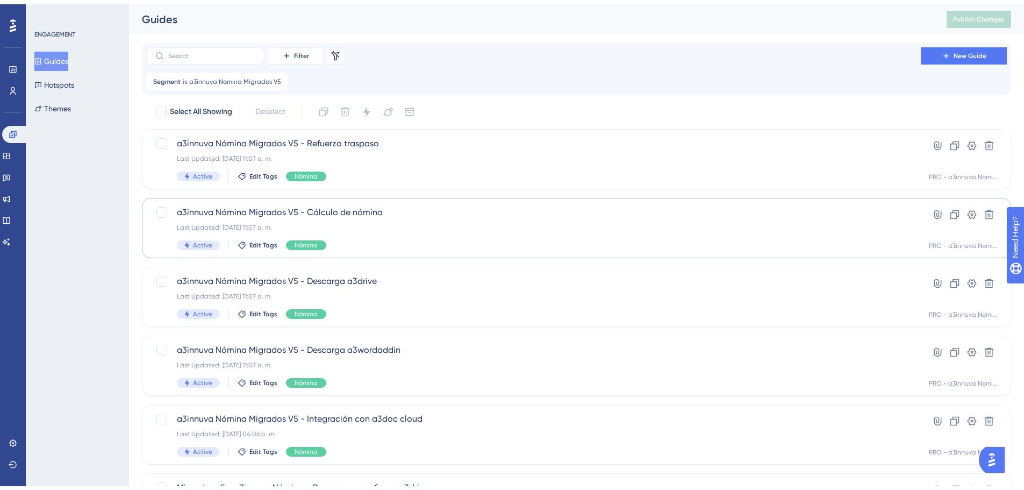
scroll to position [161, 0]
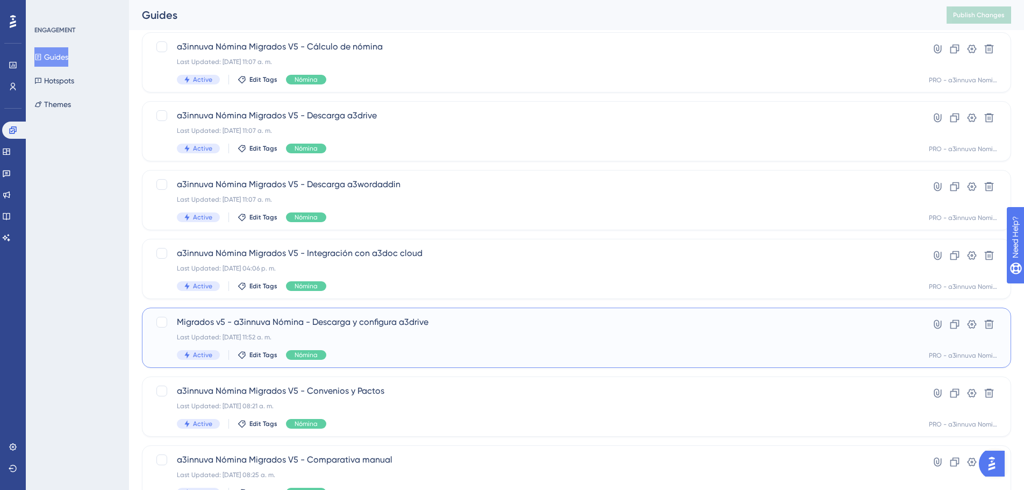
click at [385, 340] on div "Last Updated: 17 jul 2025 11:52 a. m." at bounding box center [534, 337] width 714 height 9
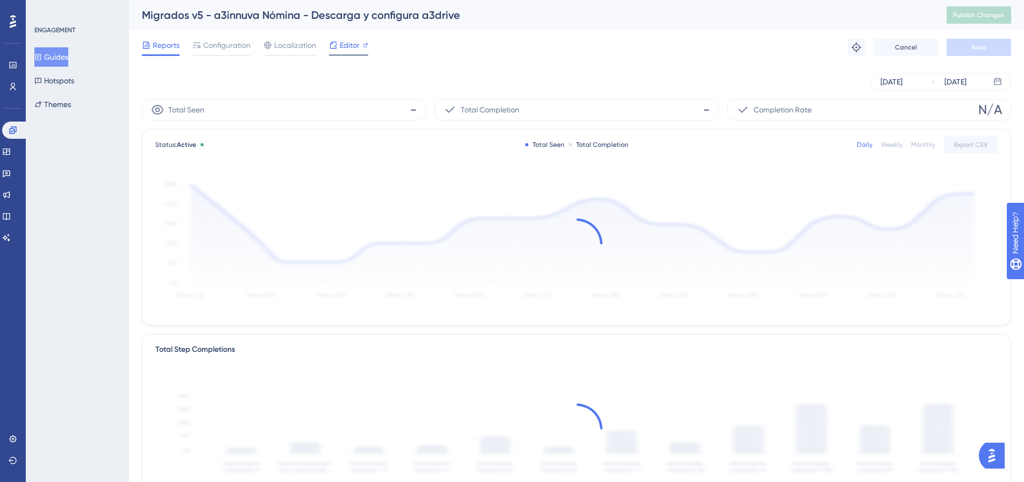
click at [351, 43] on span "Editor" at bounding box center [350, 45] width 20 height 13
click at [11, 149] on icon at bounding box center [6, 151] width 9 height 9
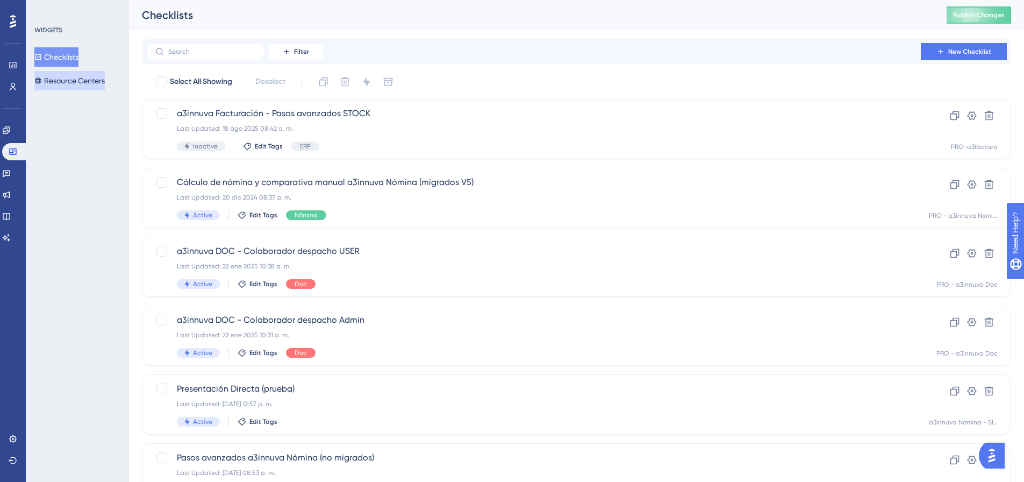
drag, startPoint x: 70, startPoint y: 73, endPoint x: 82, endPoint y: 84, distance: 16.7
click at [70, 73] on button "Resource Centers" at bounding box center [69, 80] width 70 height 19
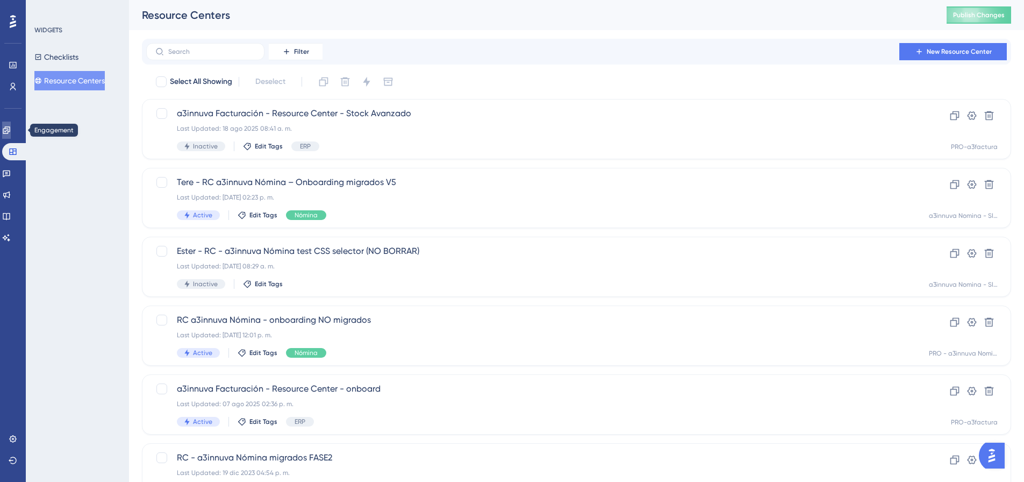
click at [11, 128] on icon at bounding box center [6, 130] width 9 height 9
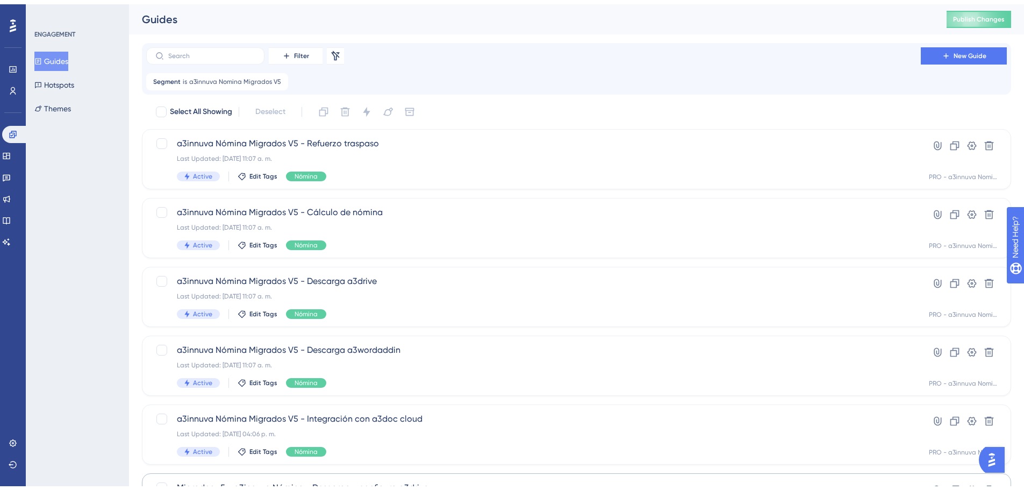
scroll to position [161, 0]
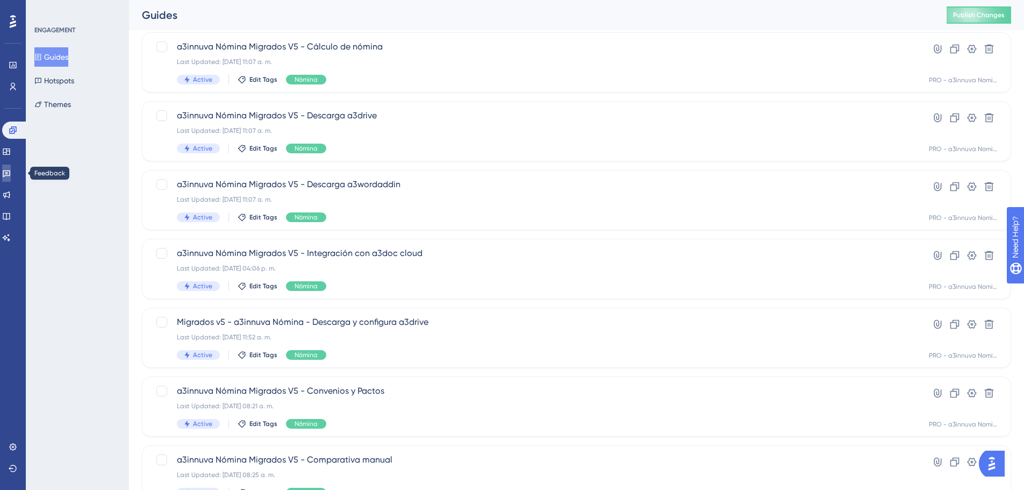
click at [11, 171] on icon at bounding box center [6, 173] width 9 height 9
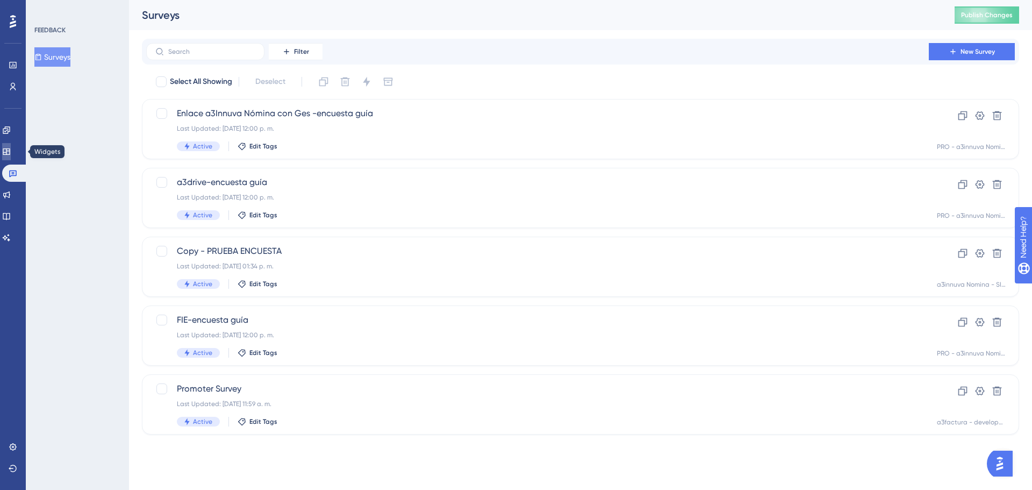
click at [11, 153] on icon at bounding box center [6, 151] width 9 height 9
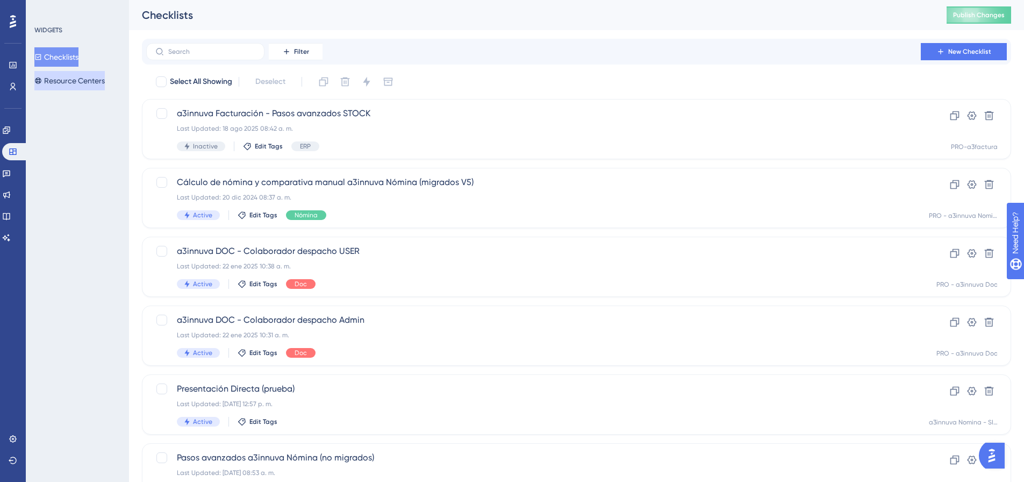
click at [95, 82] on button "Resource Centers" at bounding box center [69, 80] width 70 height 19
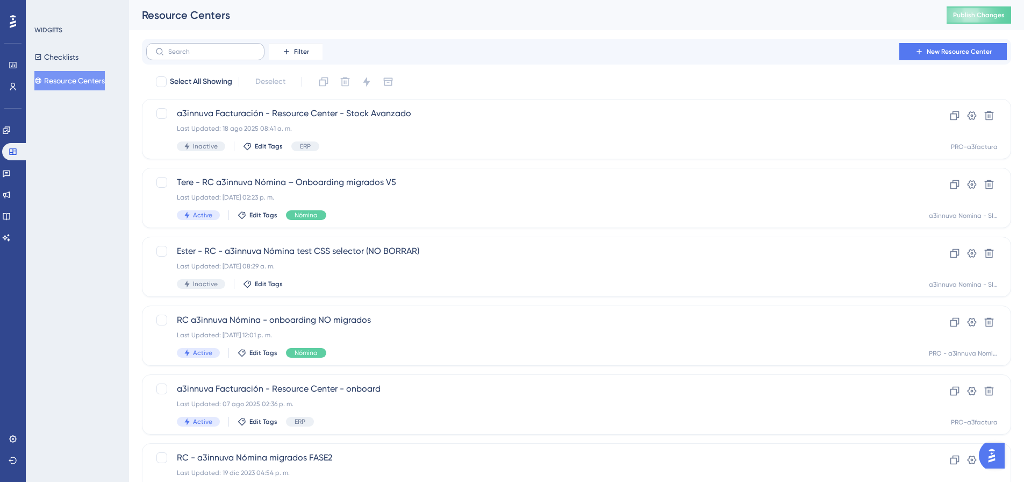
click at [205, 47] on label at bounding box center [205, 51] width 118 height 17
click at [205, 48] on input "text" at bounding box center [211, 52] width 87 height 8
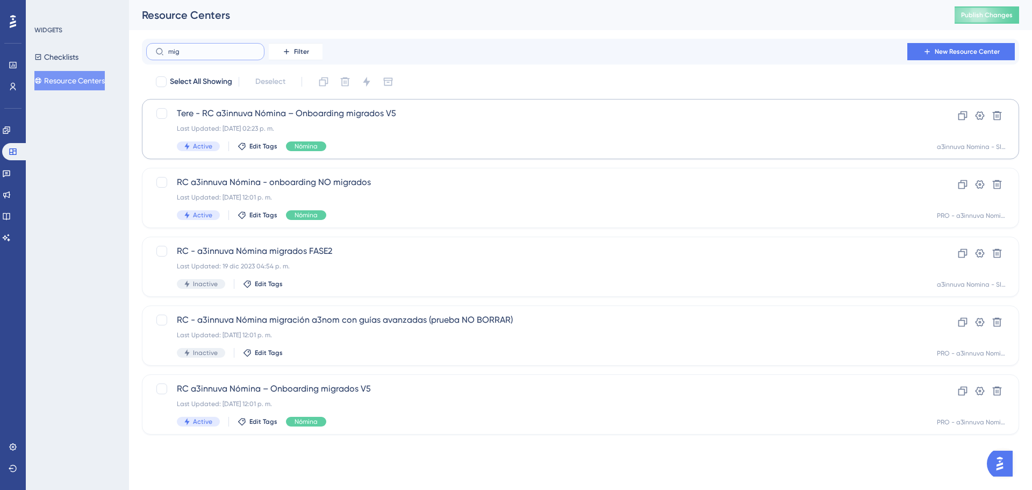
type input "mig"
click at [354, 124] on div "Tere - RC a3innuva Nómina – Onboarding migrados V5 Last Updated: 08 jul 2025 02…" at bounding box center [538, 129] width 722 height 44
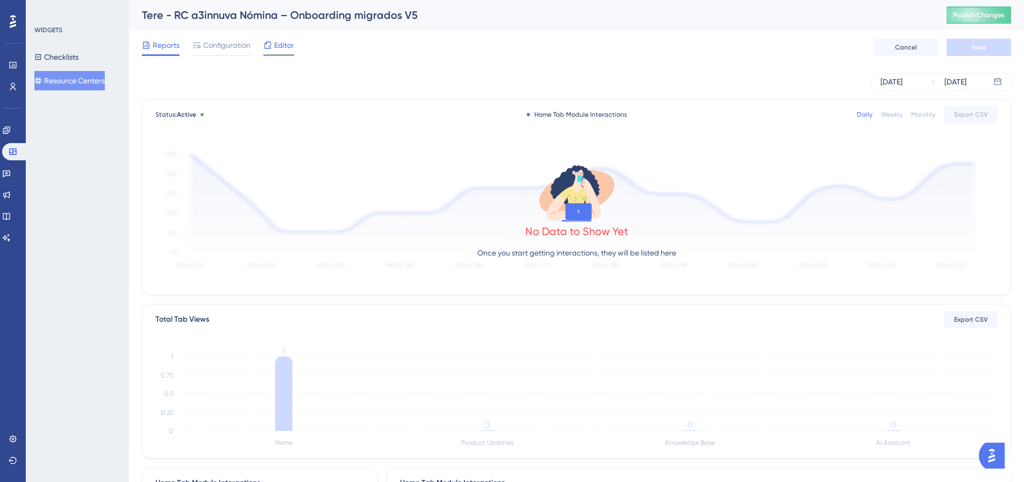
click at [287, 48] on span "Editor" at bounding box center [284, 45] width 20 height 13
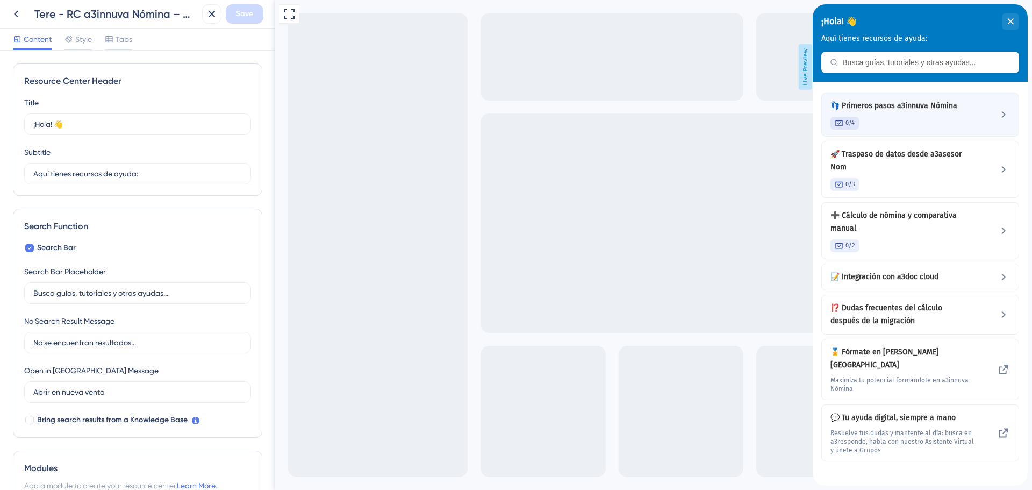
click at [998, 112] on icon at bounding box center [1004, 114] width 13 height 13
click at [929, 109] on span "👣 Primeros pasos a3innuva Nómina" at bounding box center [903, 105] width 144 height 13
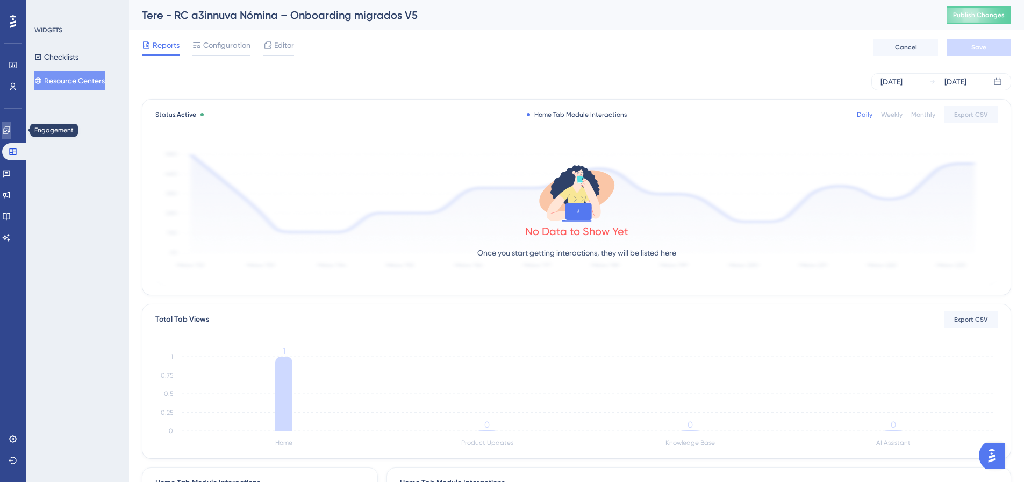
click at [10, 130] on icon at bounding box center [6, 129] width 7 height 7
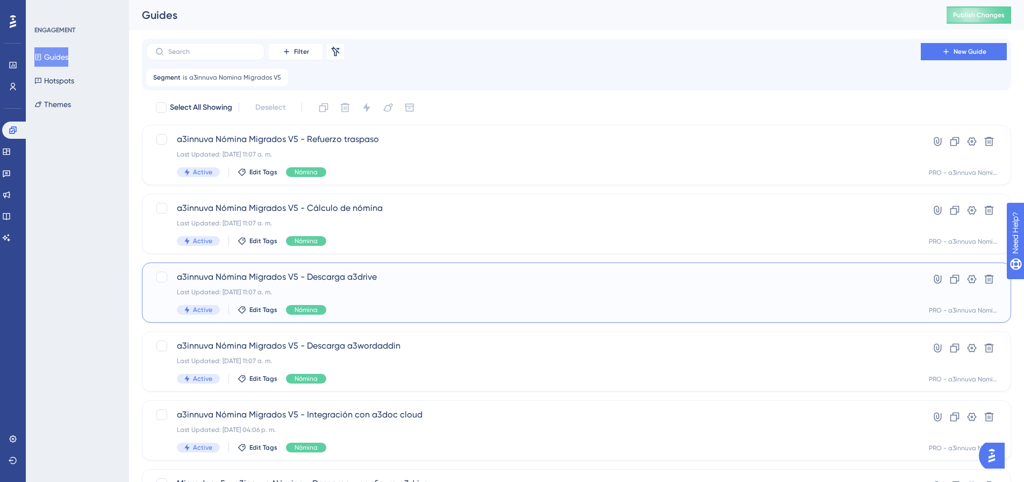
click at [378, 290] on div "Last Updated: 15 sept 2025 11:07 a. m." at bounding box center [534, 292] width 714 height 9
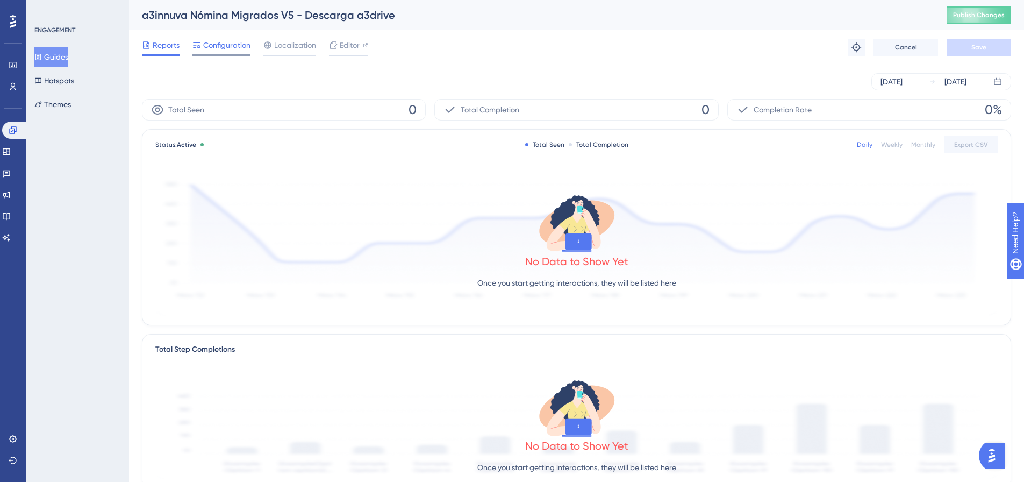
click at [244, 51] on span "Configuration" at bounding box center [226, 45] width 47 height 13
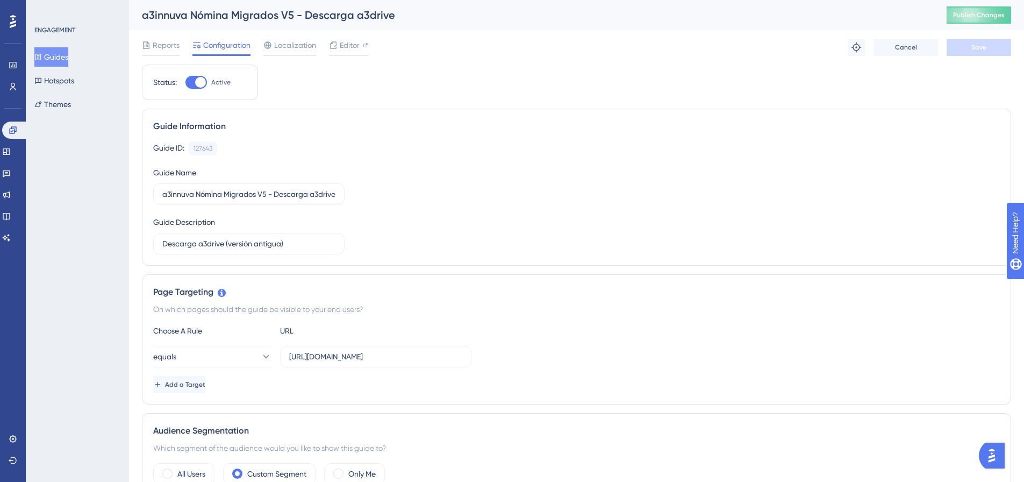
click at [194, 82] on div at bounding box center [197, 82] width 22 height 13
click at [186, 82] on input "Active" at bounding box center [185, 82] width 1 height 1
checkbox input "false"
click at [979, 48] on span "Save" at bounding box center [979, 47] width 15 height 9
click at [12, 133] on icon at bounding box center [12, 129] width 7 height 7
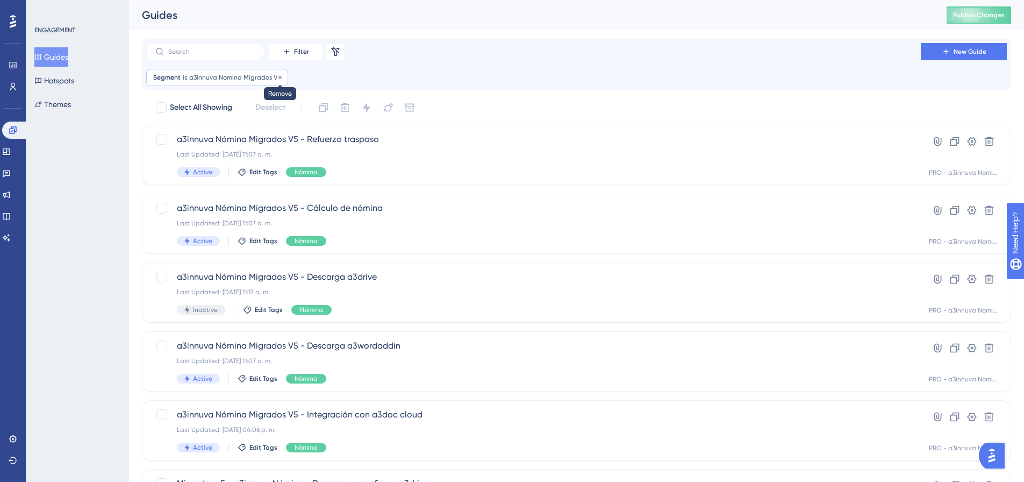
click at [277, 79] on icon at bounding box center [280, 77] width 6 height 6
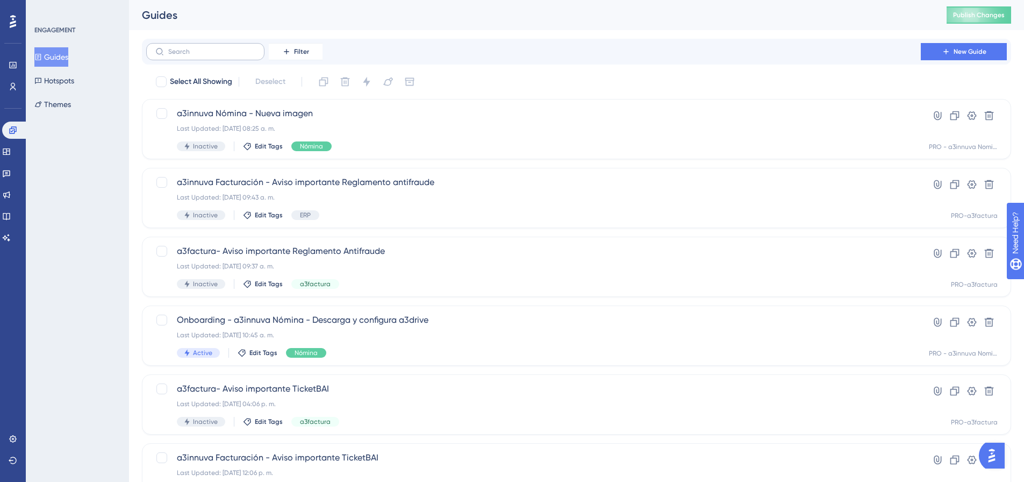
click at [213, 55] on label at bounding box center [205, 51] width 118 height 17
click at [213, 55] on input "text" at bounding box center [211, 52] width 87 height 8
click at [298, 50] on span "Filter" at bounding box center [301, 51] width 15 height 9
click at [310, 99] on span "Segments" at bounding box center [293, 103] width 34 height 13
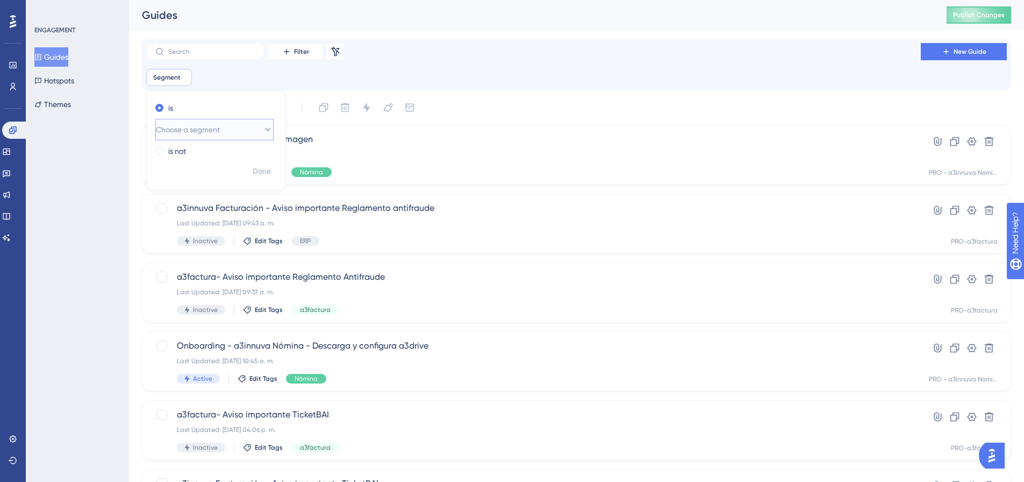
click at [218, 129] on span "Choose a segment" at bounding box center [188, 129] width 64 height 13
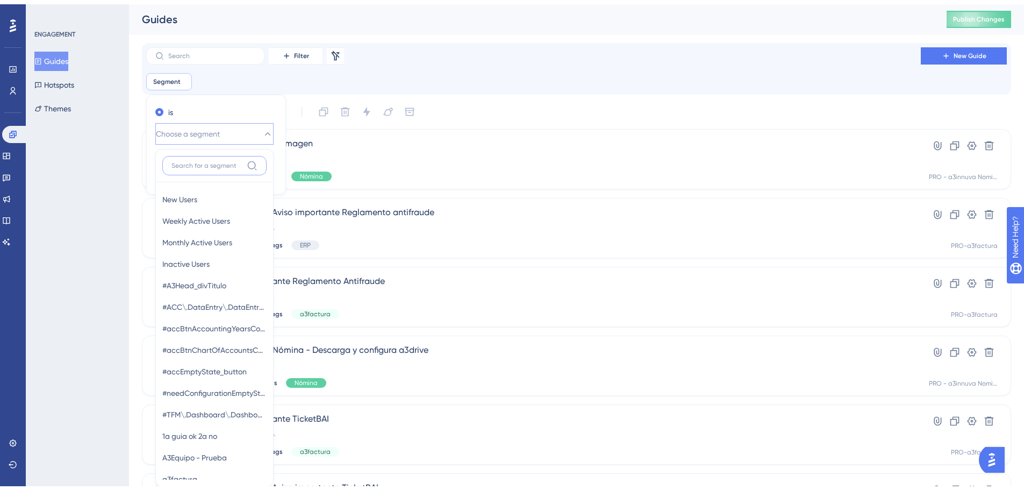
scroll to position [73, 0]
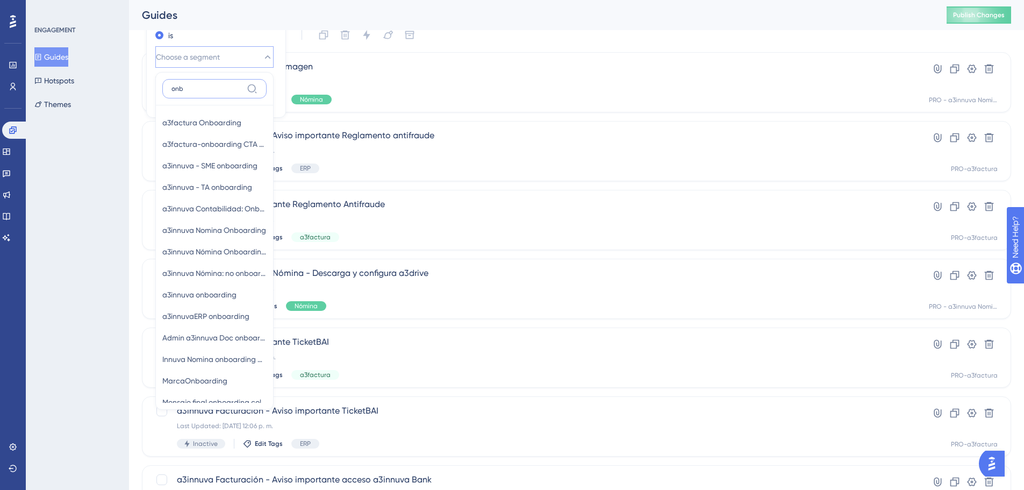
type input "onbo"
click at [211, 230] on span "a3innuva Nomina Onboarding" at bounding box center [214, 230] width 104 height 13
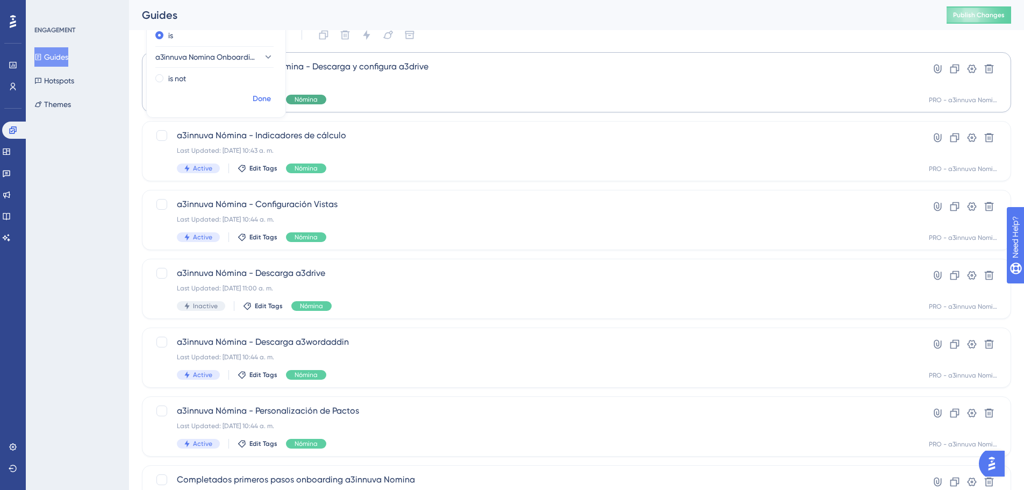
click at [257, 95] on span "Done" at bounding box center [262, 98] width 18 height 13
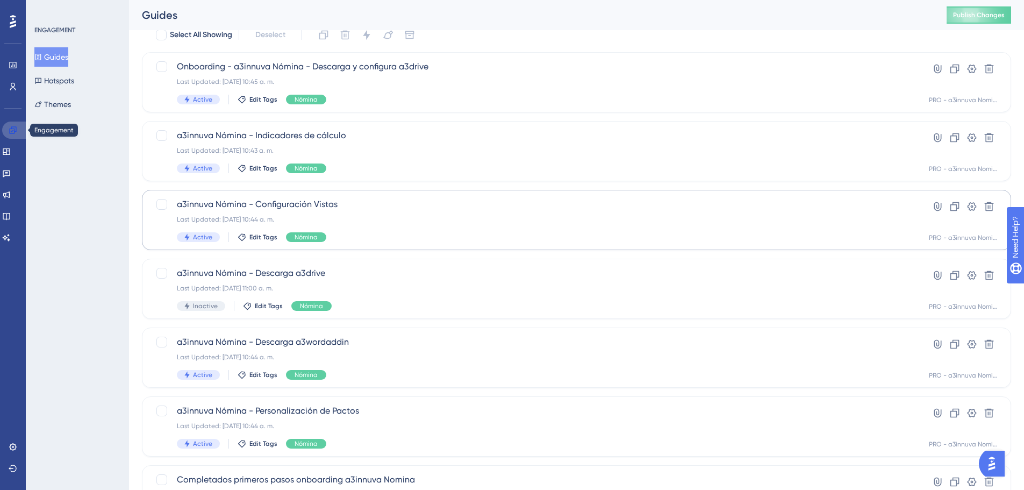
drag, startPoint x: 13, startPoint y: 134, endPoint x: 402, endPoint y: 195, distance: 394.0
click at [13, 134] on link at bounding box center [15, 130] width 26 height 17
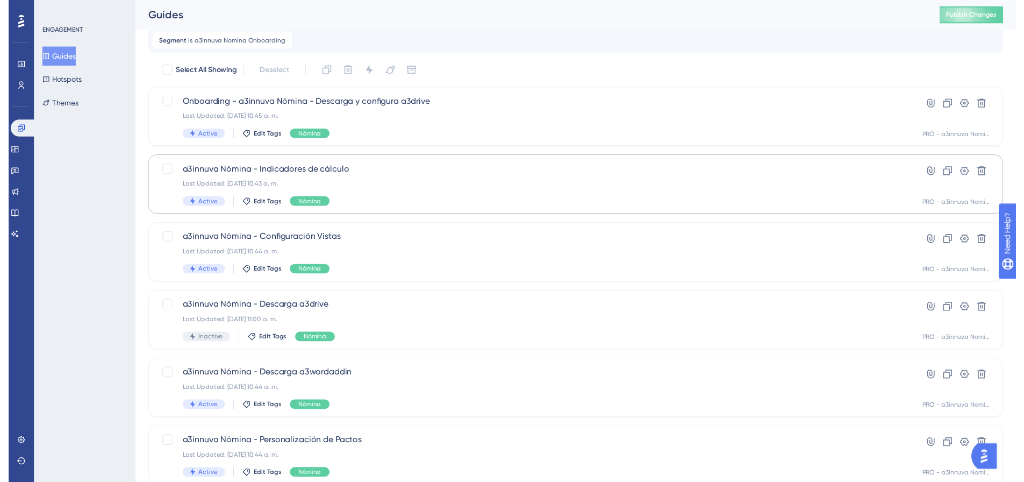
scroll to position [0, 0]
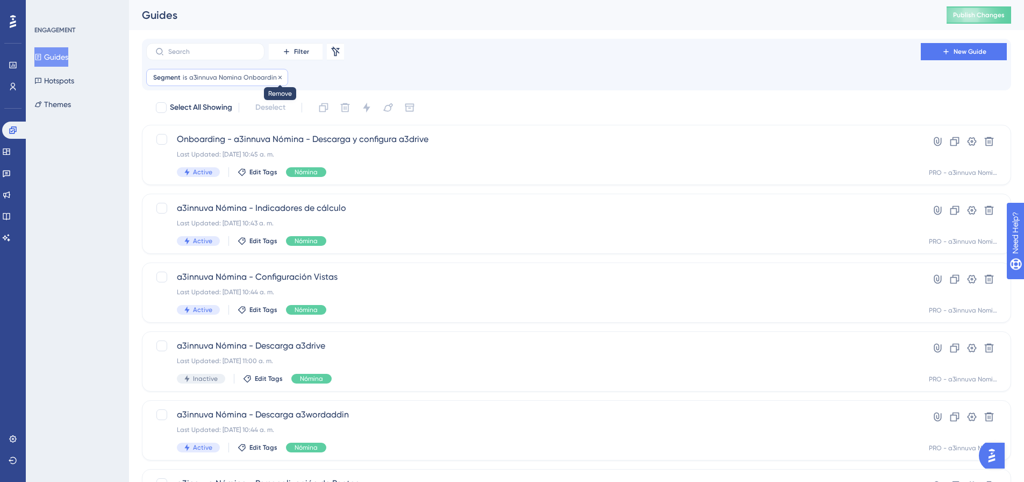
click at [277, 78] on icon at bounding box center [280, 77] width 6 height 6
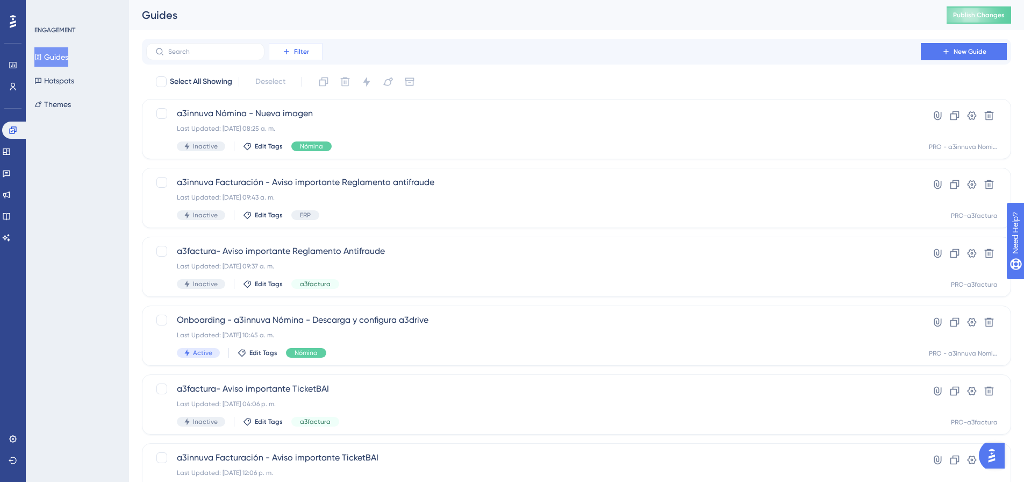
click at [309, 53] on span "Filter" at bounding box center [301, 51] width 15 height 9
click at [304, 112] on div "Segments Segments" at bounding box center [306, 104] width 61 height 22
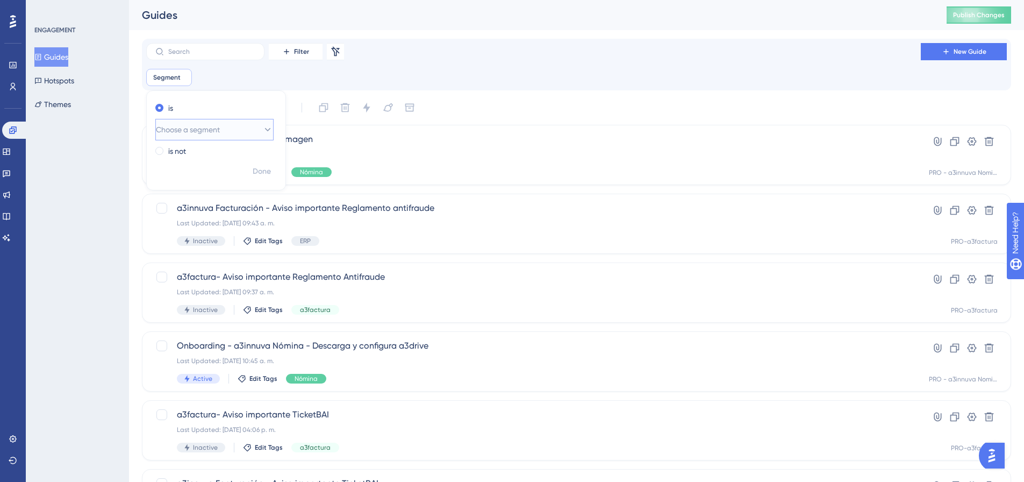
click at [211, 129] on span "Choose a segment" at bounding box center [188, 129] width 64 height 13
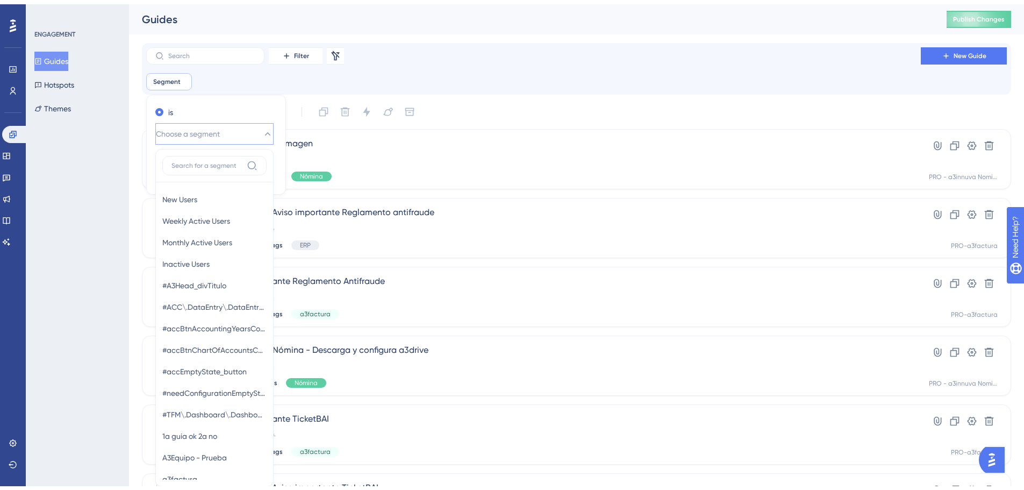
scroll to position [73, 0]
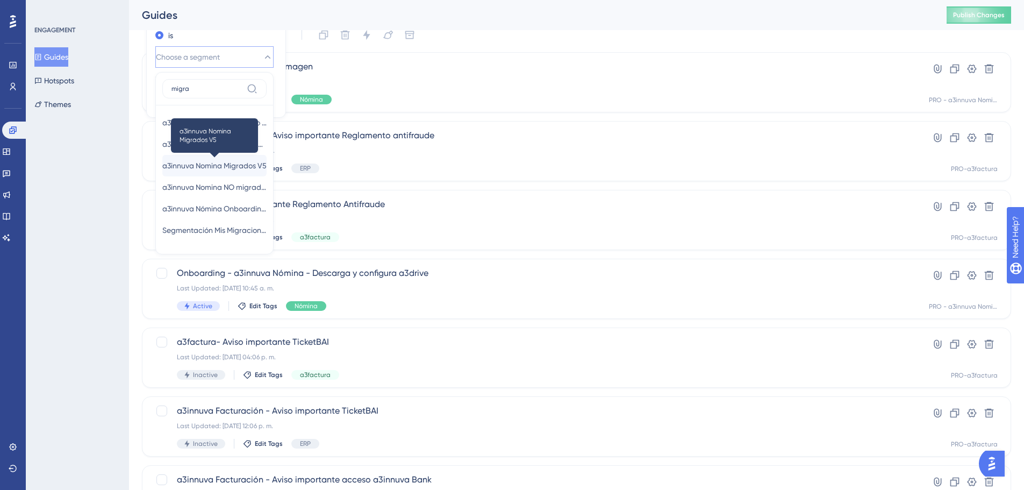
type input "migra"
click at [205, 167] on span "a3innuva Nomina Migrados V5" at bounding box center [214, 165] width 104 height 13
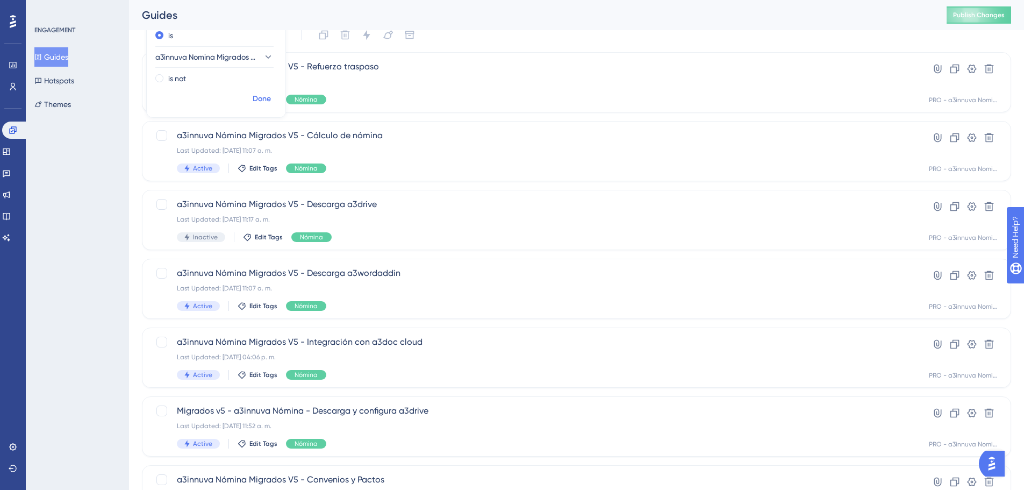
click at [260, 101] on span "Done" at bounding box center [262, 98] width 18 height 13
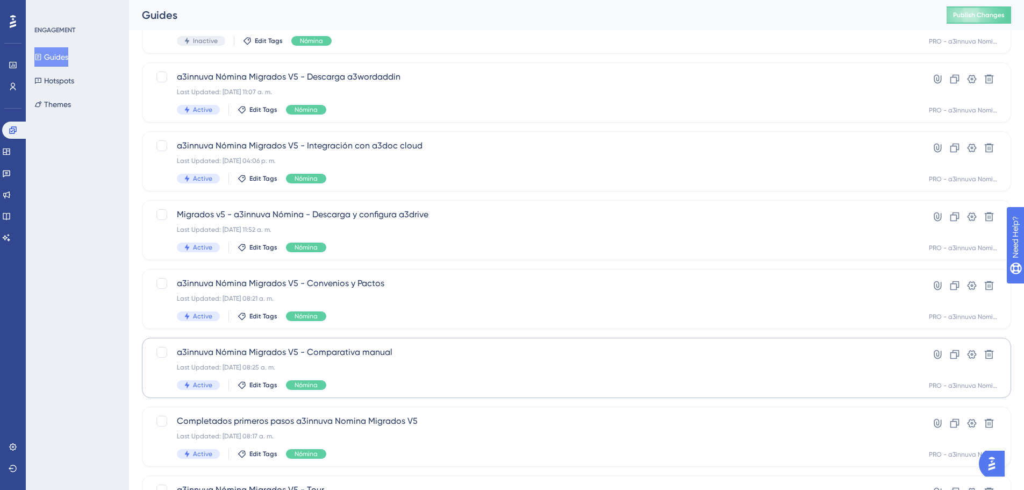
scroll to position [371, 0]
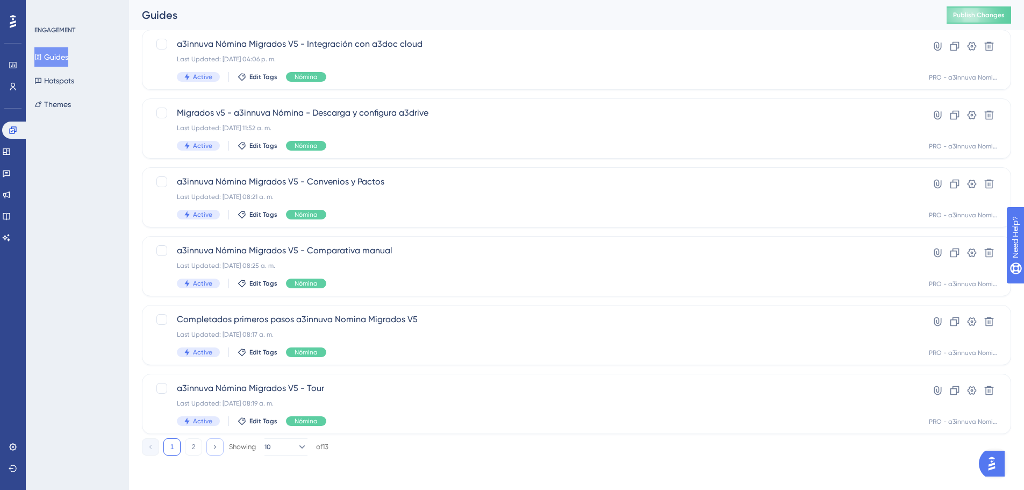
click at [218, 445] on icon at bounding box center [214, 446] width 7 height 7
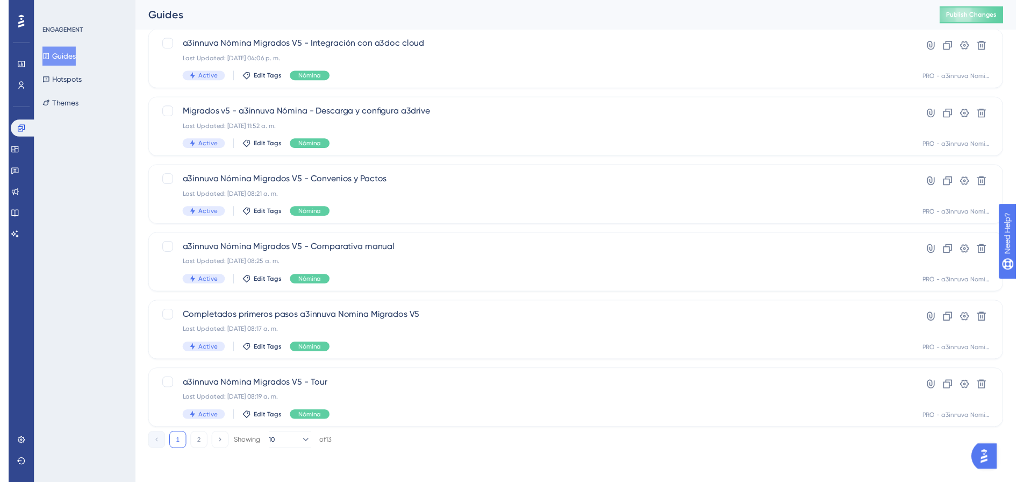
scroll to position [0, 0]
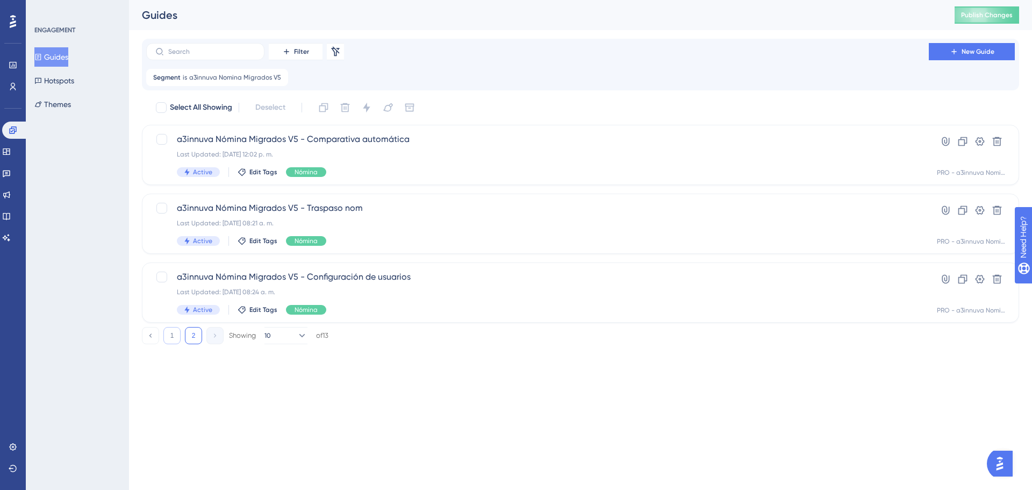
click at [173, 337] on button "1" at bounding box center [171, 335] width 17 height 17
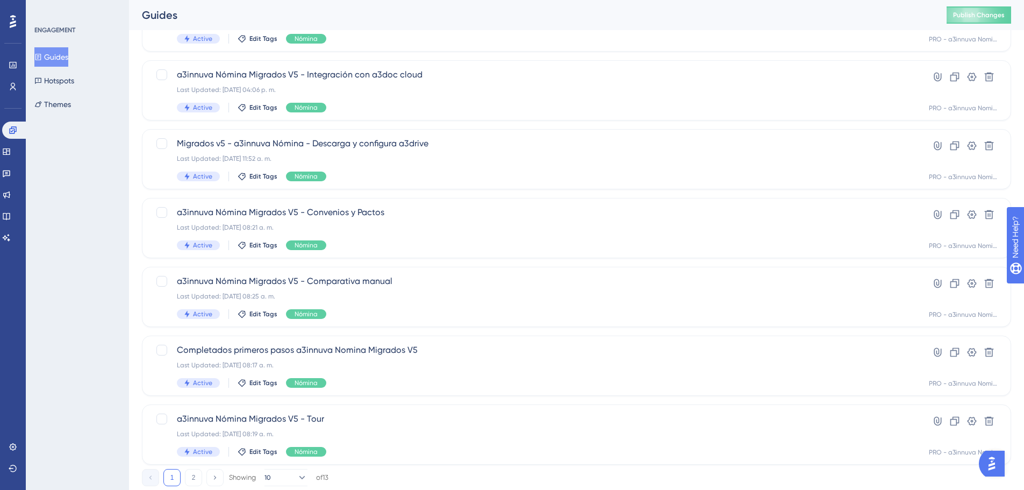
scroll to position [371, 0]
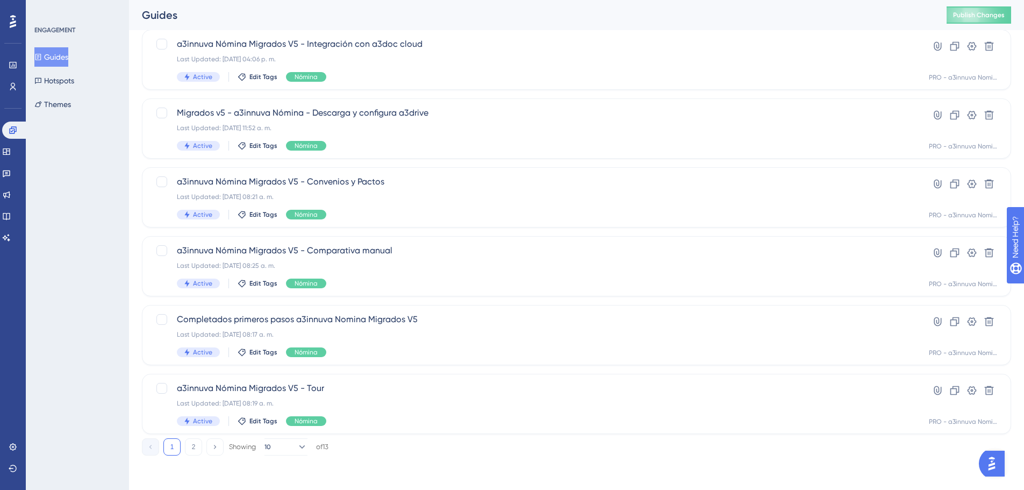
drag, startPoint x: 216, startPoint y: 446, endPoint x: 352, endPoint y: 421, distance: 138.5
click at [216, 446] on icon at bounding box center [214, 446] width 7 height 7
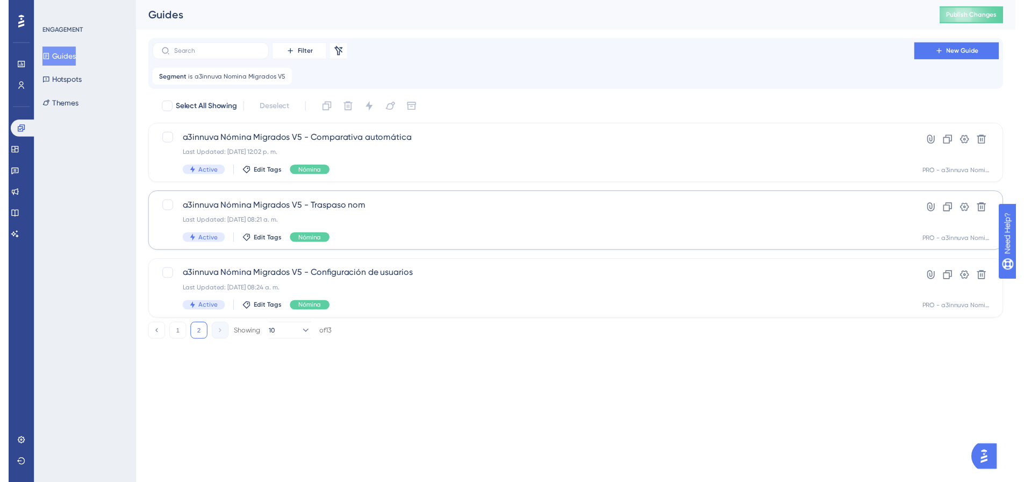
scroll to position [0, 0]
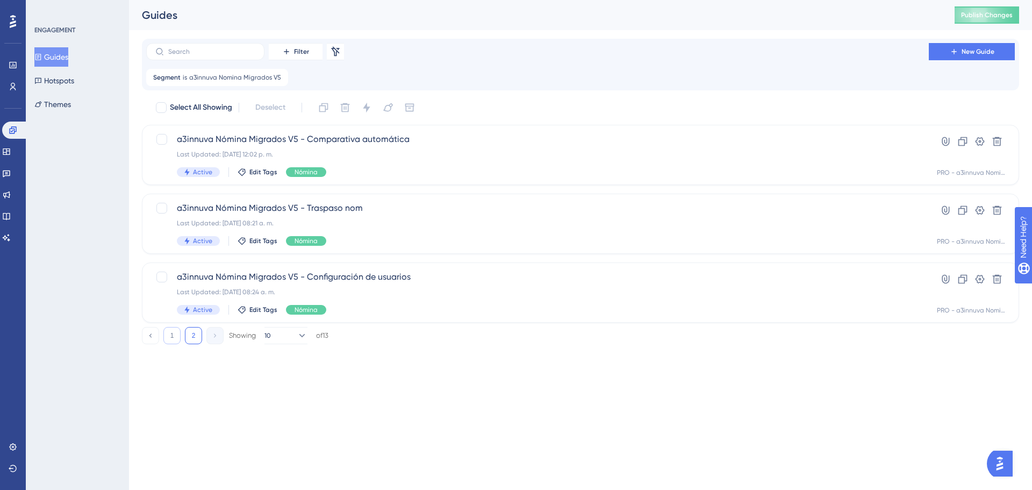
click at [173, 337] on button "1" at bounding box center [171, 335] width 17 height 17
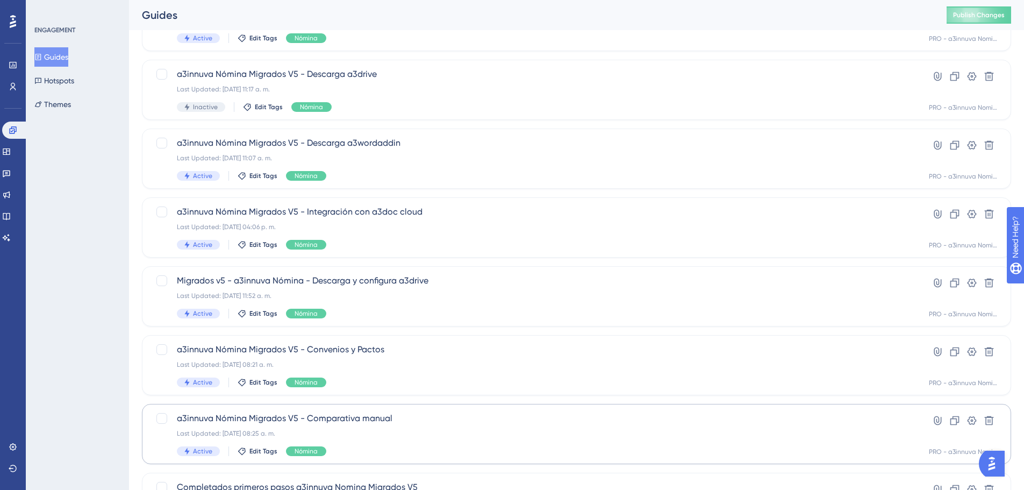
scroll to position [323, 0]
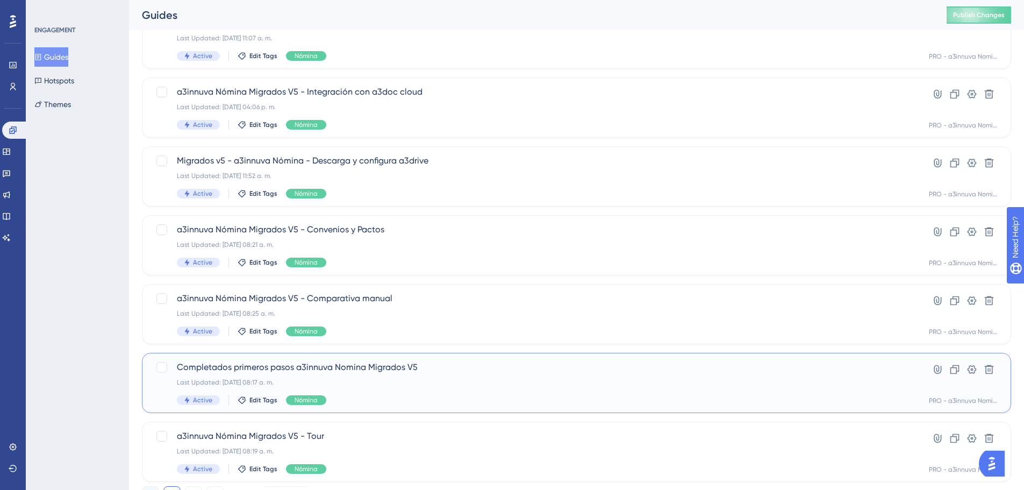
click at [384, 366] on span "Completados primeros pasos a3innuva Nomina Migrados V5" at bounding box center [534, 367] width 714 height 13
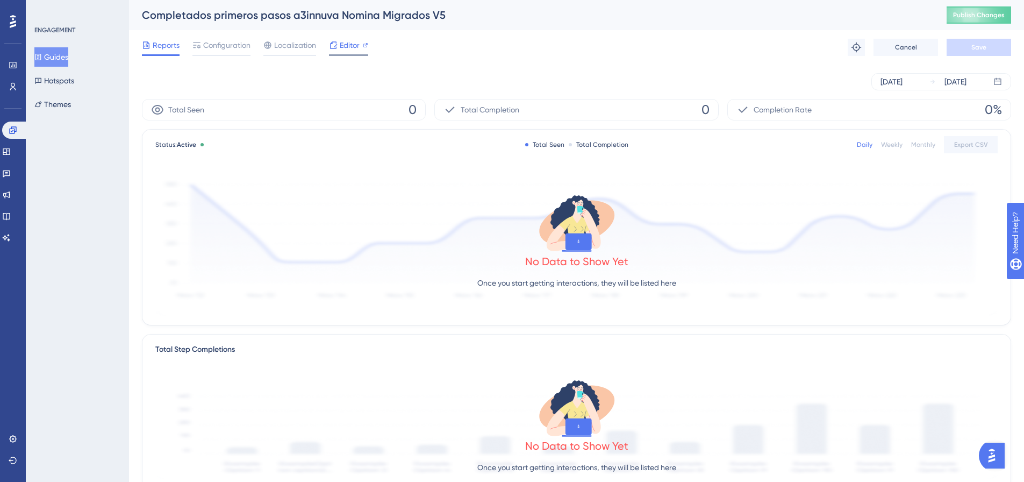
click at [353, 46] on span "Editor" at bounding box center [350, 45] width 20 height 13
click at [11, 130] on icon at bounding box center [13, 130] width 9 height 9
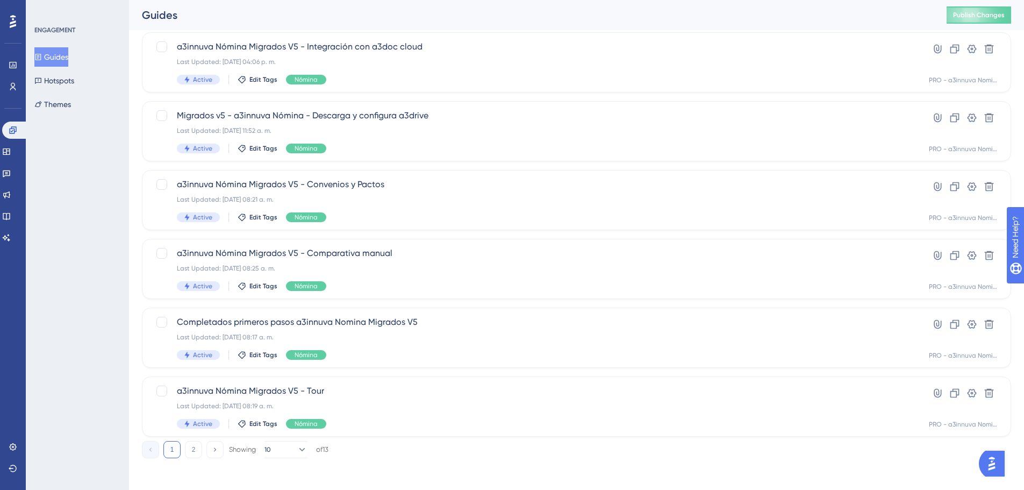
scroll to position [371, 0]
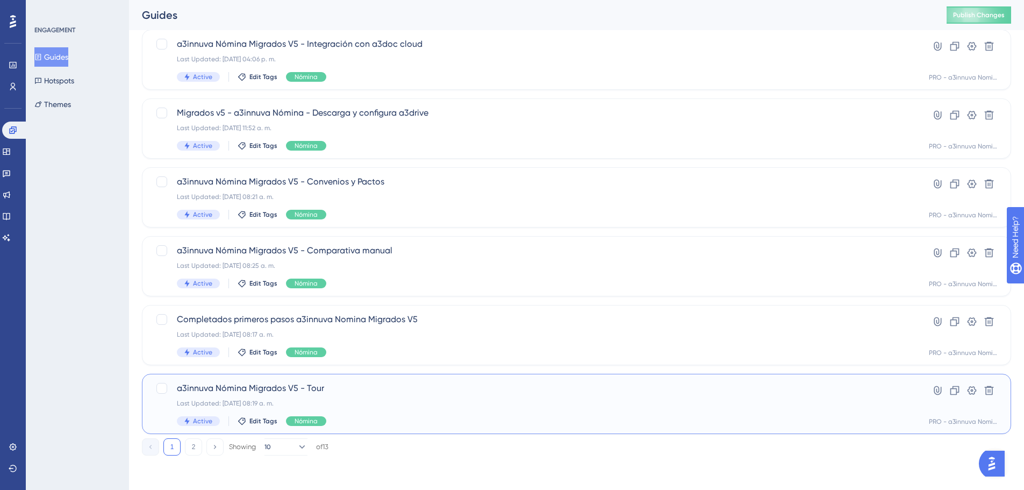
click at [299, 401] on div "Last Updated: 20 dic 2024 08:19 a. m." at bounding box center [534, 403] width 714 height 9
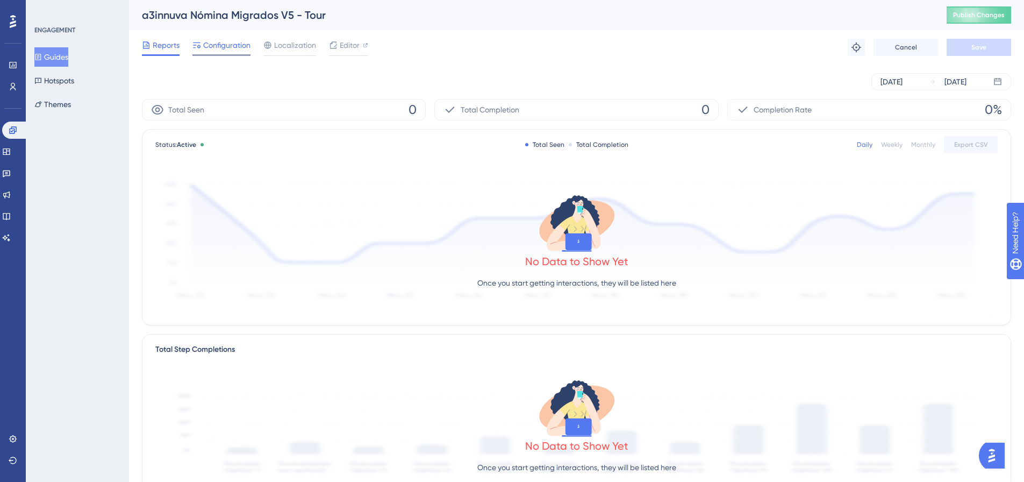
click at [227, 49] on span "Configuration" at bounding box center [226, 45] width 47 height 13
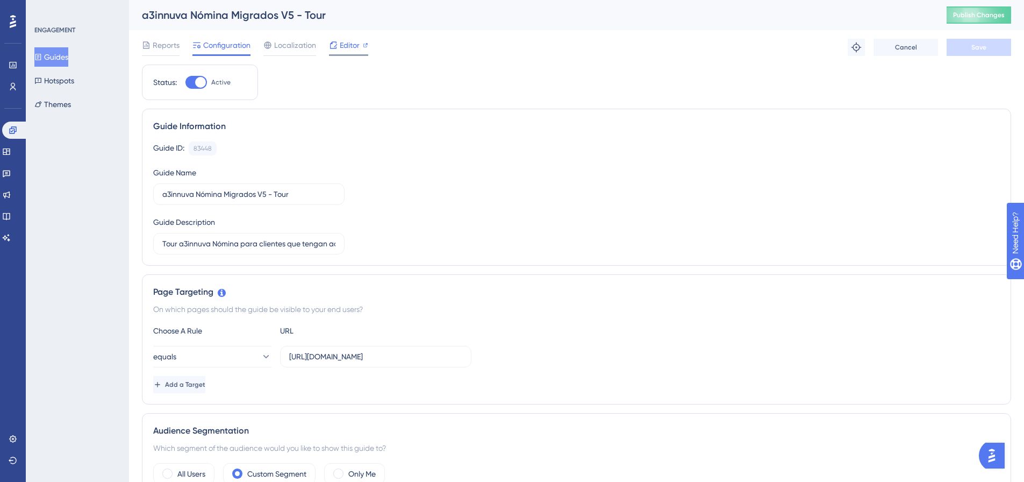
click at [351, 46] on span "Editor" at bounding box center [350, 45] width 20 height 13
click at [12, 130] on icon at bounding box center [13, 130] width 9 height 9
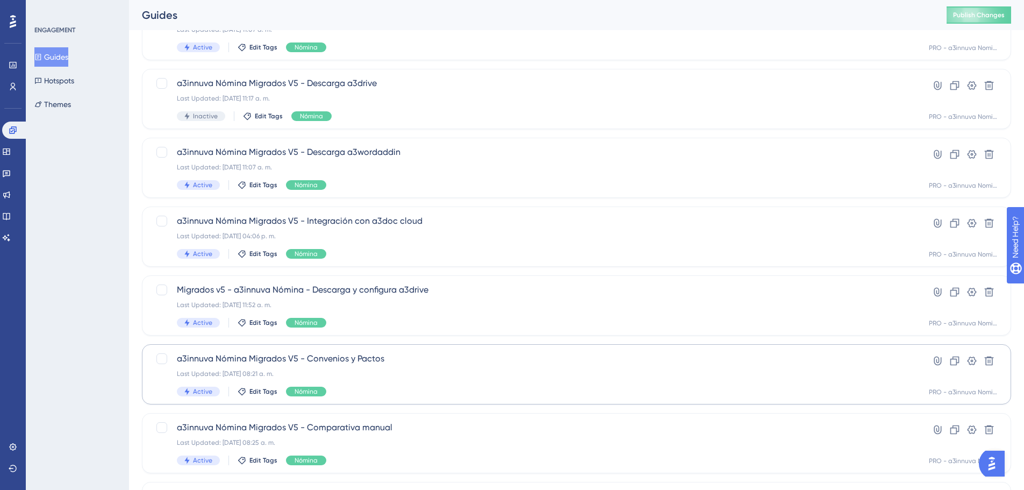
scroll to position [371, 0]
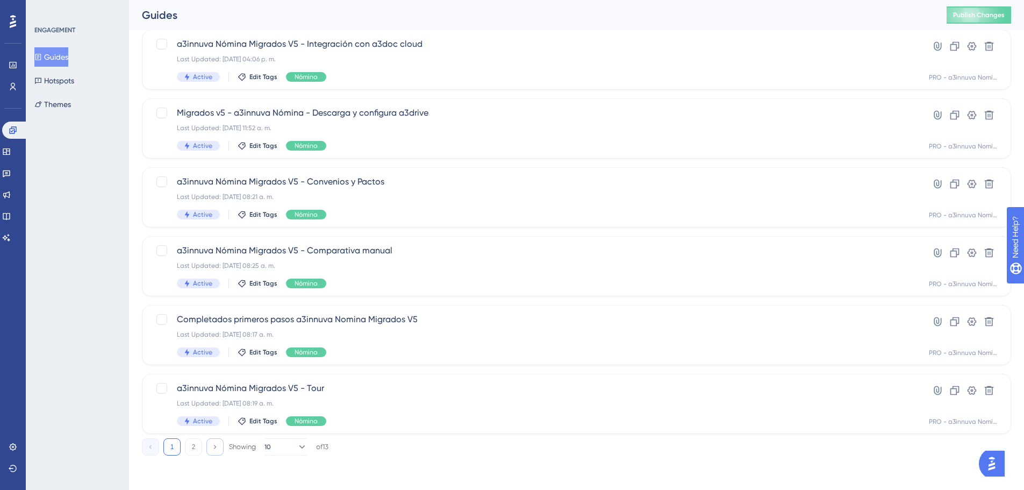
click at [211, 450] on icon at bounding box center [214, 446] width 7 height 7
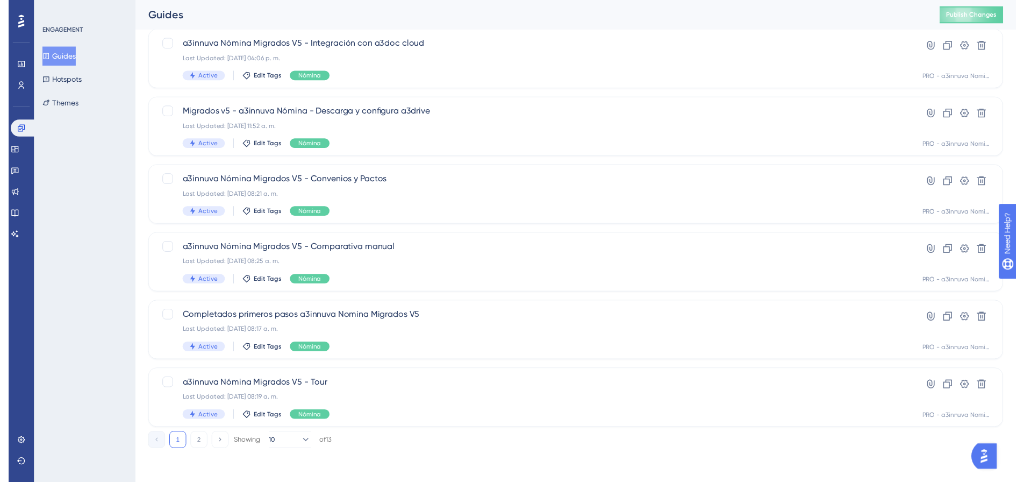
scroll to position [0, 0]
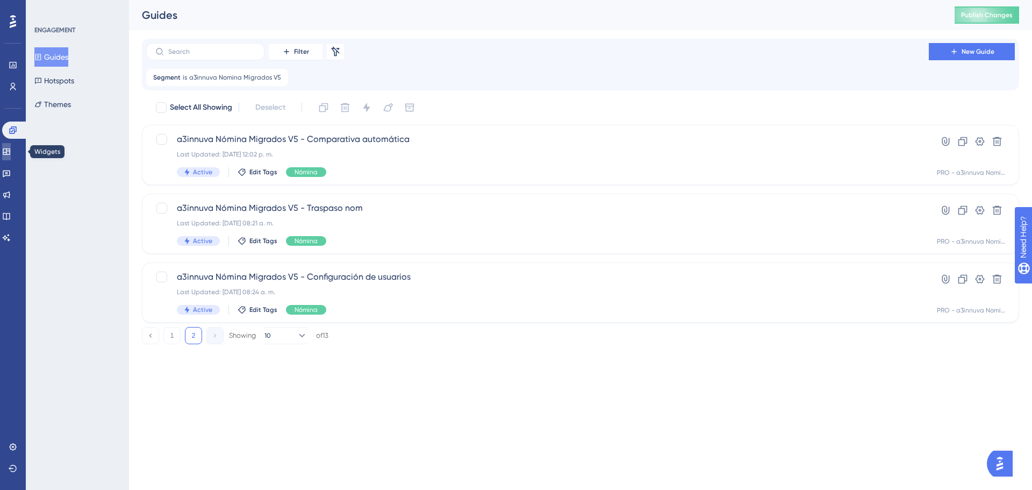
drag, startPoint x: 10, startPoint y: 149, endPoint x: 33, endPoint y: 160, distance: 26.2
click at [10, 149] on icon at bounding box center [6, 151] width 7 height 6
click at [10, 153] on icon at bounding box center [6, 151] width 7 height 6
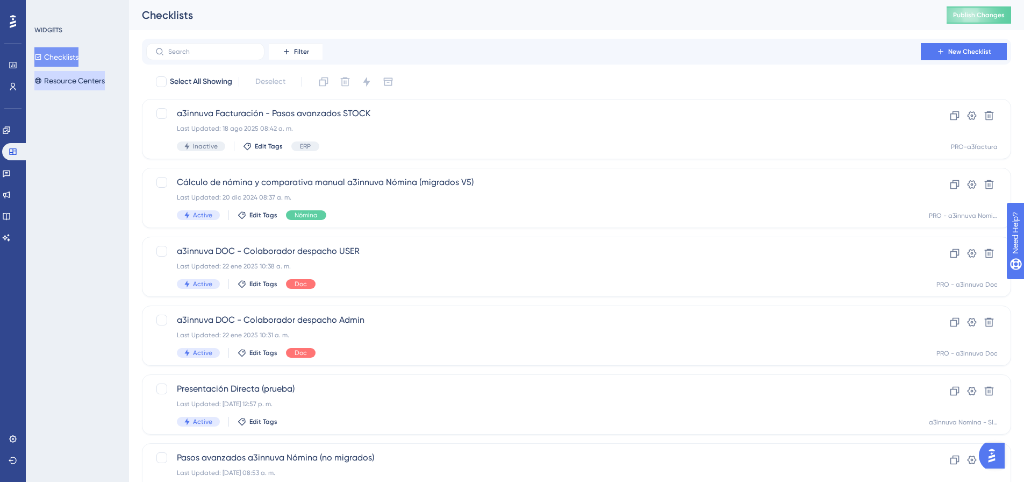
click at [66, 81] on button "Resource Centers" at bounding box center [69, 80] width 70 height 19
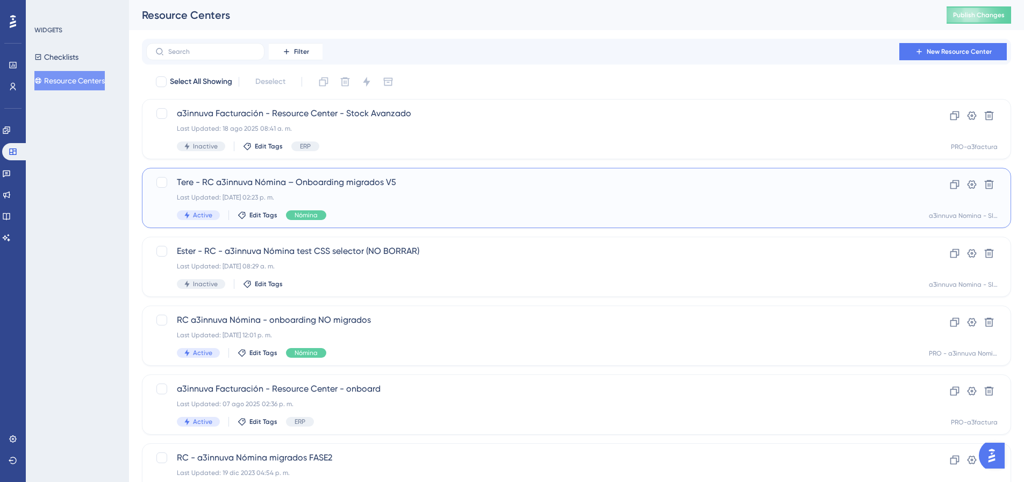
click at [400, 195] on div "Last Updated: 08 jul 2025 02:23 p. m." at bounding box center [534, 197] width 714 height 9
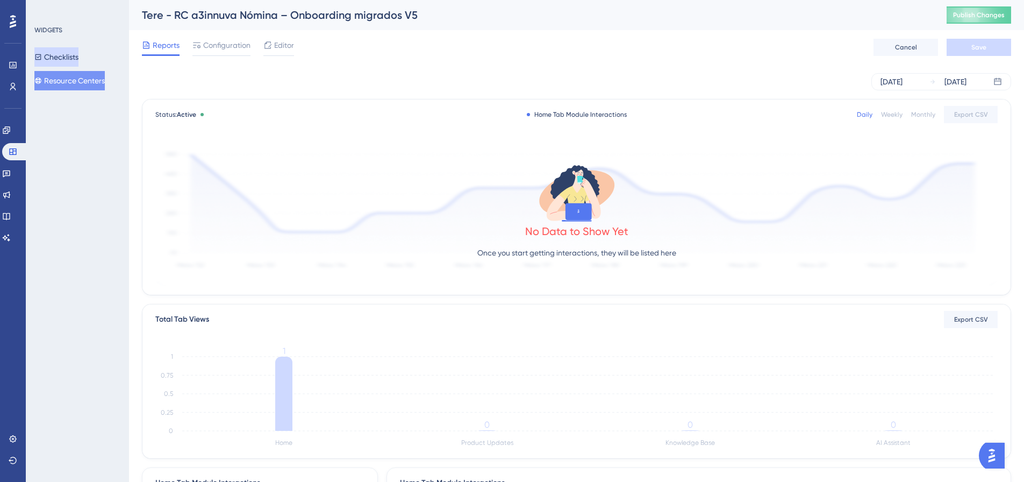
click at [71, 61] on button "Checklists" at bounding box center [56, 56] width 44 height 19
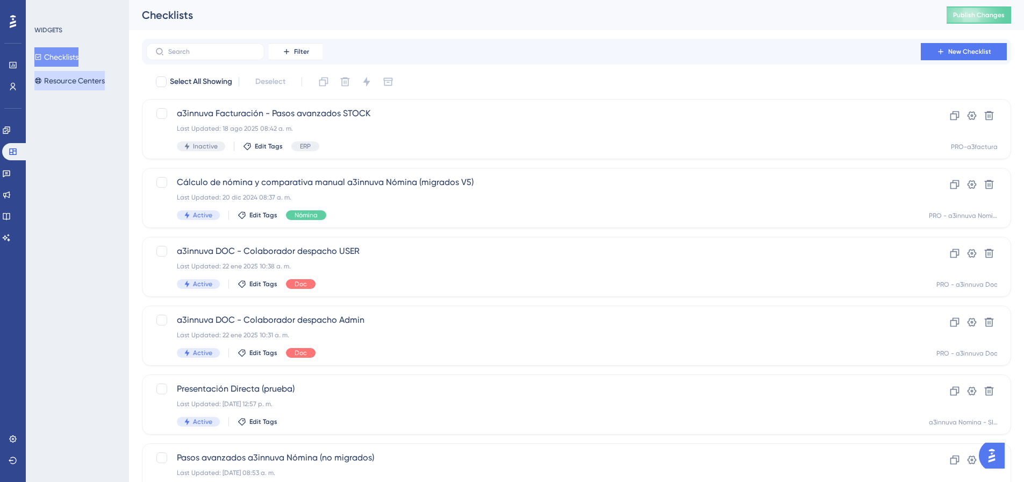
click at [74, 79] on button "Resource Centers" at bounding box center [69, 80] width 70 height 19
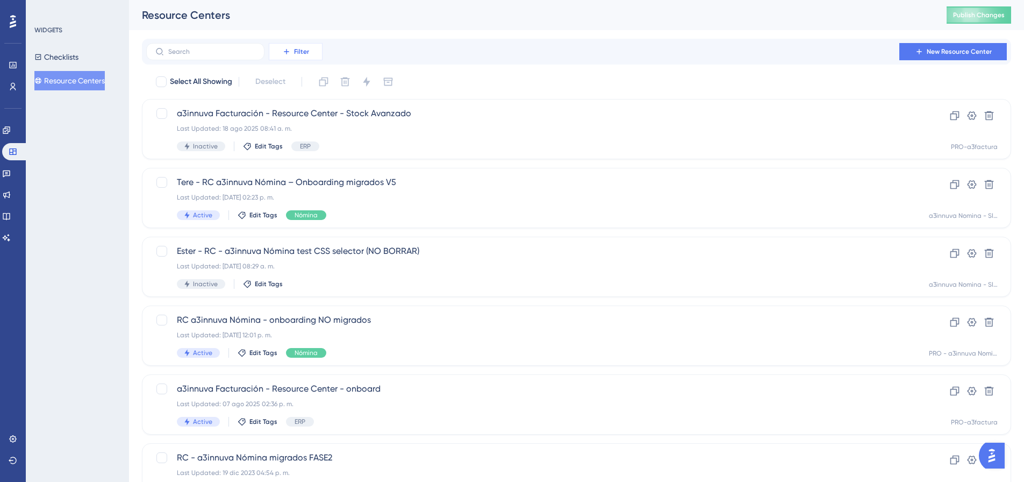
click at [298, 53] on span "Filter" at bounding box center [301, 51] width 15 height 9
click at [293, 86] on span "Tags" at bounding box center [284, 82] width 17 height 13
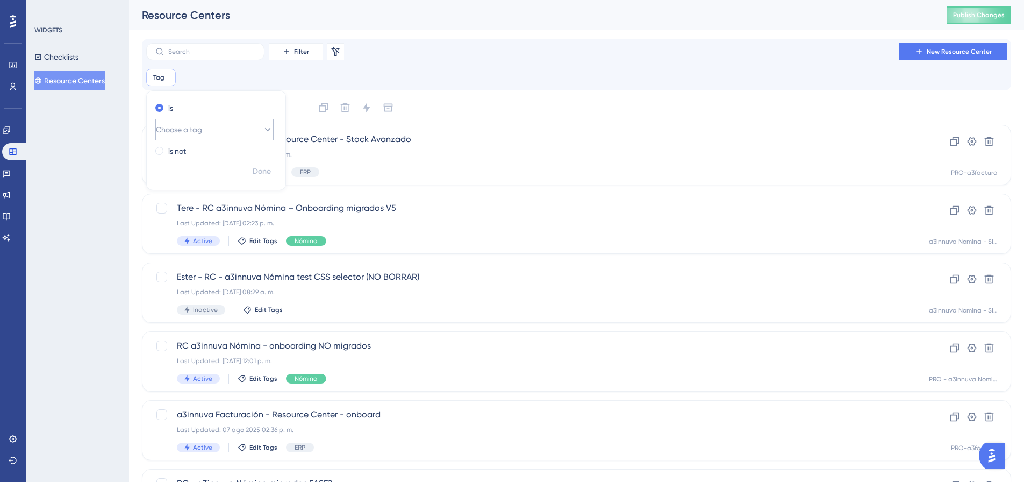
click at [202, 132] on span "Choose a tag" at bounding box center [179, 129] width 46 height 13
type input "nó"
click at [176, 198] on span "Nómina" at bounding box center [175, 195] width 26 height 13
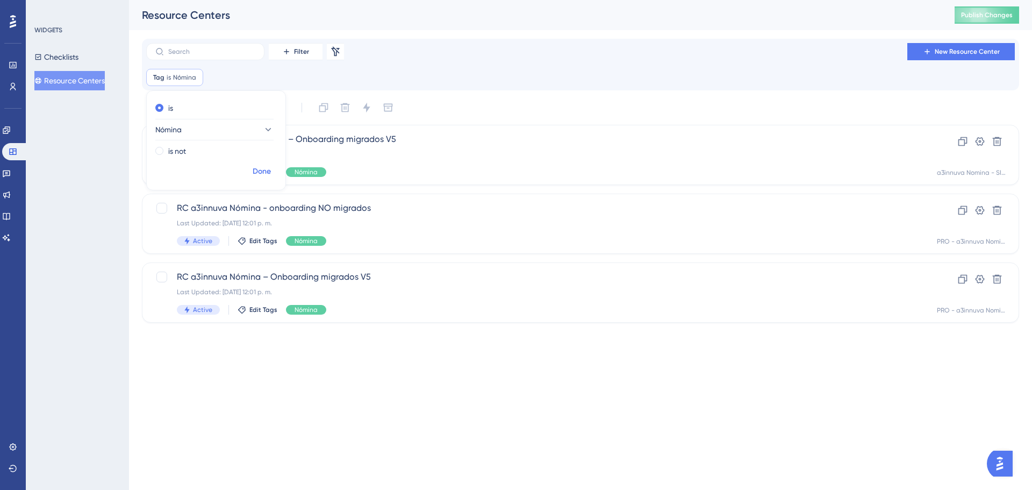
click at [259, 169] on span "Done" at bounding box center [262, 171] width 18 height 13
click at [295, 141] on span "Tere - RC a3innuva Nómina – Onboarding migrados V5" at bounding box center [538, 139] width 722 height 13
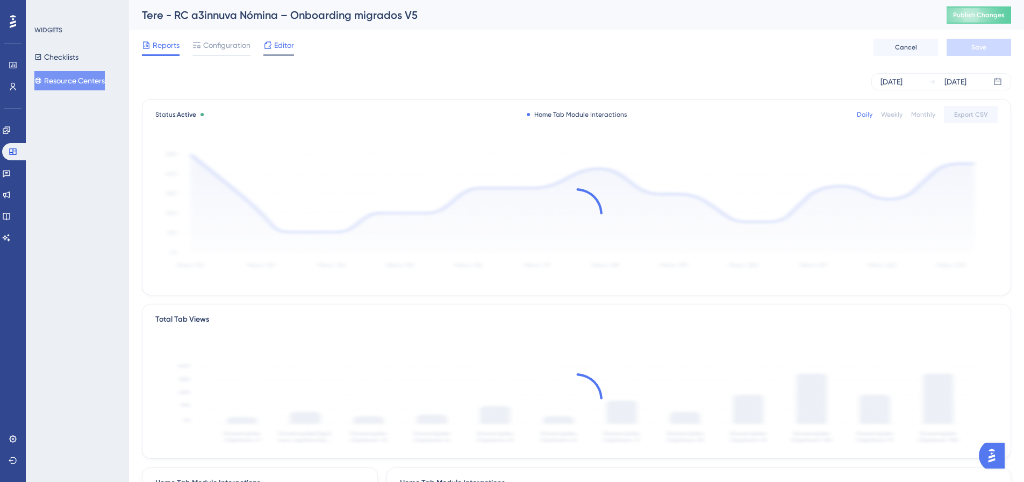
click at [284, 48] on span "Editor" at bounding box center [284, 45] width 20 height 13
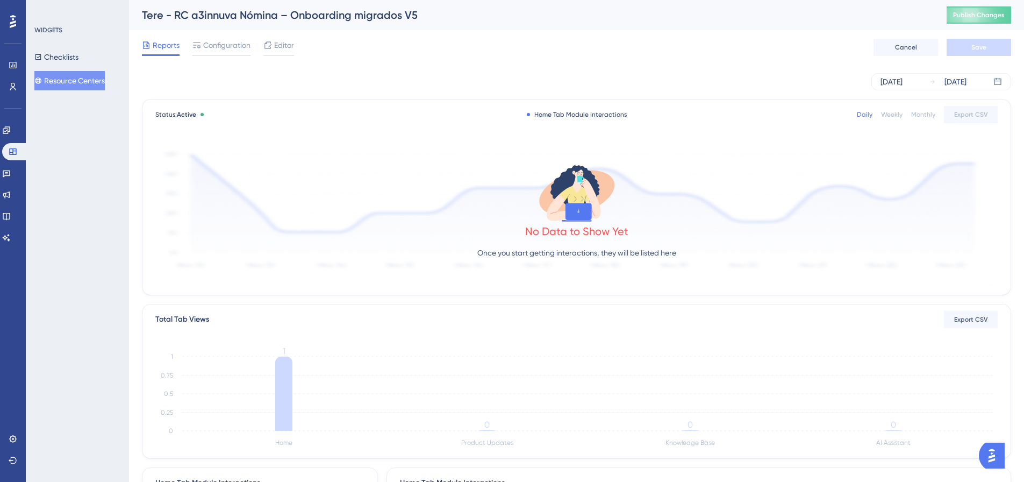
click at [67, 57] on button "Checklists" at bounding box center [56, 56] width 44 height 19
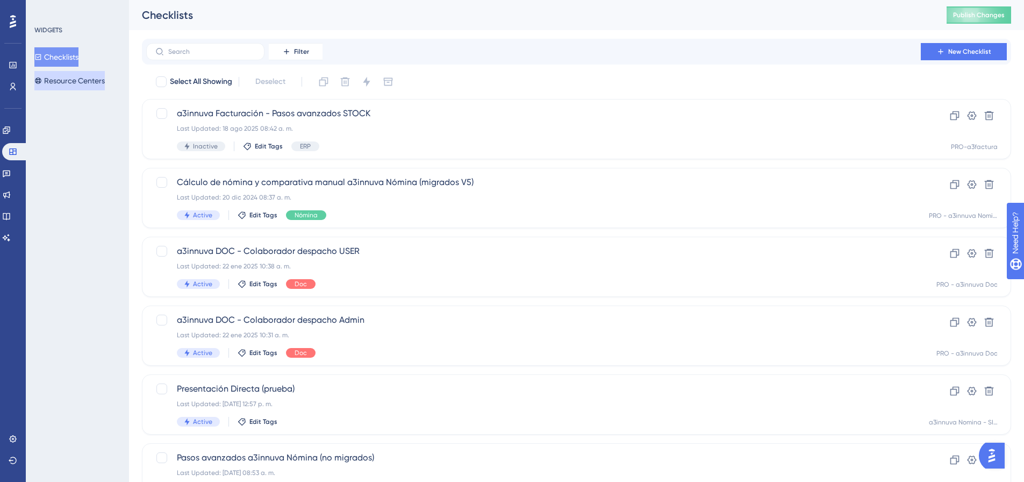
click at [74, 82] on button "Resource Centers" at bounding box center [69, 80] width 70 height 19
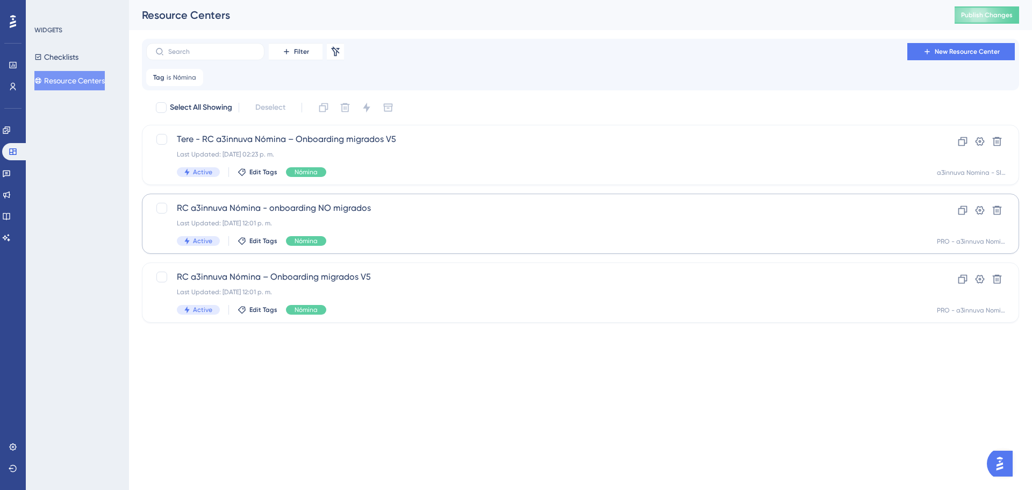
click at [397, 222] on div "Last Updated: 22 jul 2025 12:01 p. m." at bounding box center [538, 223] width 722 height 9
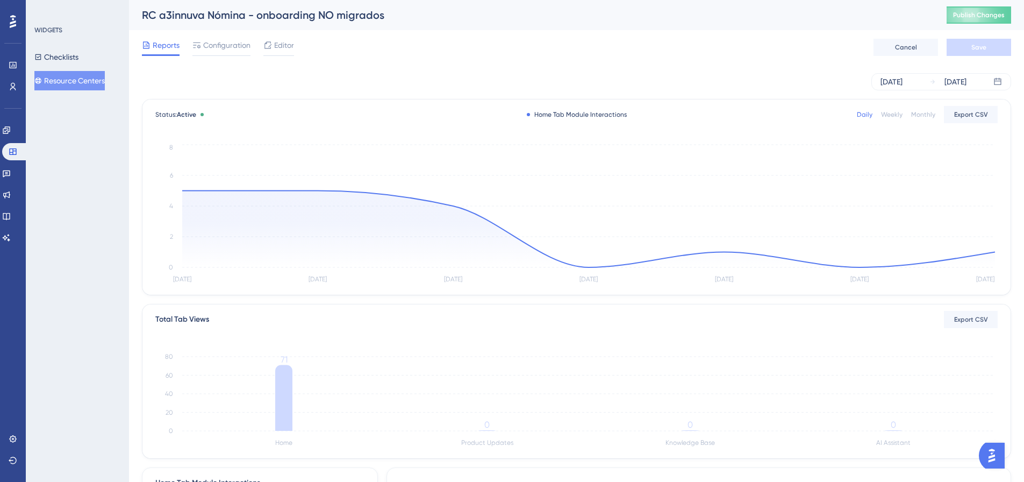
click at [284, 45] on span "Editor" at bounding box center [284, 45] width 20 height 13
click at [63, 59] on button "Checklists" at bounding box center [56, 56] width 44 height 19
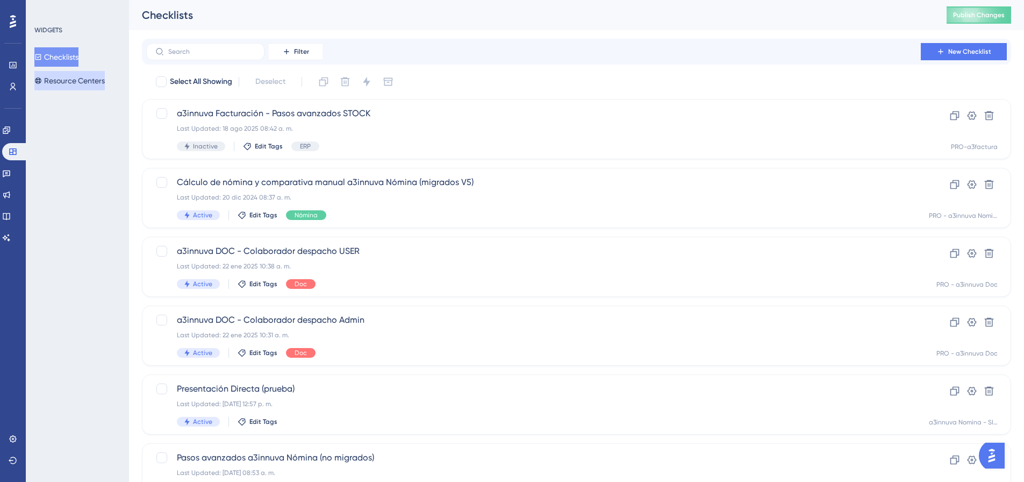
click at [66, 77] on button "Resource Centers" at bounding box center [69, 80] width 70 height 19
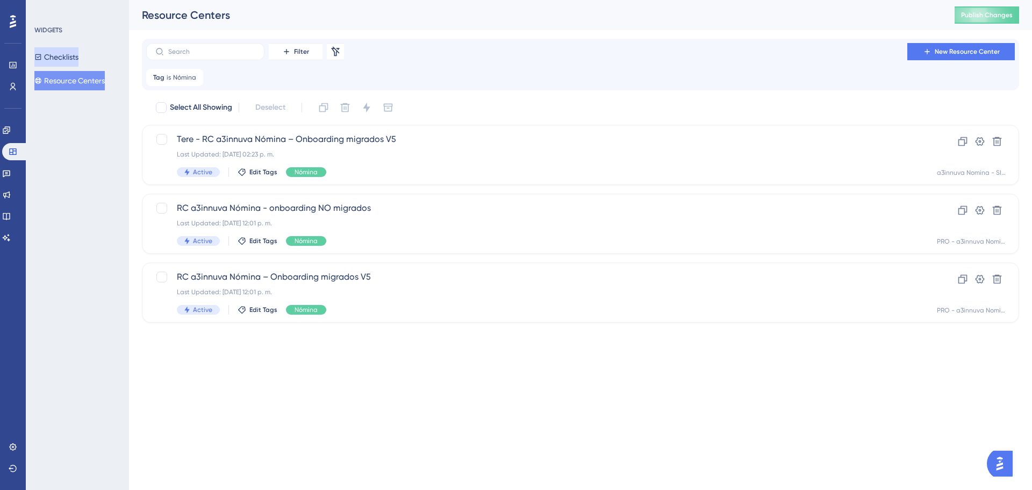
click at [77, 52] on button "Checklists" at bounding box center [56, 56] width 44 height 19
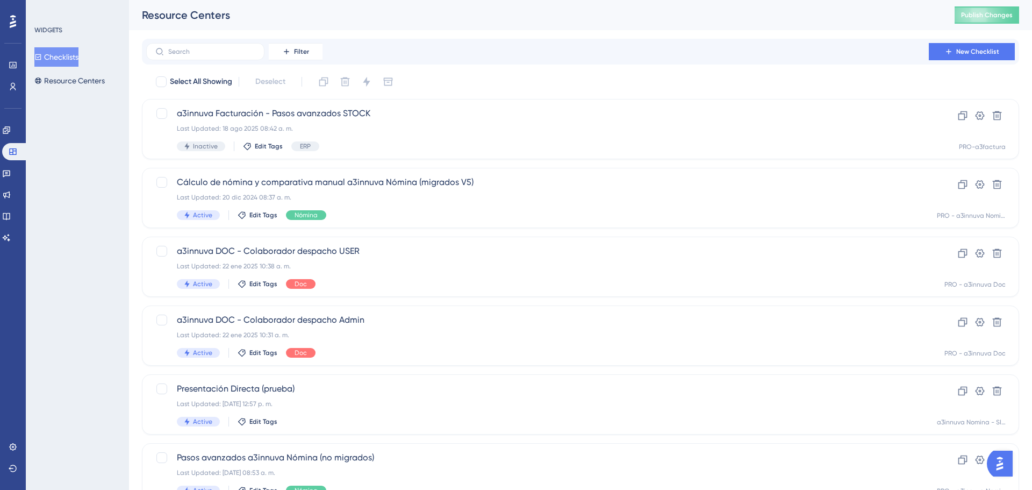
click at [75, 61] on button "Checklists" at bounding box center [56, 56] width 44 height 19
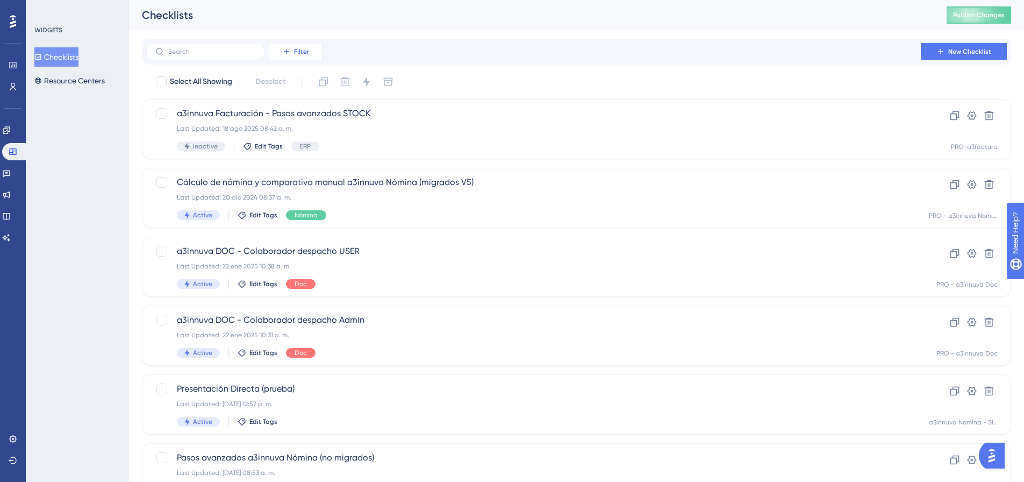
click at [294, 56] on button "Filter" at bounding box center [296, 51] width 54 height 17
click at [308, 98] on span "Segments" at bounding box center [293, 103] width 34 height 13
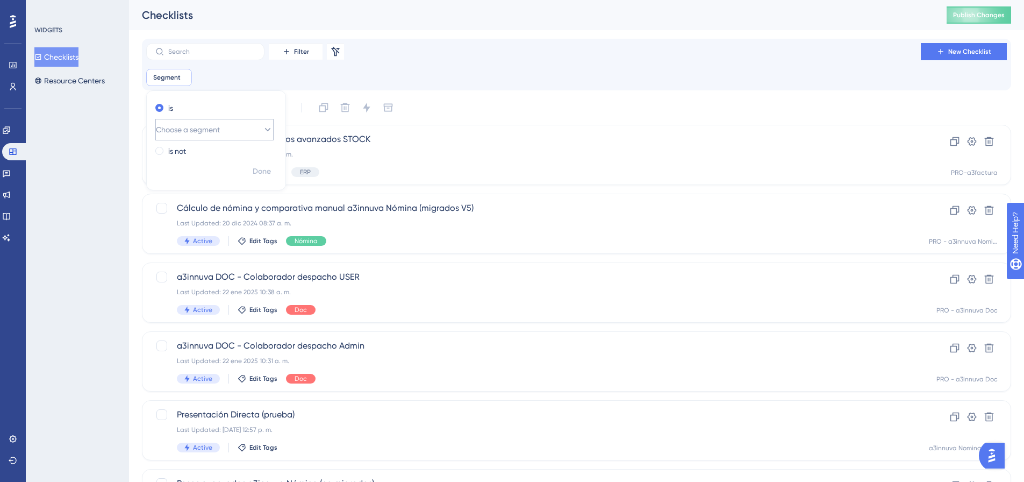
click at [220, 130] on span "Choose a segment" at bounding box center [188, 129] width 64 height 13
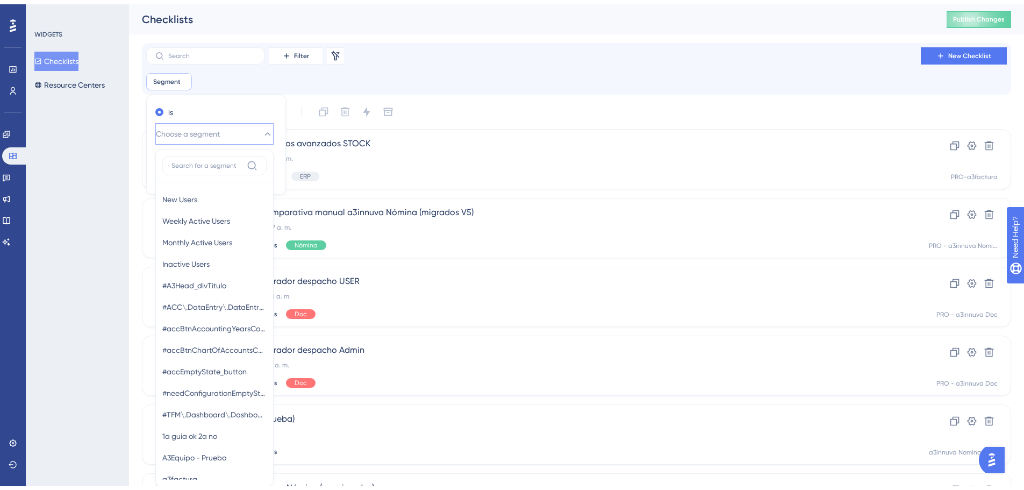
scroll to position [73, 0]
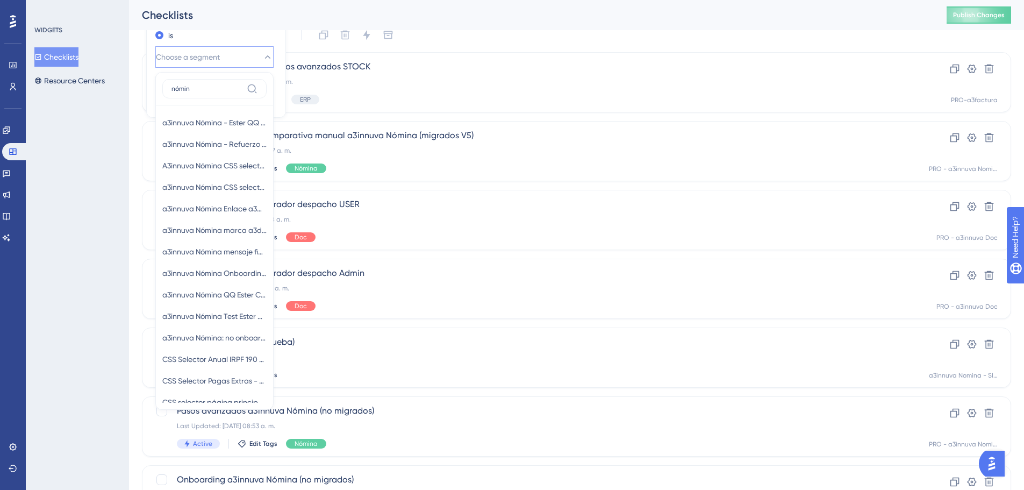
type input "nómin"
click at [539, 31] on div "Select All Showing Deselect" at bounding box center [583, 34] width 857 height 17
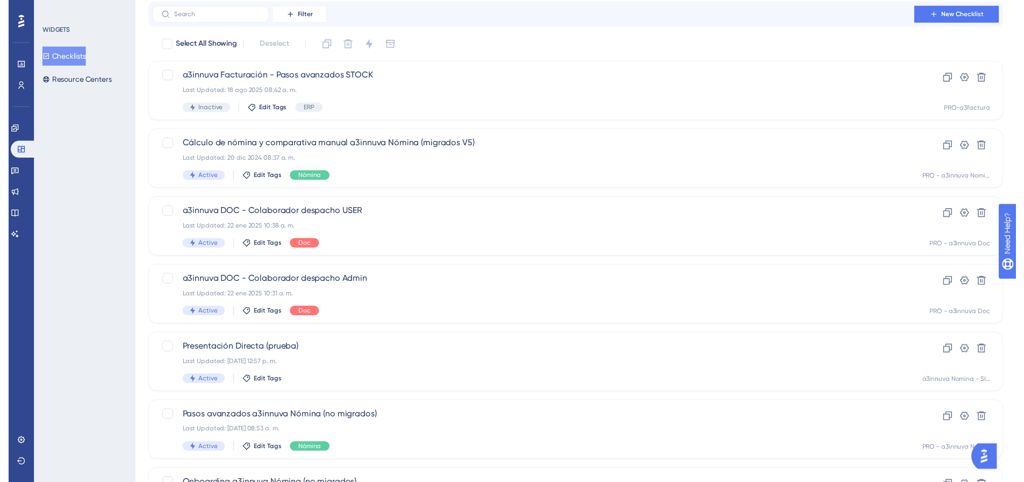
scroll to position [0, 0]
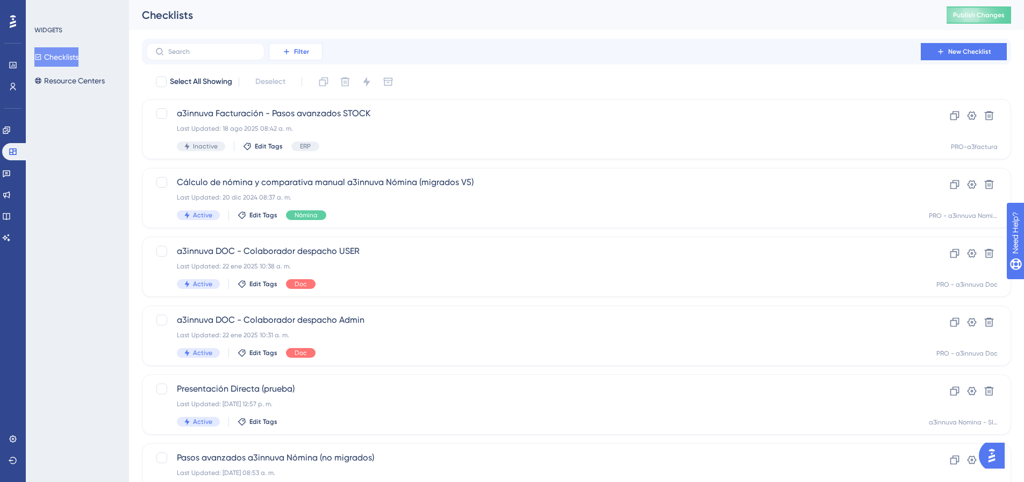
click at [305, 51] on span "Filter" at bounding box center [301, 51] width 15 height 9
click at [302, 82] on div "Tags Tags" at bounding box center [306, 83] width 61 height 22
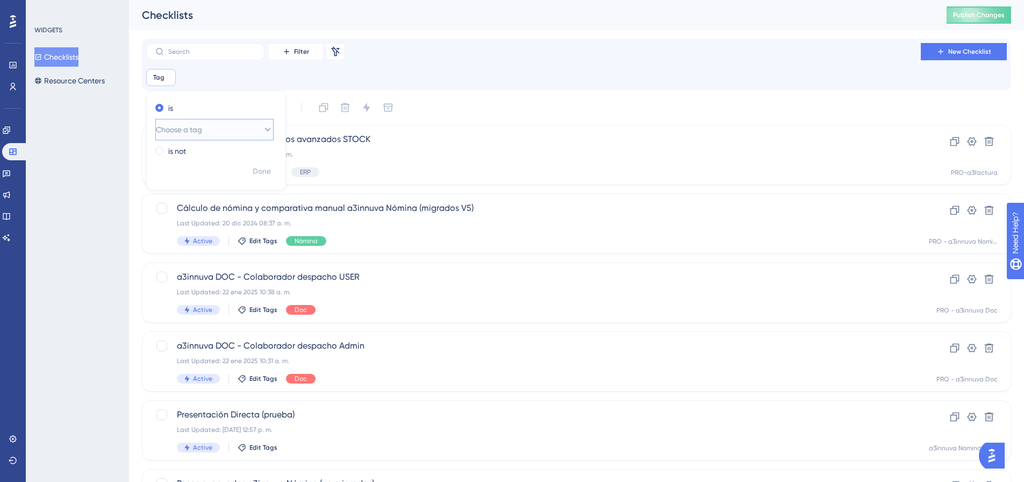
click at [202, 129] on span "Choose a tag" at bounding box center [179, 129] width 46 height 13
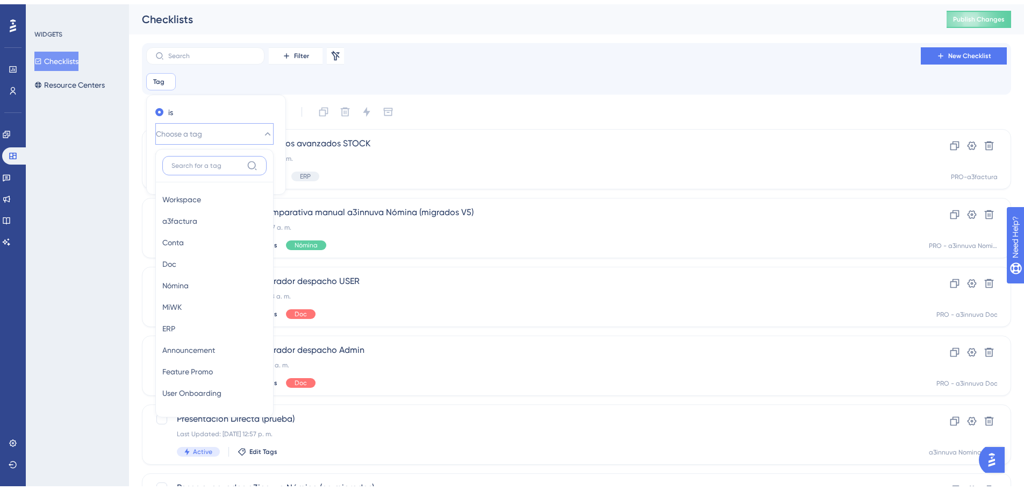
scroll to position [38, 0]
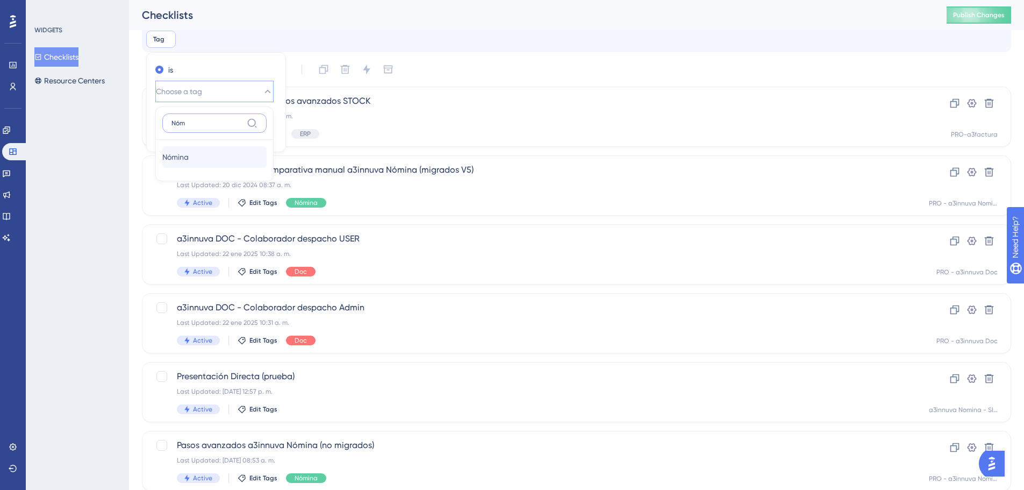
type input "Nóm"
click at [198, 154] on div "Nómina Nómina" at bounding box center [214, 157] width 104 height 22
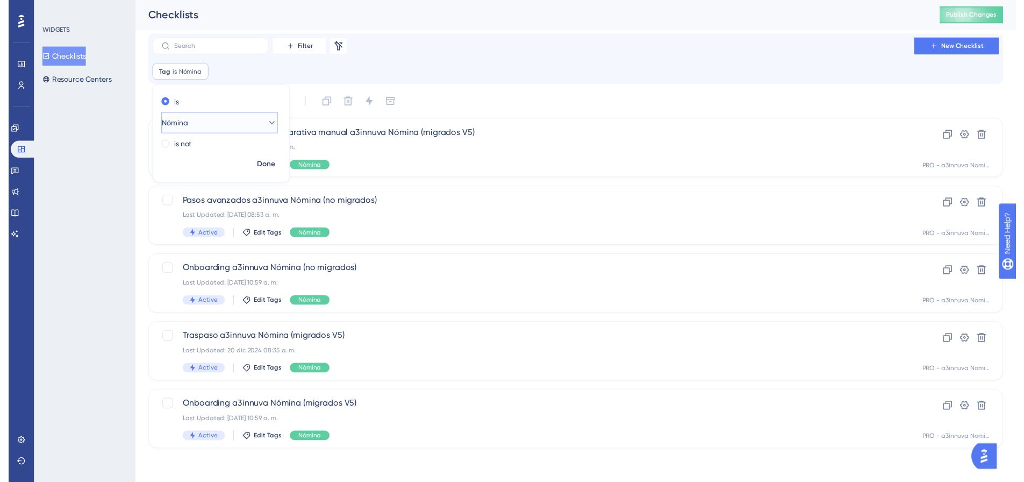
scroll to position [5, 0]
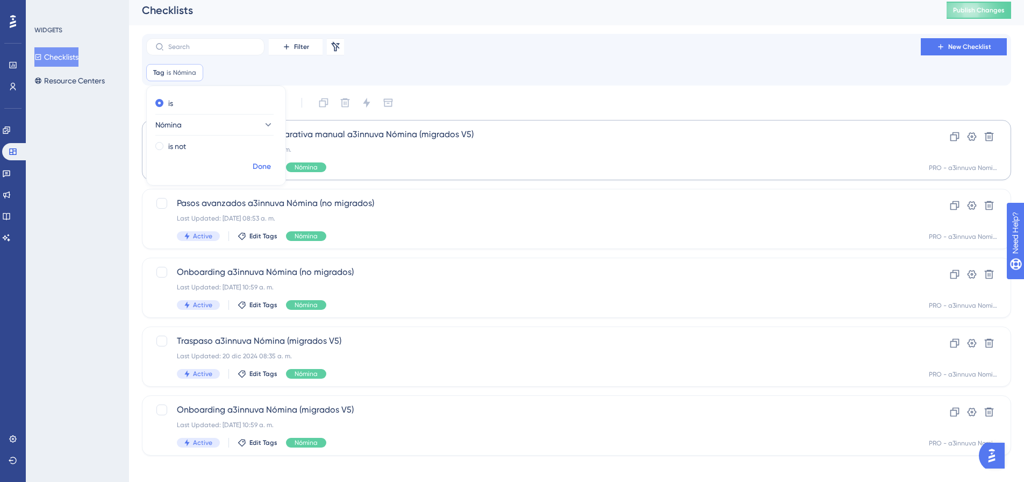
drag, startPoint x: 259, startPoint y: 162, endPoint x: 383, endPoint y: 176, distance: 124.5
click at [260, 162] on span "Done" at bounding box center [262, 166] width 18 height 13
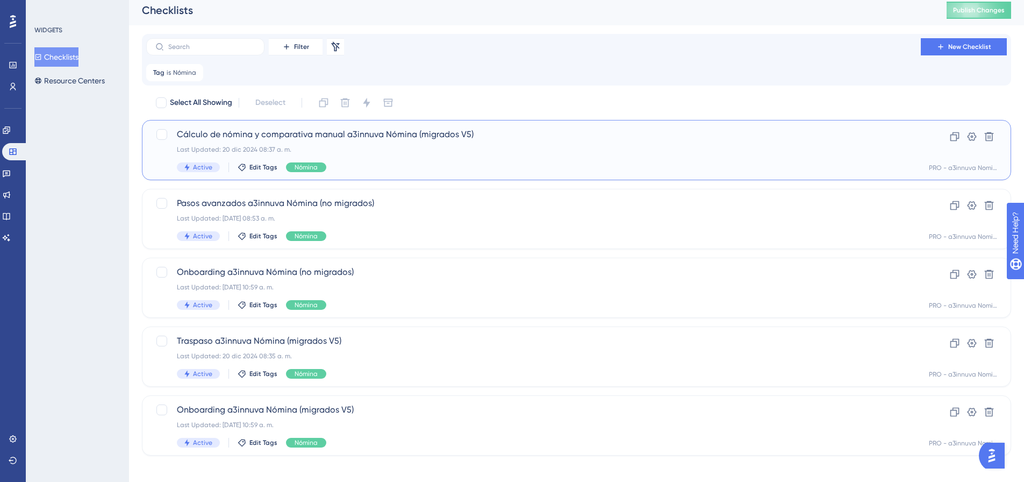
click at [406, 147] on div "Last Updated: 20 dic 2024 08:37 a. m." at bounding box center [534, 149] width 714 height 9
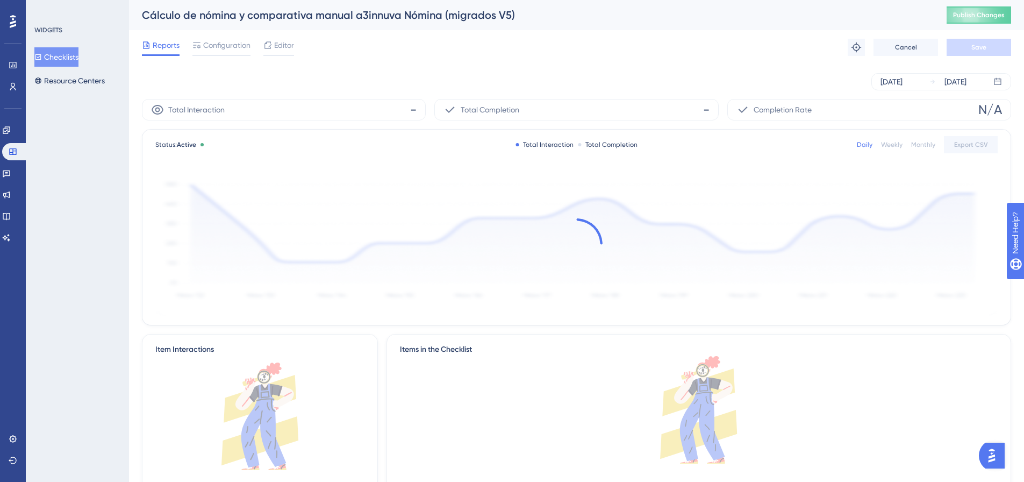
drag, startPoint x: 286, startPoint y: 45, endPoint x: 631, endPoint y: 94, distance: 349.2
click at [290, 46] on span "Editor" at bounding box center [284, 45] width 20 height 13
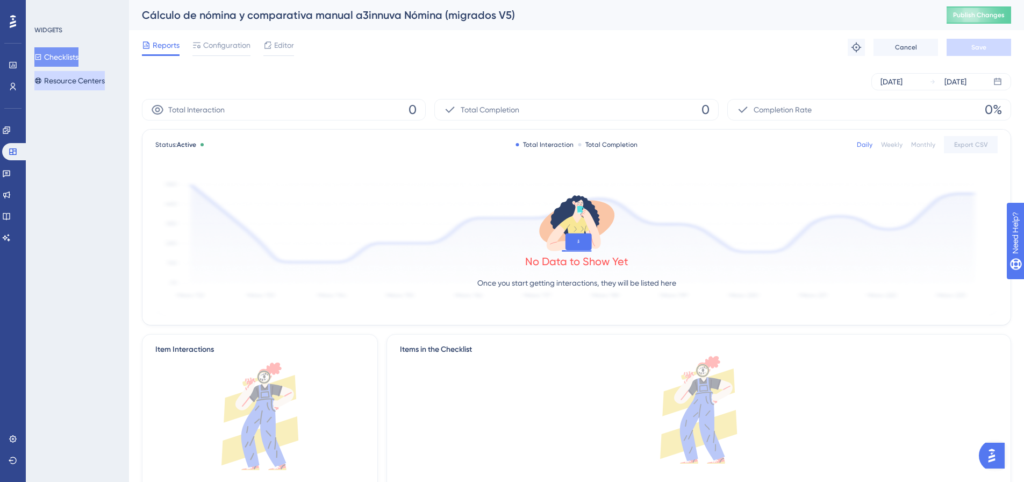
click at [57, 82] on button "Resource Centers" at bounding box center [69, 80] width 70 height 19
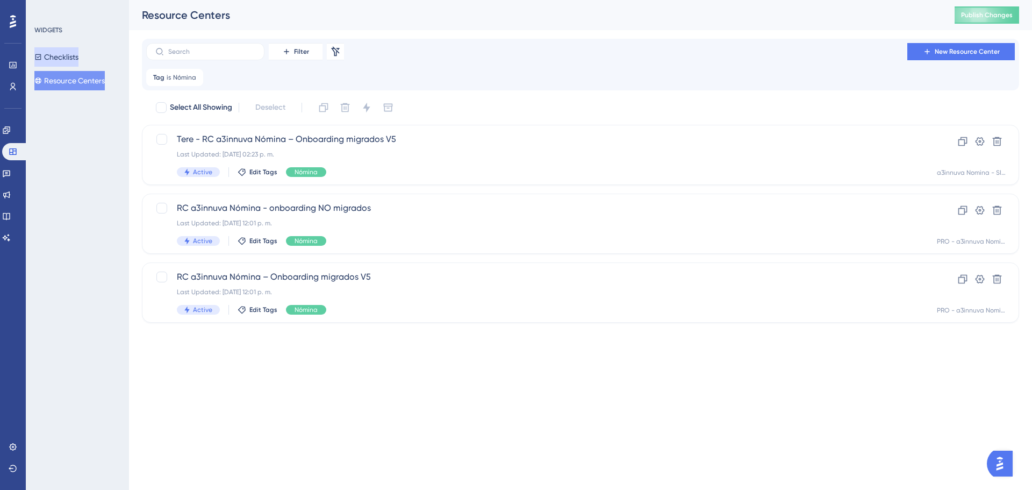
click at [68, 62] on button "Checklists" at bounding box center [56, 56] width 44 height 19
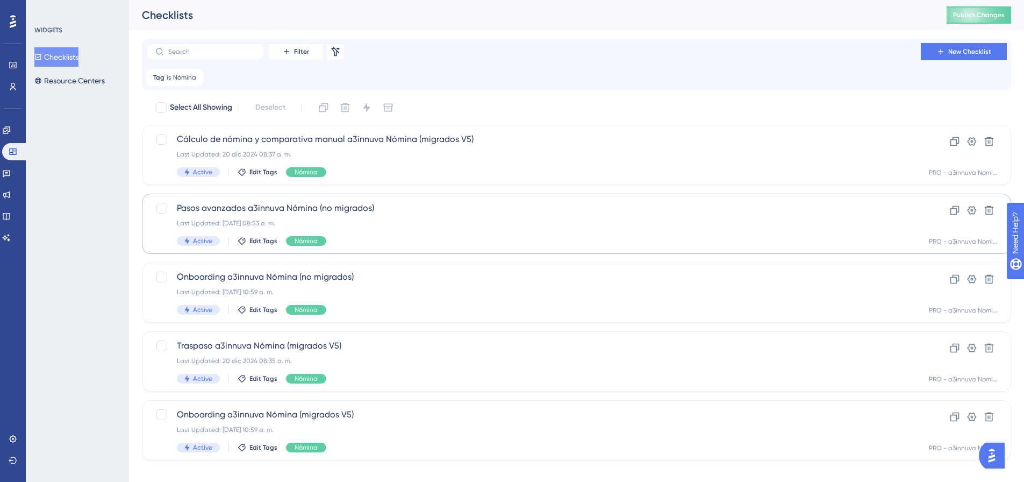
scroll to position [13, 0]
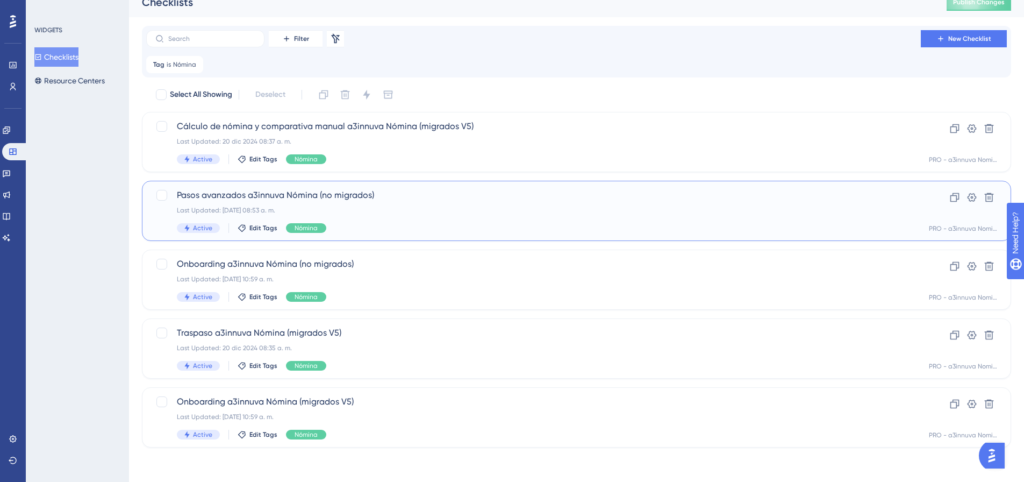
click at [384, 208] on div "Last Updated: 16 oct 2024 08:53 a. m." at bounding box center [534, 210] width 714 height 9
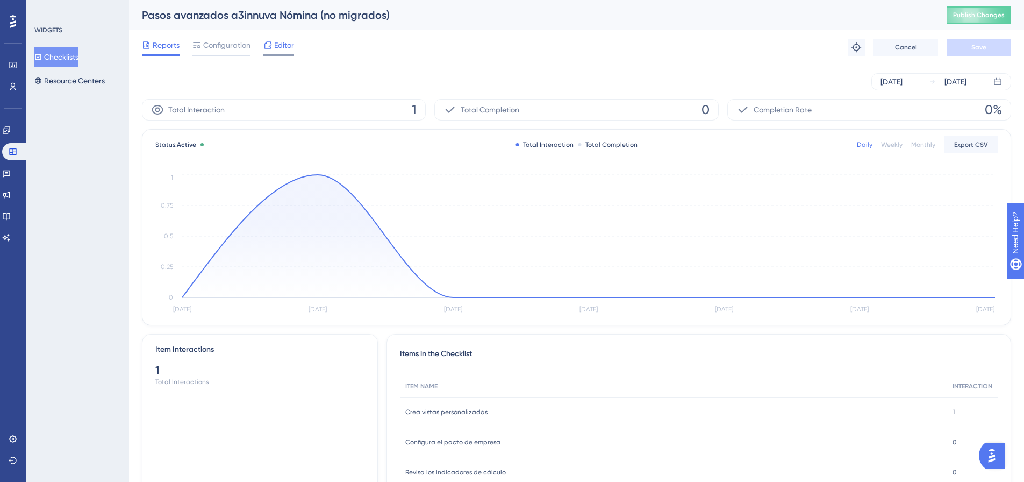
click at [290, 49] on span "Editor" at bounding box center [284, 45] width 20 height 13
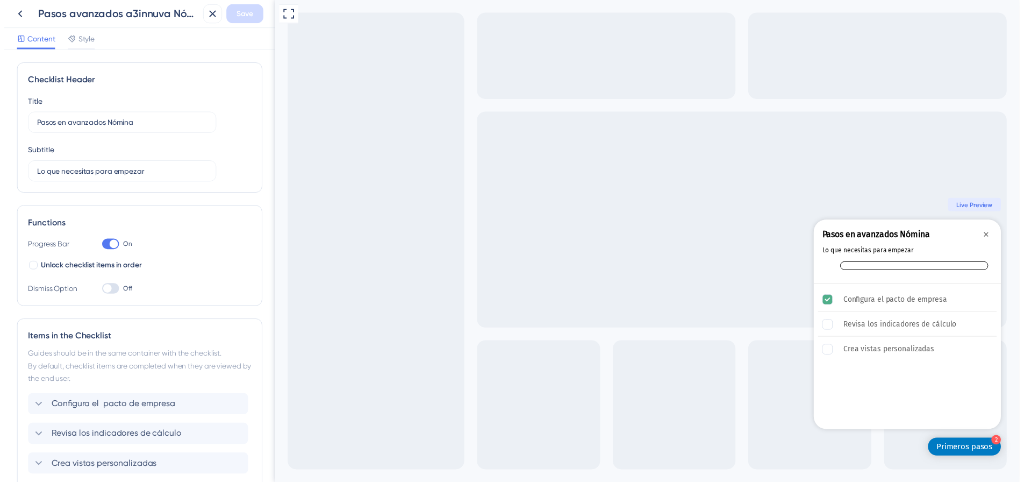
scroll to position [87, 0]
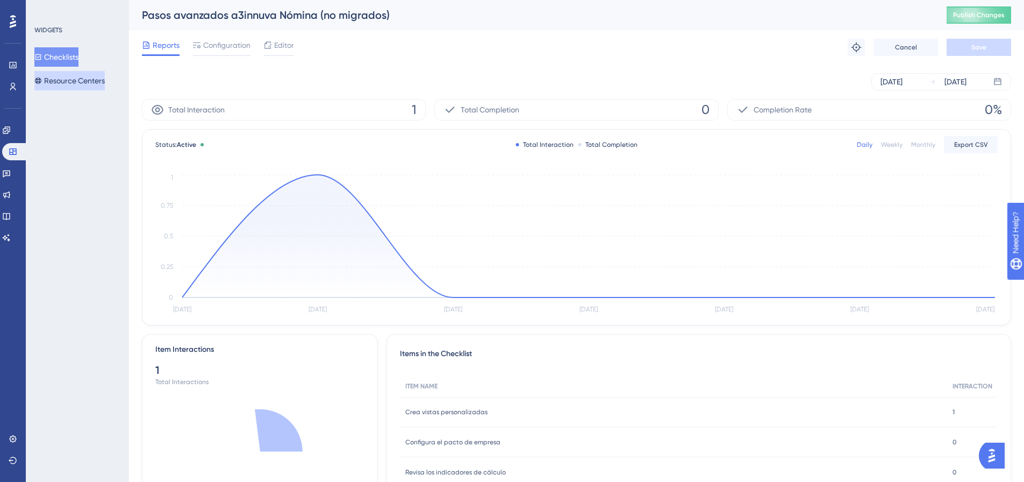
click at [72, 81] on button "Resource Centers" at bounding box center [69, 80] width 70 height 19
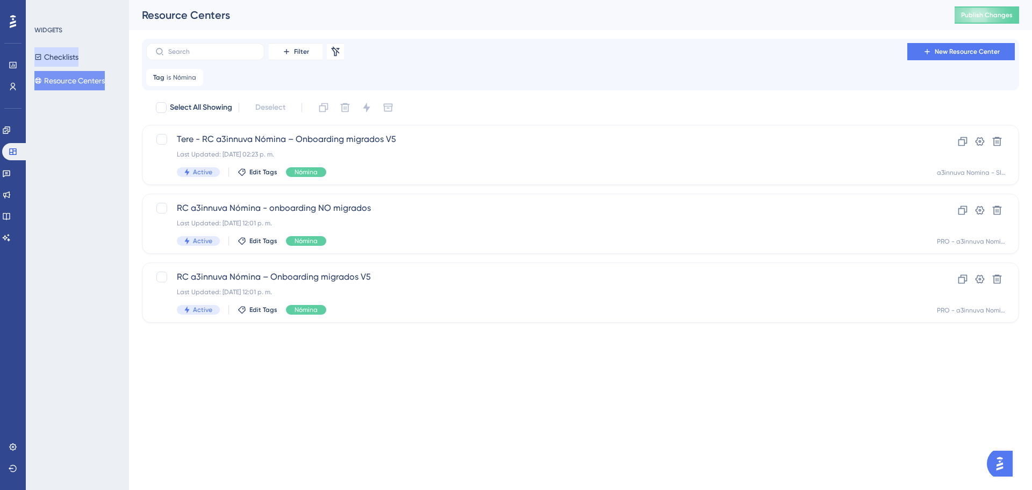
click at [69, 60] on button "Checklists" at bounding box center [56, 56] width 44 height 19
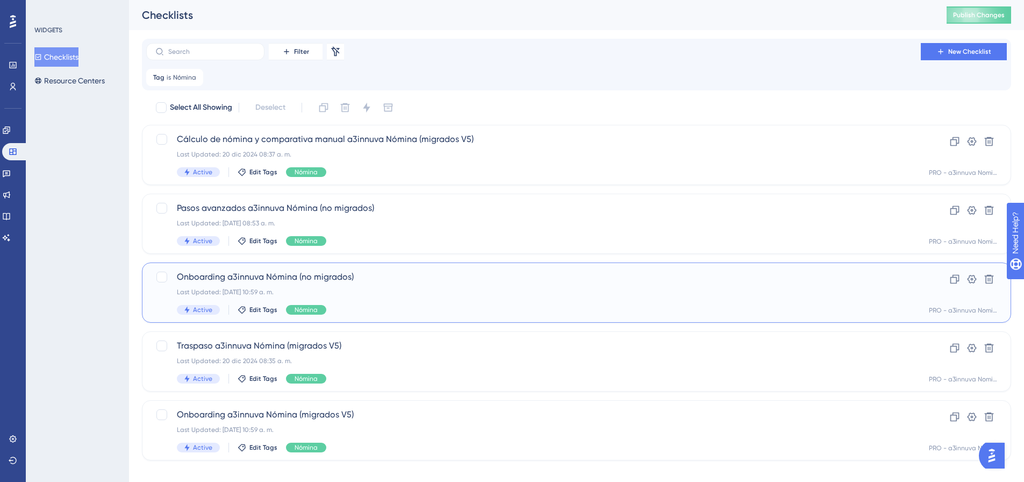
click at [331, 289] on div "Last Updated: 17 jul 2025 10:59 a. m." at bounding box center [534, 292] width 714 height 9
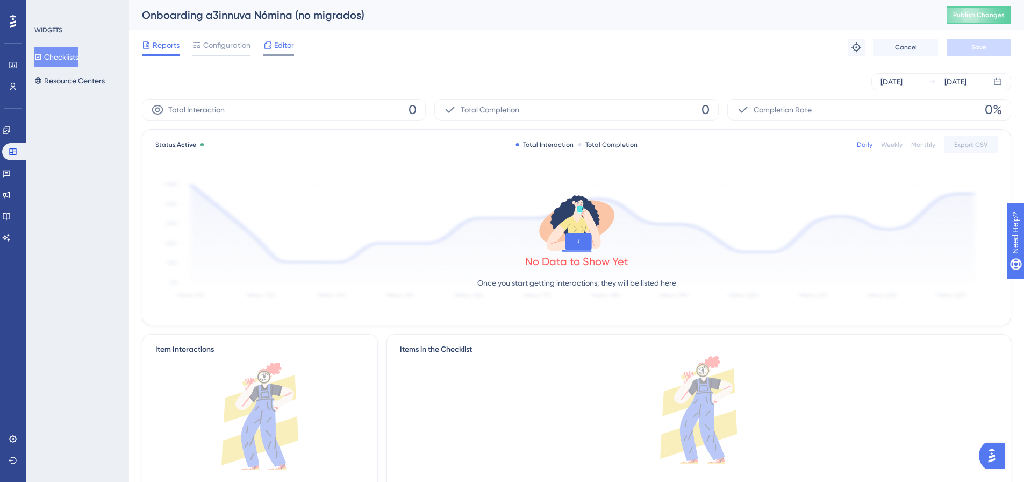
click at [283, 45] on span "Editor" at bounding box center [284, 45] width 20 height 13
click at [68, 79] on button "Resource Centers" at bounding box center [69, 80] width 70 height 19
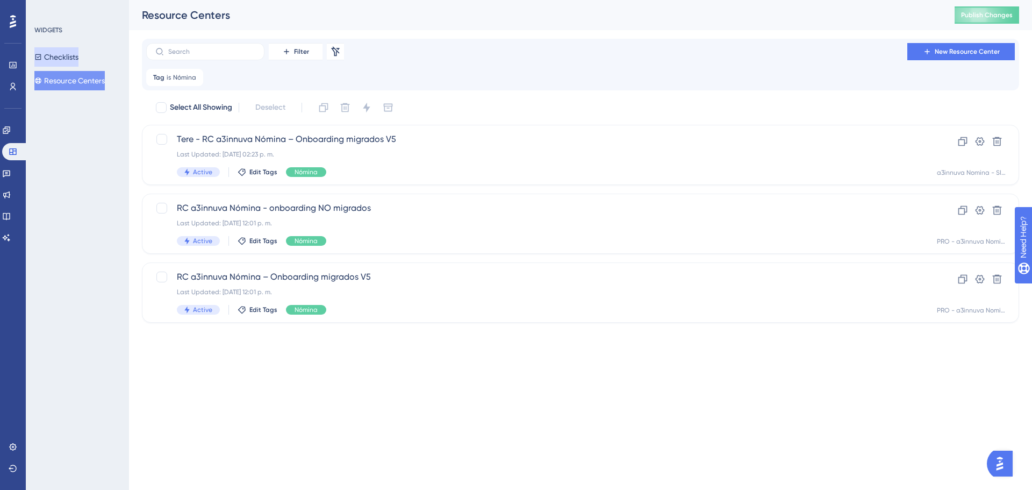
click at [65, 54] on button "Checklists" at bounding box center [56, 56] width 44 height 19
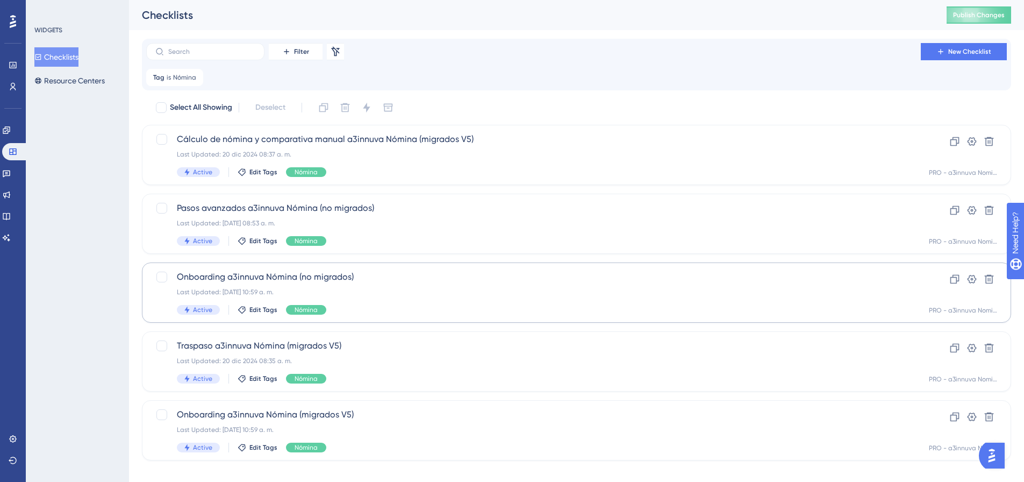
scroll to position [13, 0]
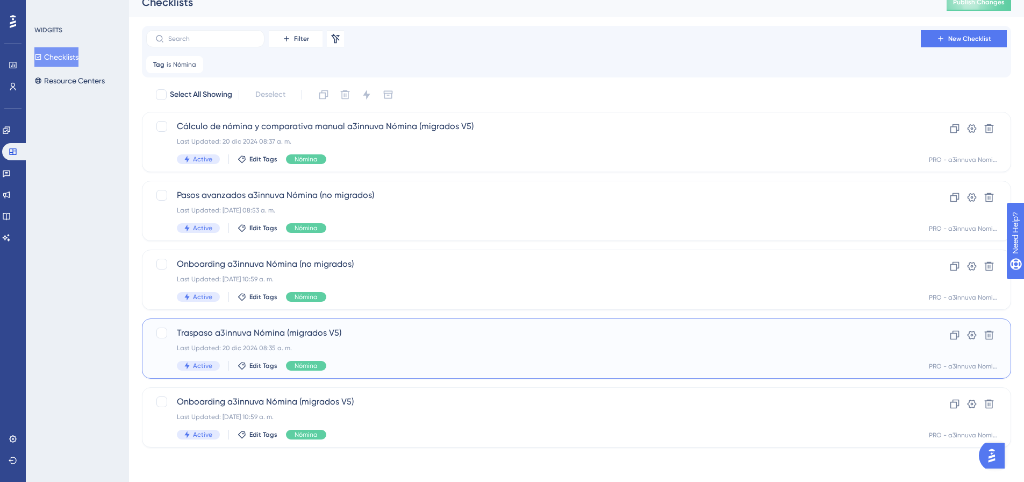
click at [385, 347] on div "Last Updated: 20 dic 2024 08:35 a. m." at bounding box center [534, 348] width 714 height 9
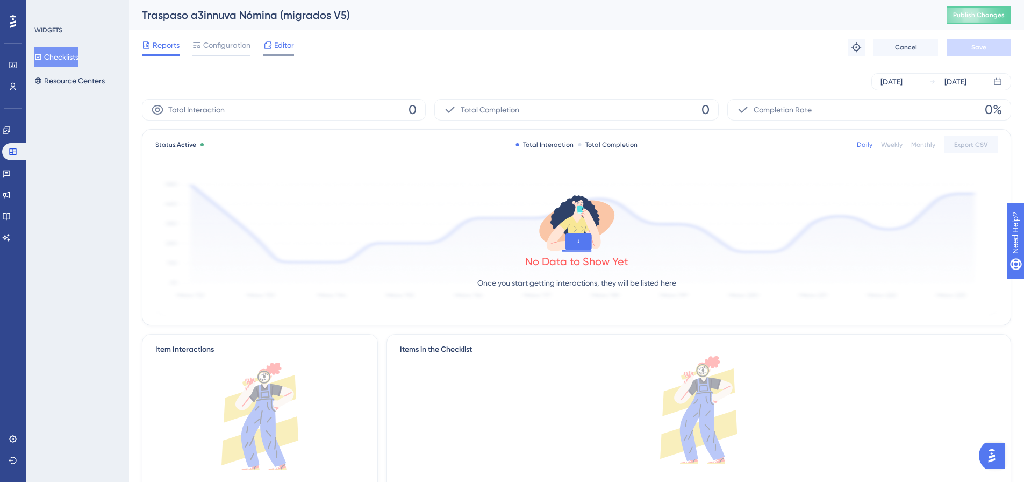
click at [280, 47] on span "Editor" at bounding box center [284, 45] width 20 height 13
click at [84, 87] on button "Resource Centers" at bounding box center [69, 80] width 70 height 19
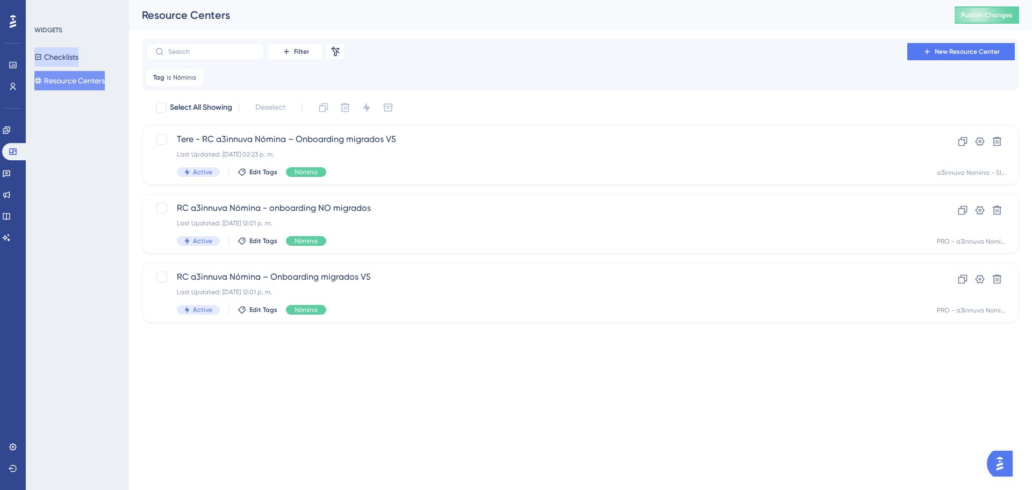
click at [70, 63] on button "Checklists" at bounding box center [56, 56] width 44 height 19
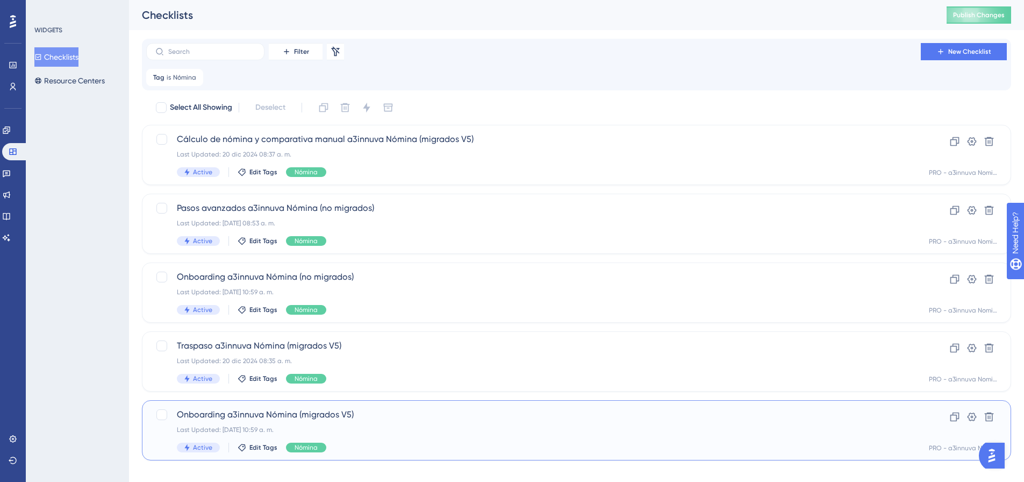
click at [364, 425] on div "Onboarding a3innuva Nómina (migrados V5) Last Updated: 17 jul 2025 10:59 a. m. …" at bounding box center [534, 430] width 714 height 44
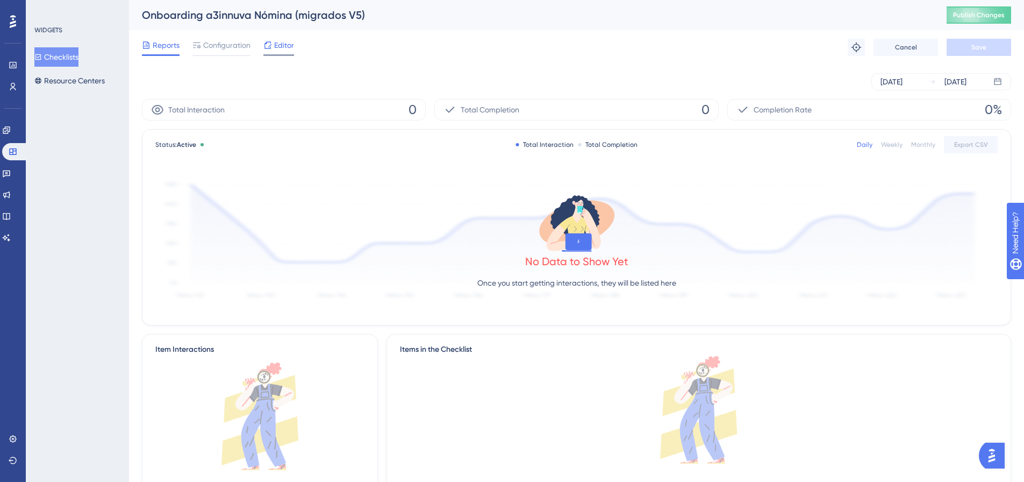
click at [272, 46] on icon at bounding box center [267, 45] width 9 height 9
drag, startPoint x: 80, startPoint y: 81, endPoint x: 99, endPoint y: 81, distance: 18.8
click at [80, 81] on button "Resource Centers" at bounding box center [69, 80] width 70 height 19
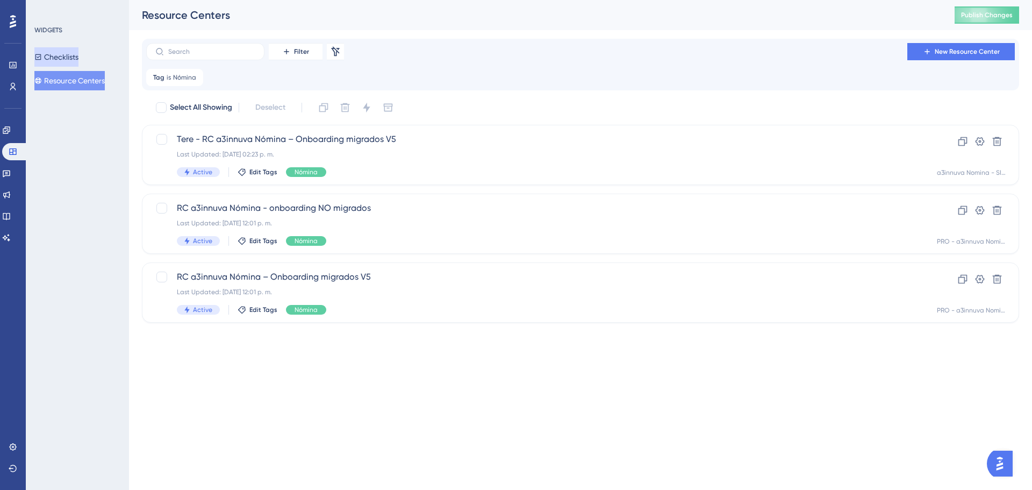
click at [79, 60] on button "Checklists" at bounding box center [56, 56] width 44 height 19
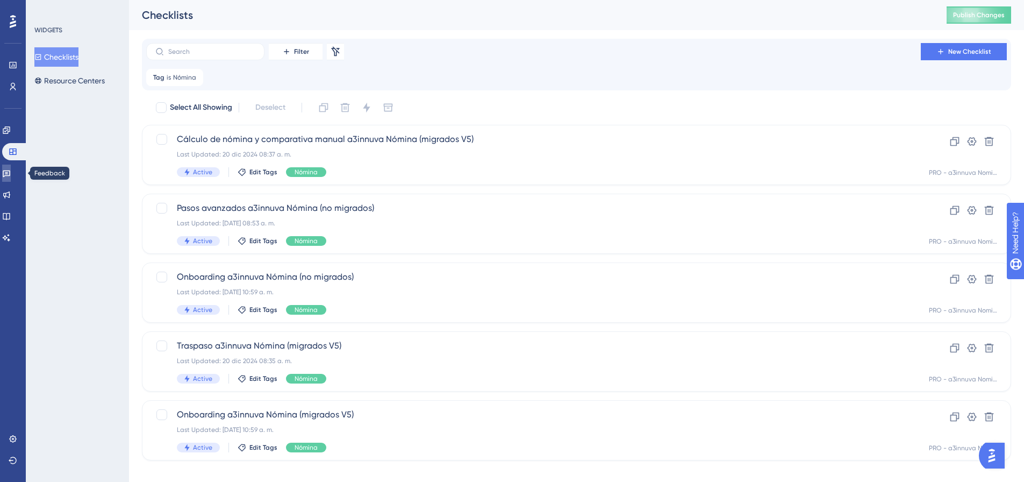
click at [11, 168] on link at bounding box center [6, 173] width 9 height 17
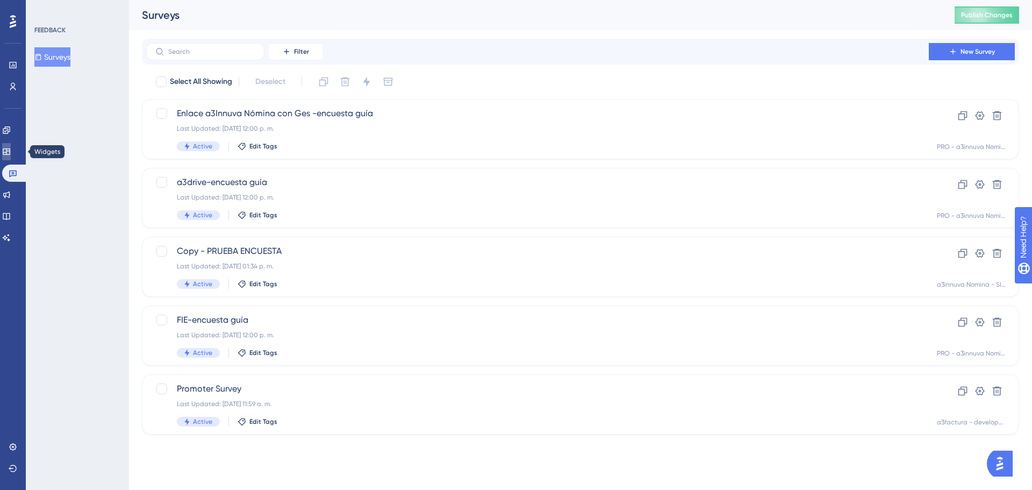
click at [11, 150] on icon at bounding box center [6, 151] width 9 height 9
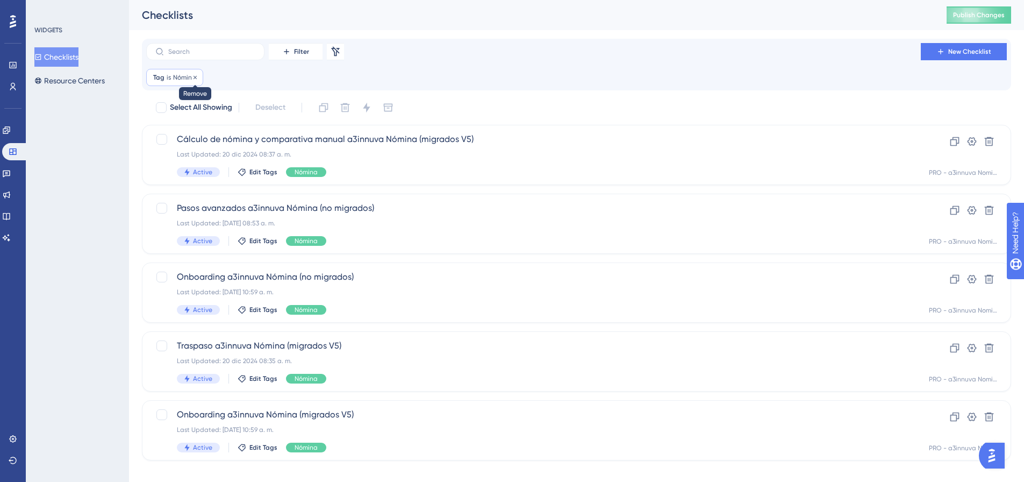
click at [193, 77] on icon at bounding box center [195, 77] width 6 height 6
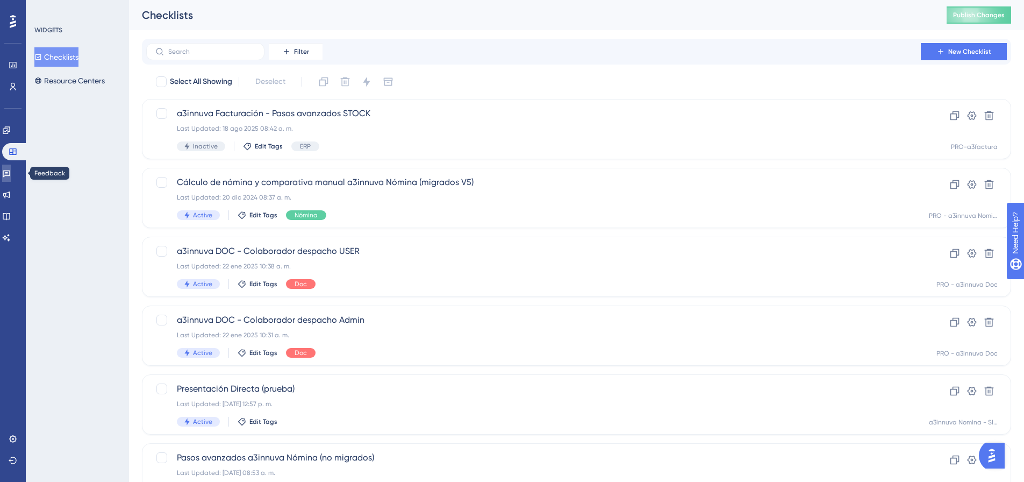
click at [11, 176] on icon at bounding box center [6, 173] width 9 height 9
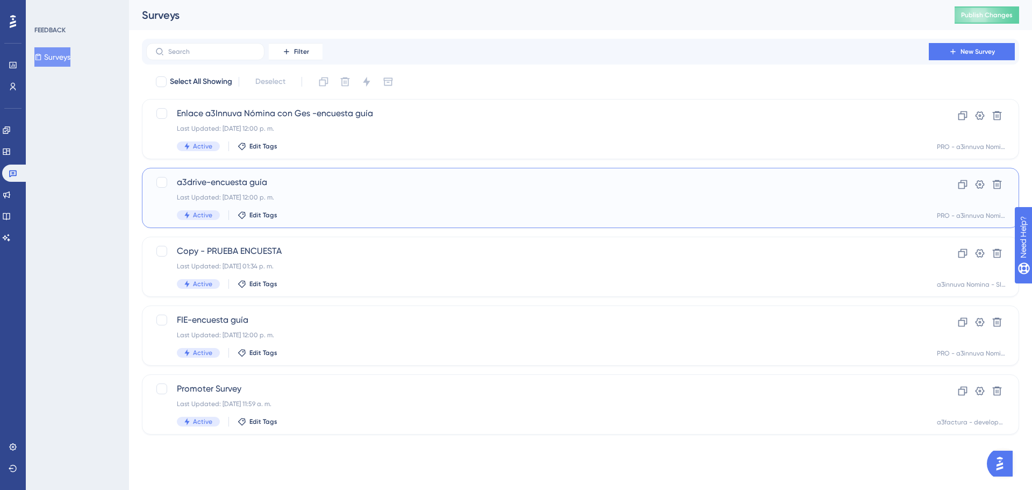
click at [255, 183] on span "a3drive-encuesta guía" at bounding box center [538, 182] width 722 height 13
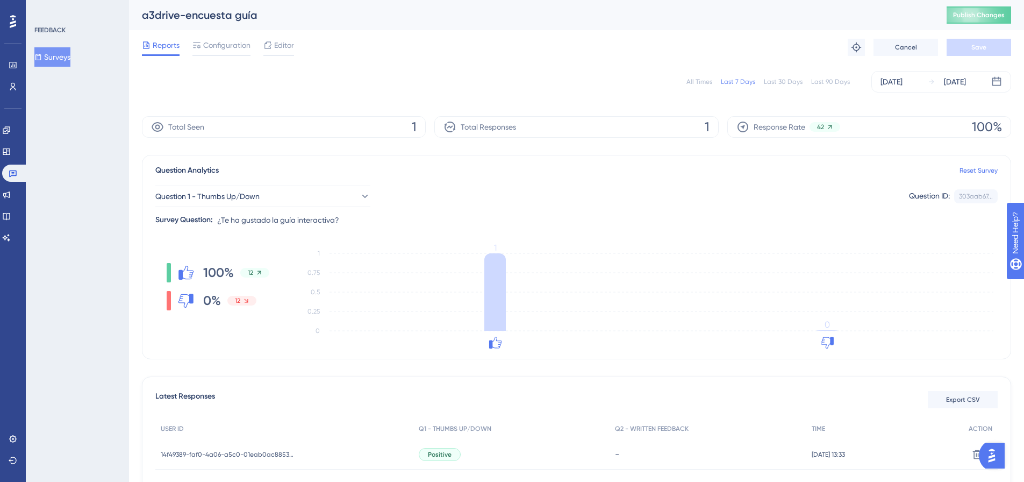
click at [284, 44] on span "Editor" at bounding box center [284, 45] width 20 height 13
click at [10, 149] on icon at bounding box center [6, 151] width 7 height 6
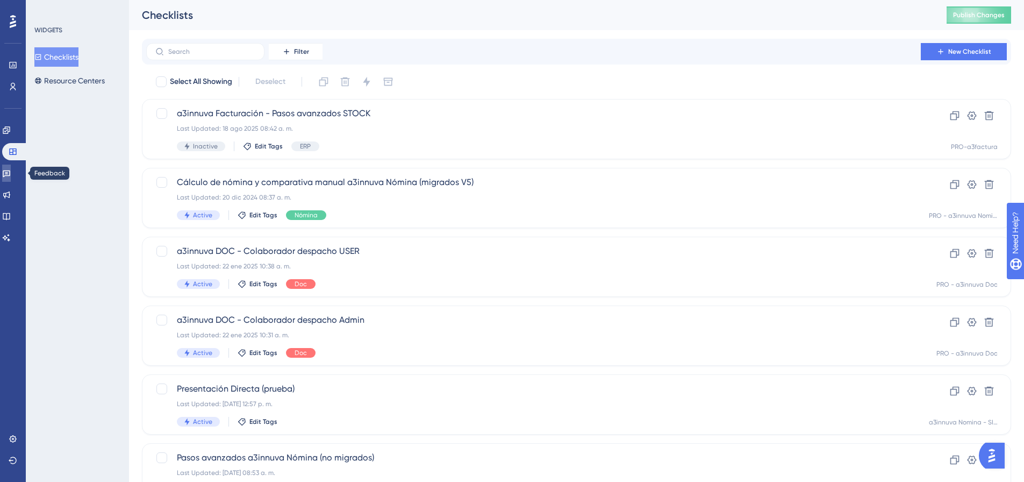
click at [11, 169] on icon at bounding box center [6, 173] width 9 height 9
